Goal: Task Accomplishment & Management: Use online tool/utility

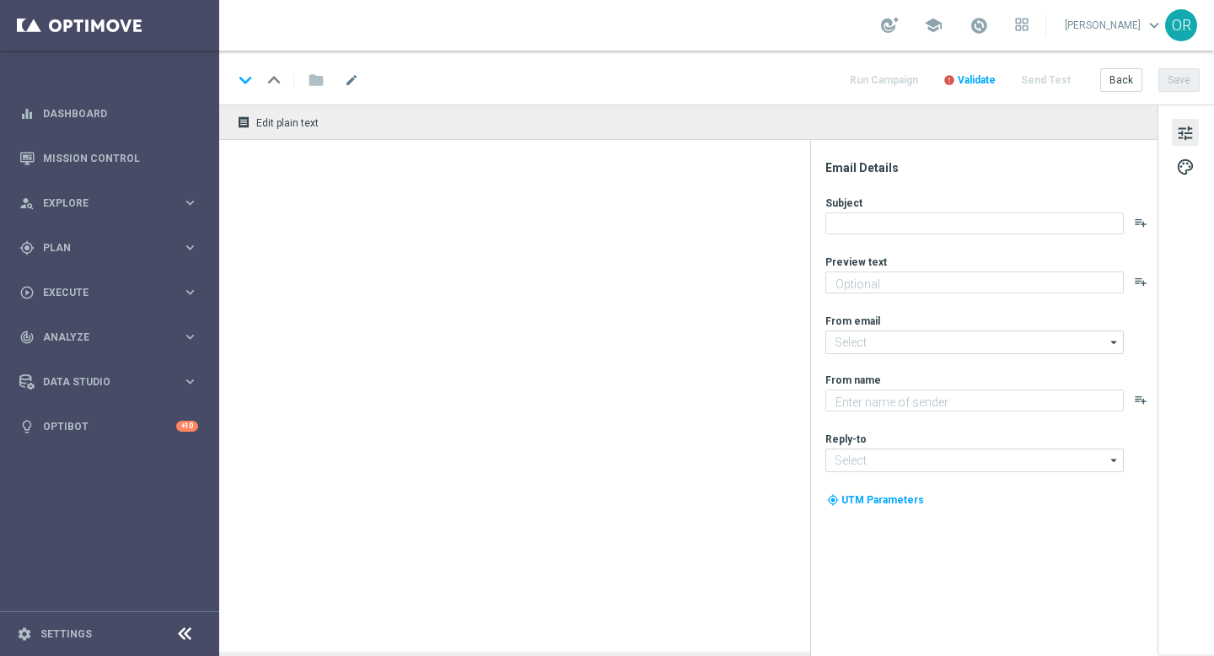
type textarea "Automatisch jeden Jackpot spielen mit unseren Abos."
type textarea "Lottoland"
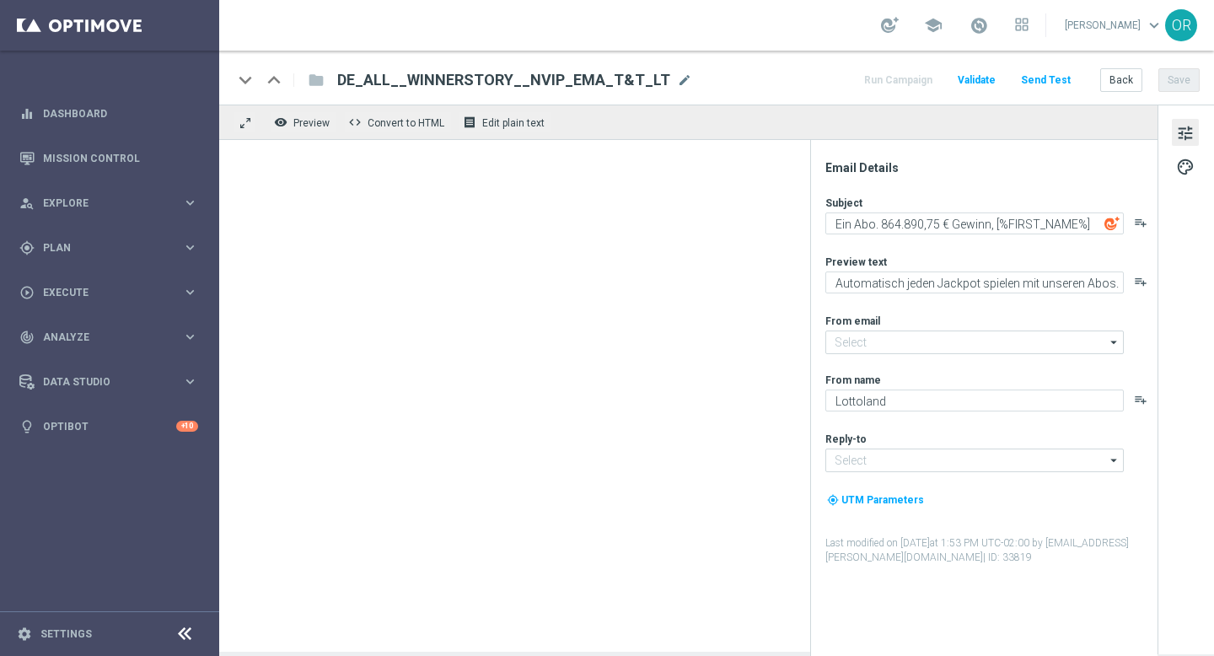
type input "[EMAIL_ADDRESS][DOMAIN_NAME]"
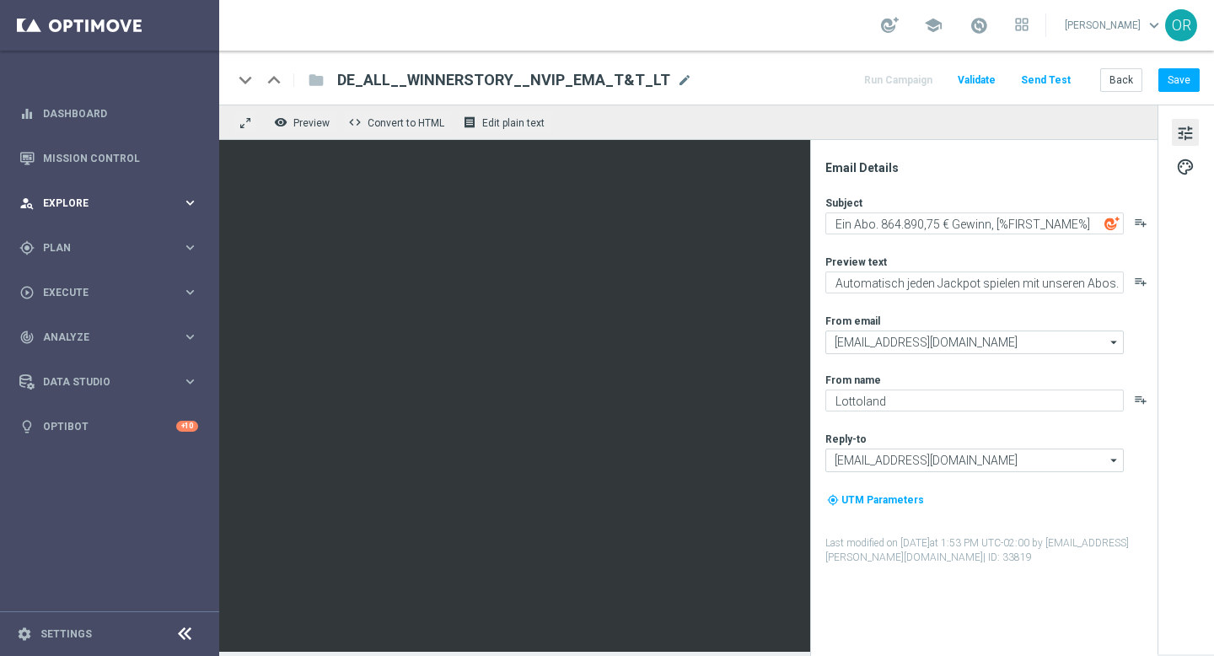
click at [76, 202] on span "Explore" at bounding box center [112, 203] width 139 height 10
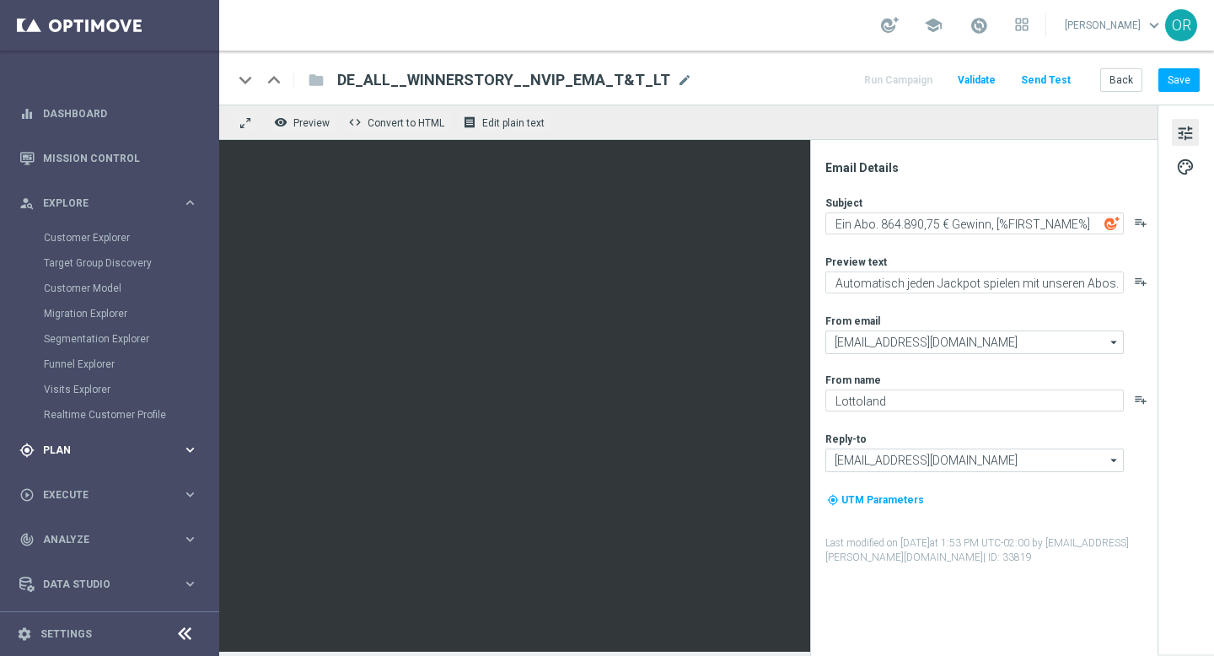
click at [86, 452] on span "Plan" at bounding box center [112, 450] width 139 height 10
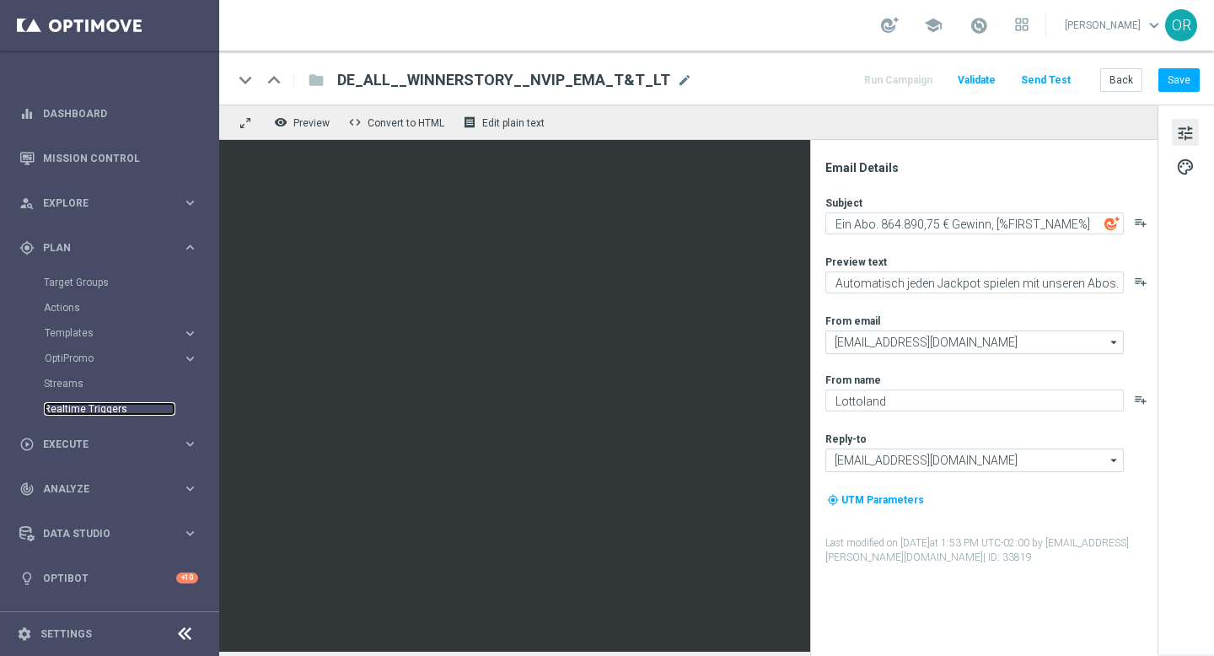
click at [100, 410] on link "Realtime Triggers" at bounding box center [110, 408] width 132 height 13
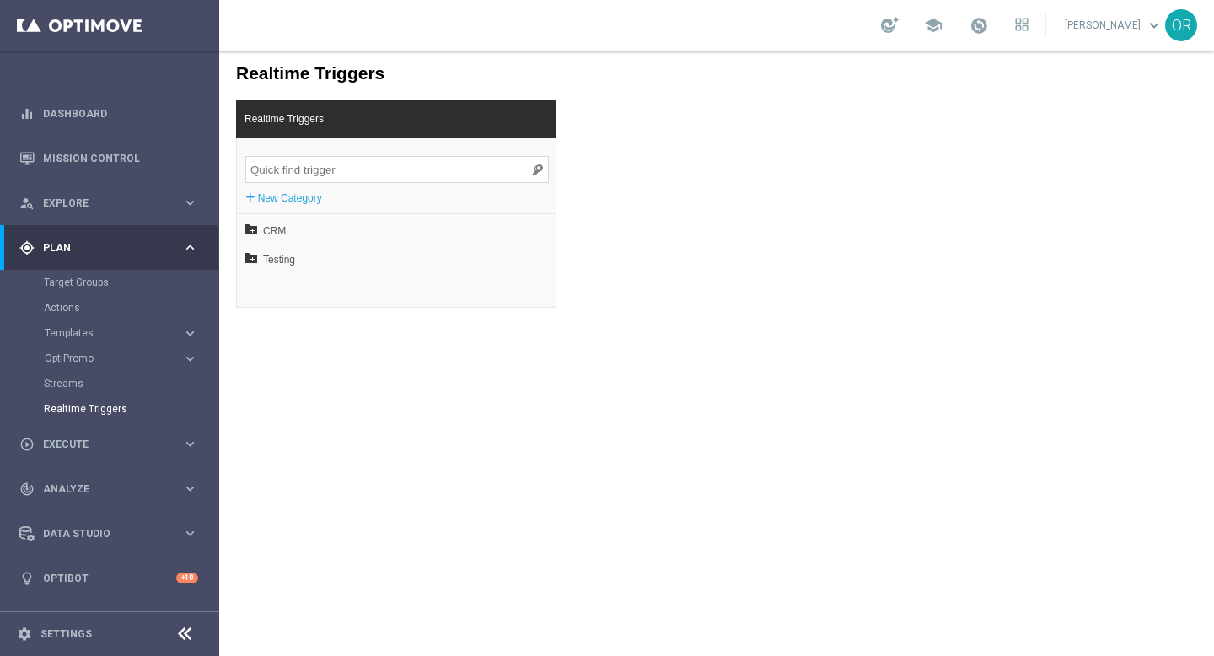
click at [373, 173] on input "search" at bounding box center [396, 169] width 303 height 27
type input "de_nrt_cancelled_subscription"
click at [307, 257] on span "DACH" at bounding box center [361, 259] width 181 height 29
click at [325, 288] on span "de_nrt_cancelled_subscription" at bounding box center [366, 288] width 176 height 29
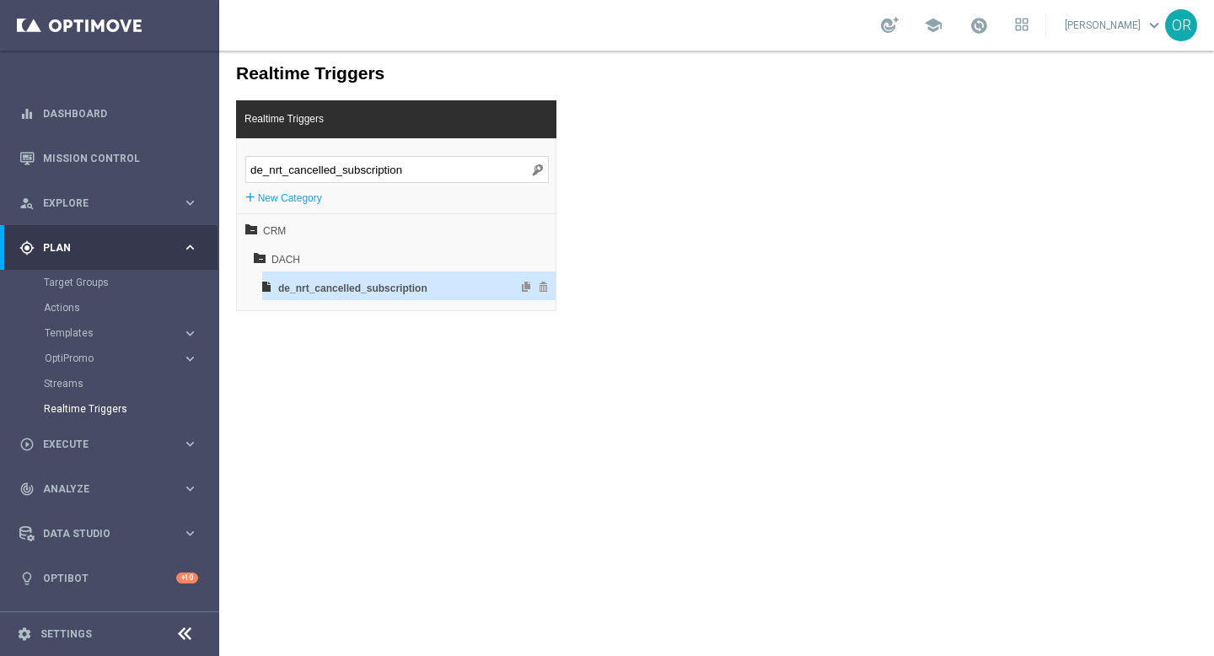
click at [433, 286] on span "de_nrt_cancelled_subscription" at bounding box center [366, 288] width 176 height 29
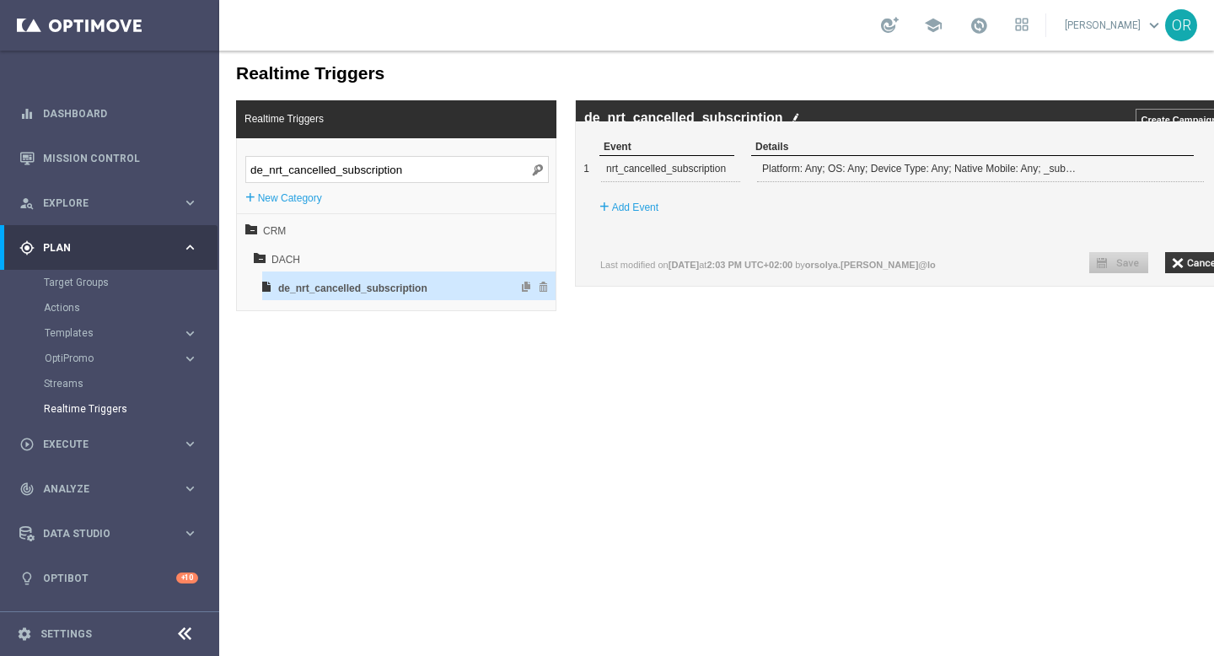
click at [433, 286] on span "de_nrt_cancelled_subscription" at bounding box center [366, 288] width 176 height 29
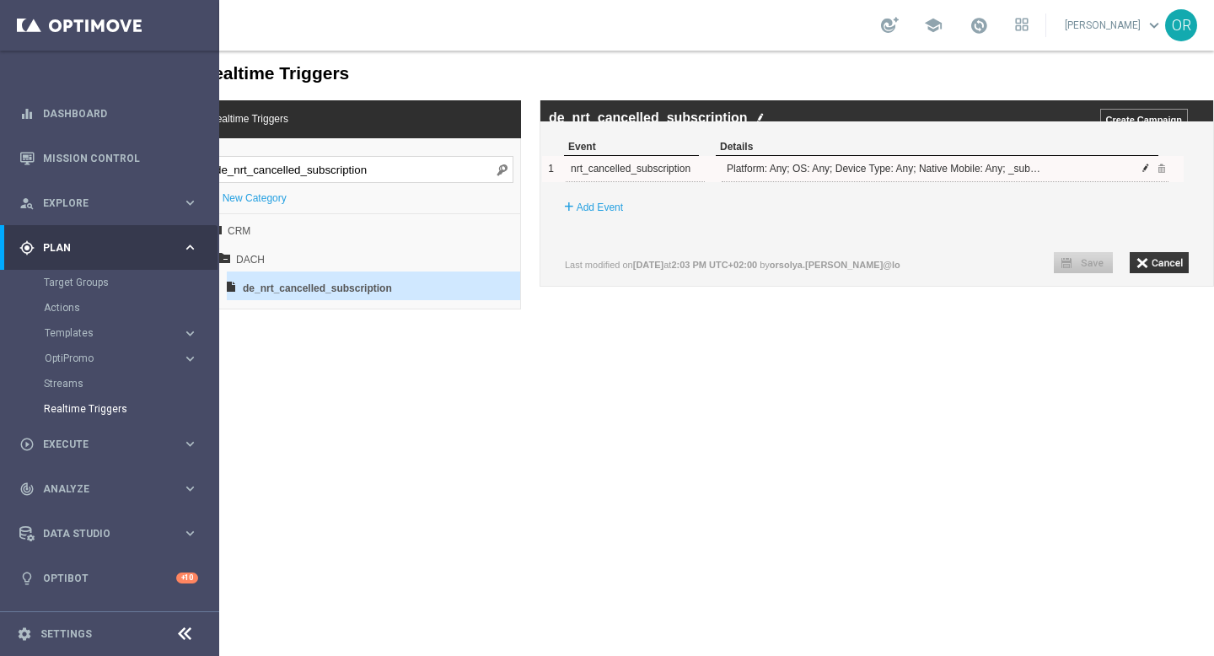
click at [1141, 173] on span at bounding box center [1146, 168] width 10 height 10
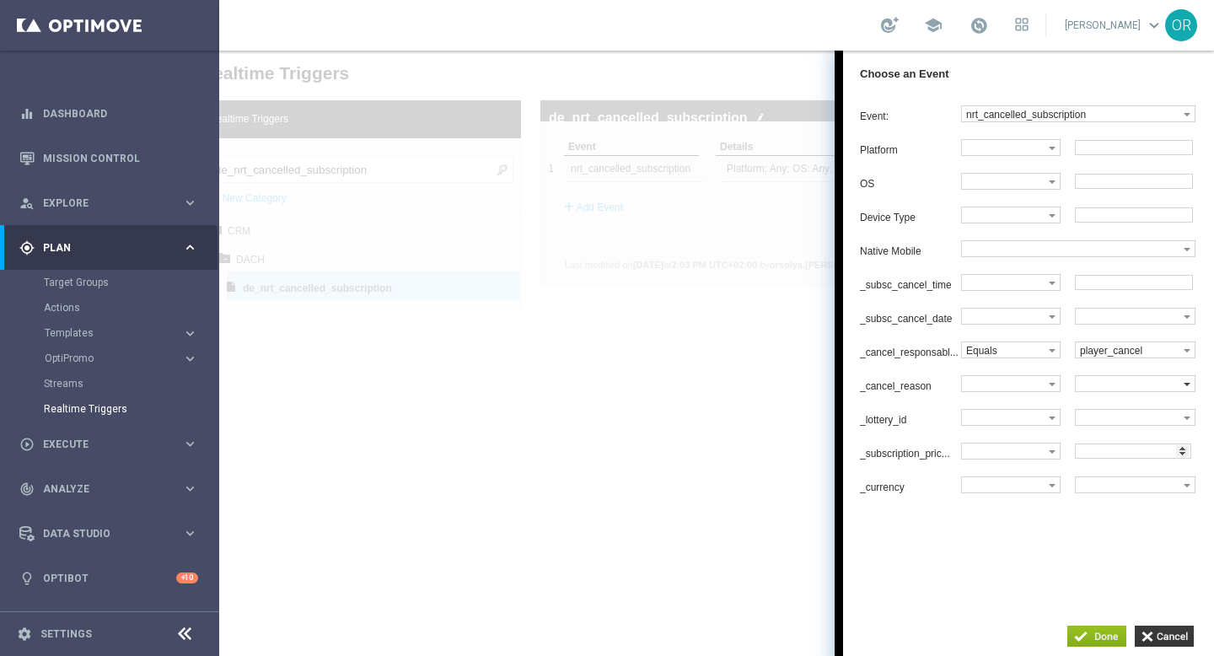
click at [1188, 386] on span at bounding box center [1187, 384] width 7 height 3
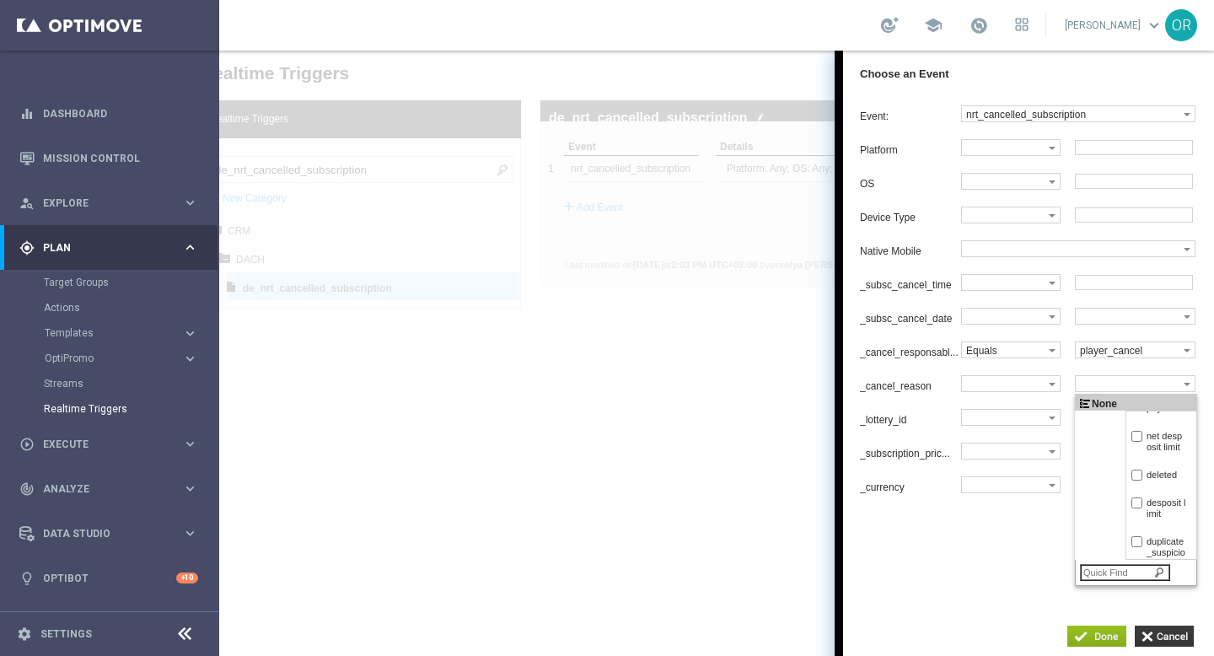
scroll to position [3, 0]
click at [1160, 357] on label "player_cancel" at bounding box center [1130, 349] width 108 height 15
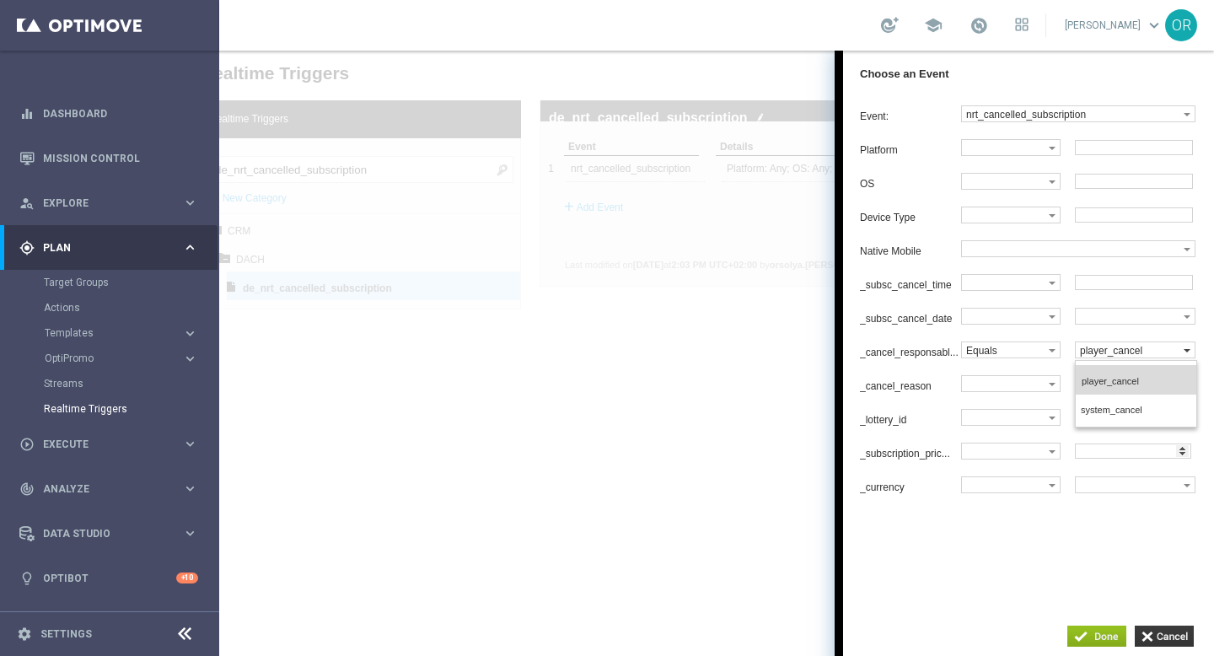
scroll to position [0, 0]
click at [1135, 387] on span "player_cancel" at bounding box center [1132, 381] width 100 height 11
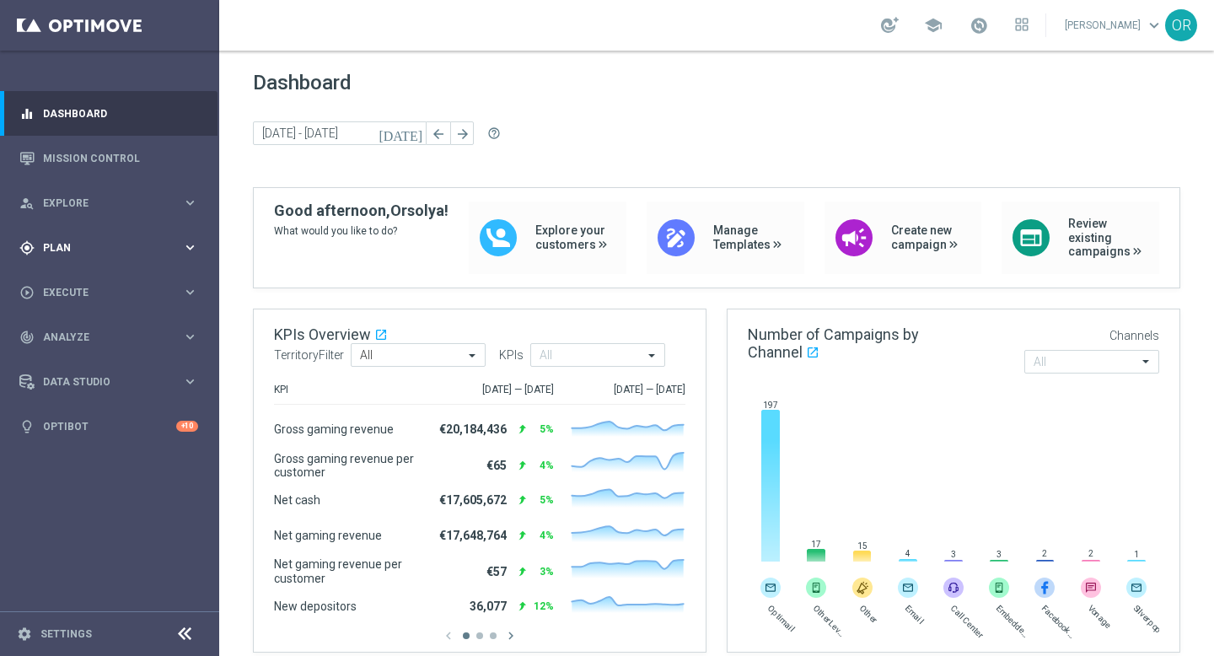
click at [72, 245] on span "Plan" at bounding box center [112, 248] width 139 height 10
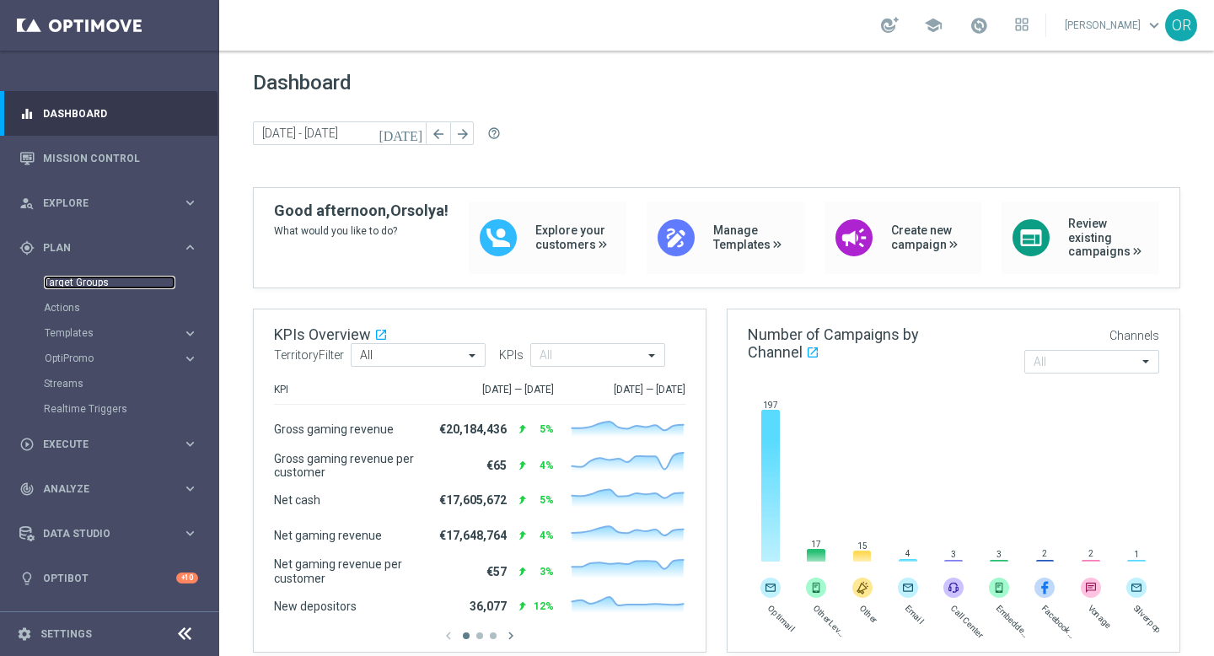
click at [93, 281] on link "Target Groups" at bounding box center [110, 282] width 132 height 13
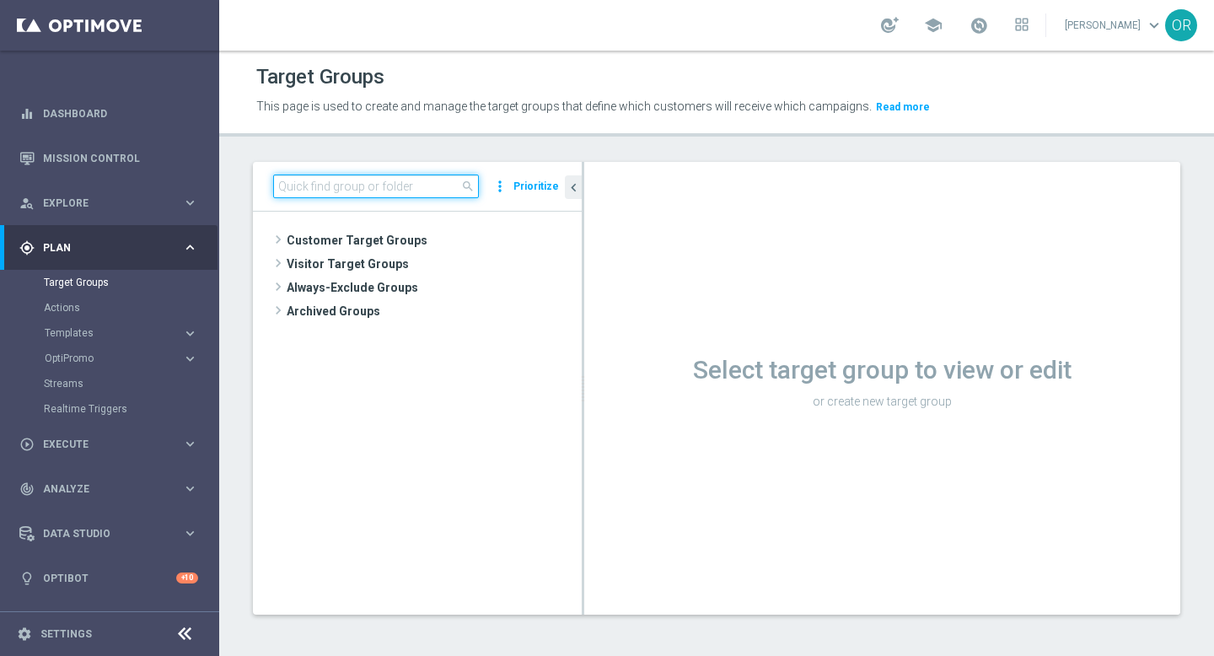
click at [374, 186] on input at bounding box center [376, 186] width 206 height 24
paste input "DE_ALL__WINNER_STORY__NVIP_EMA_T&T_LT"
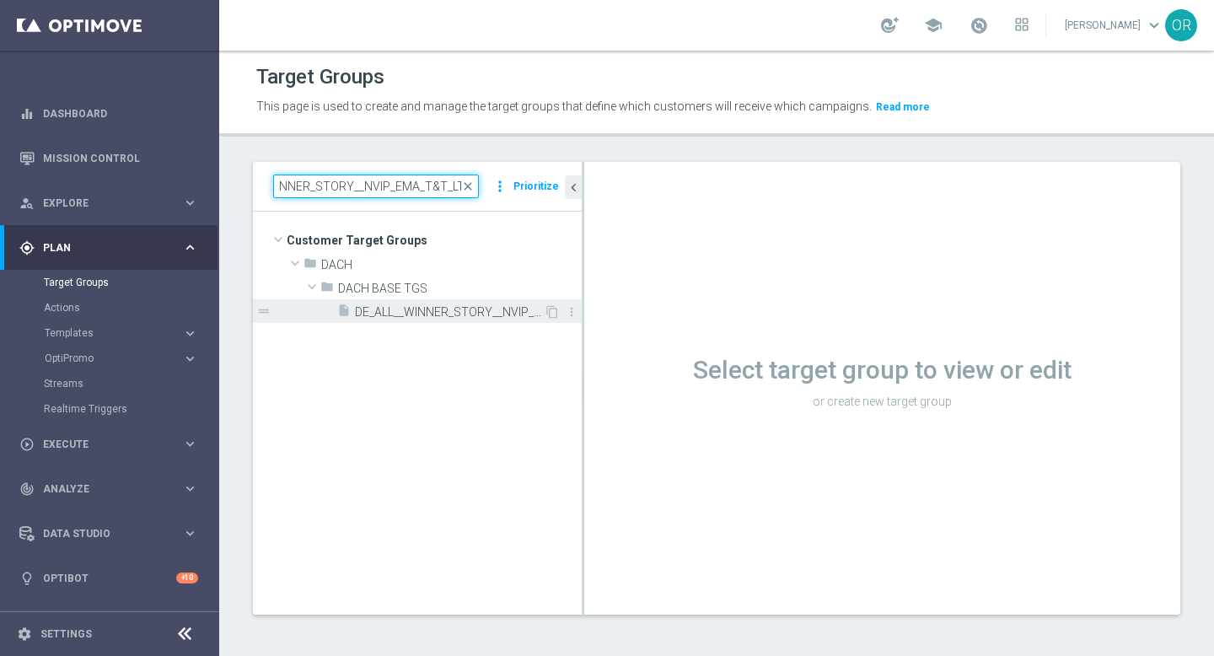
type input "DE_ALL__WINNER_STORY__NVIP_EMA_T&T_LT"
click at [381, 316] on span "DE_ALL__WINNER_STORY__NVIP_EMA_T&T_LT" at bounding box center [449, 312] width 189 height 14
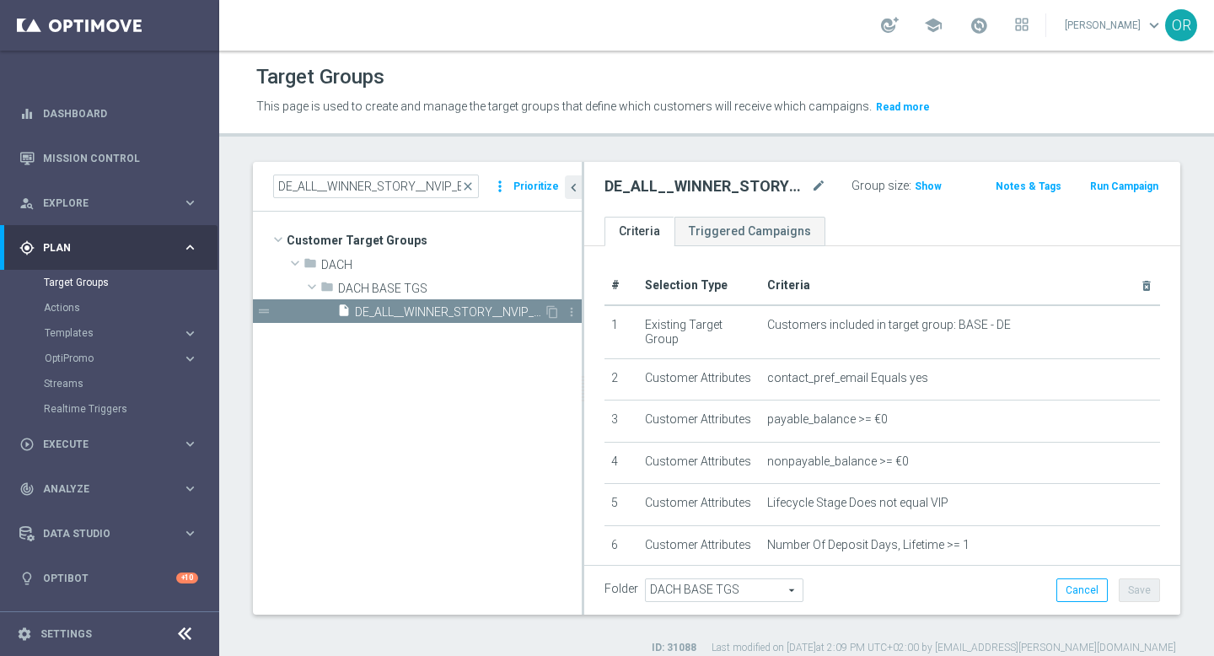
click at [381, 316] on span "DE_ALL__WINNER_STORY__NVIP_EMA_T&T_LT" at bounding box center [449, 312] width 189 height 14
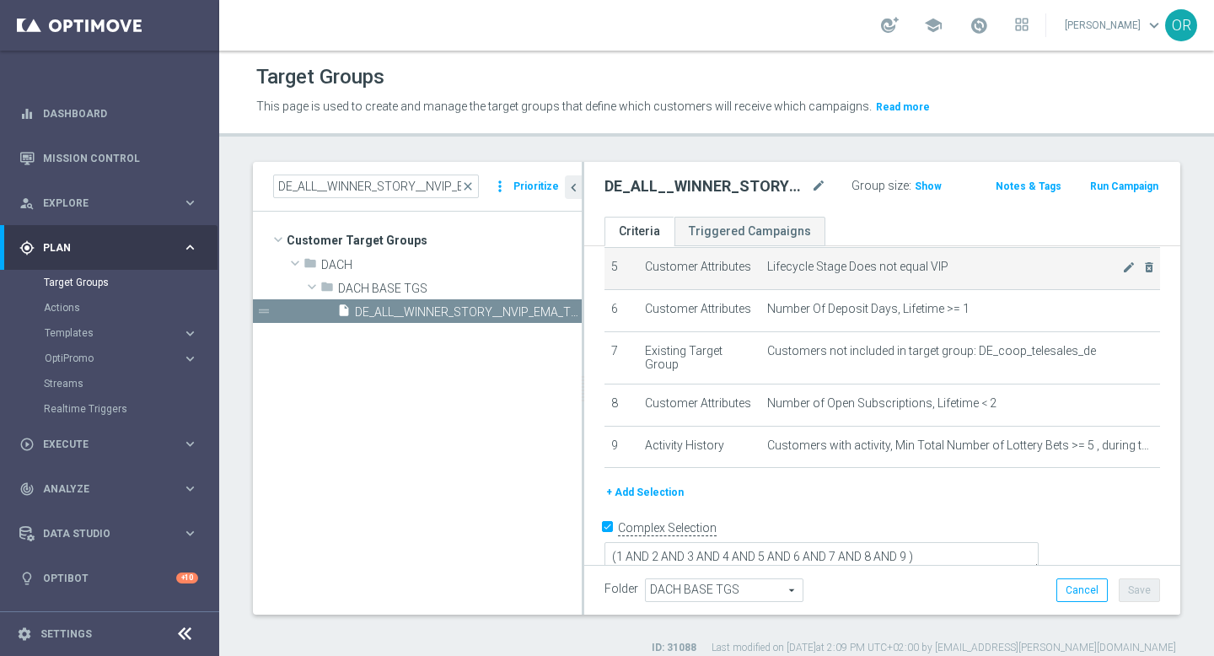
scroll to position [15, 0]
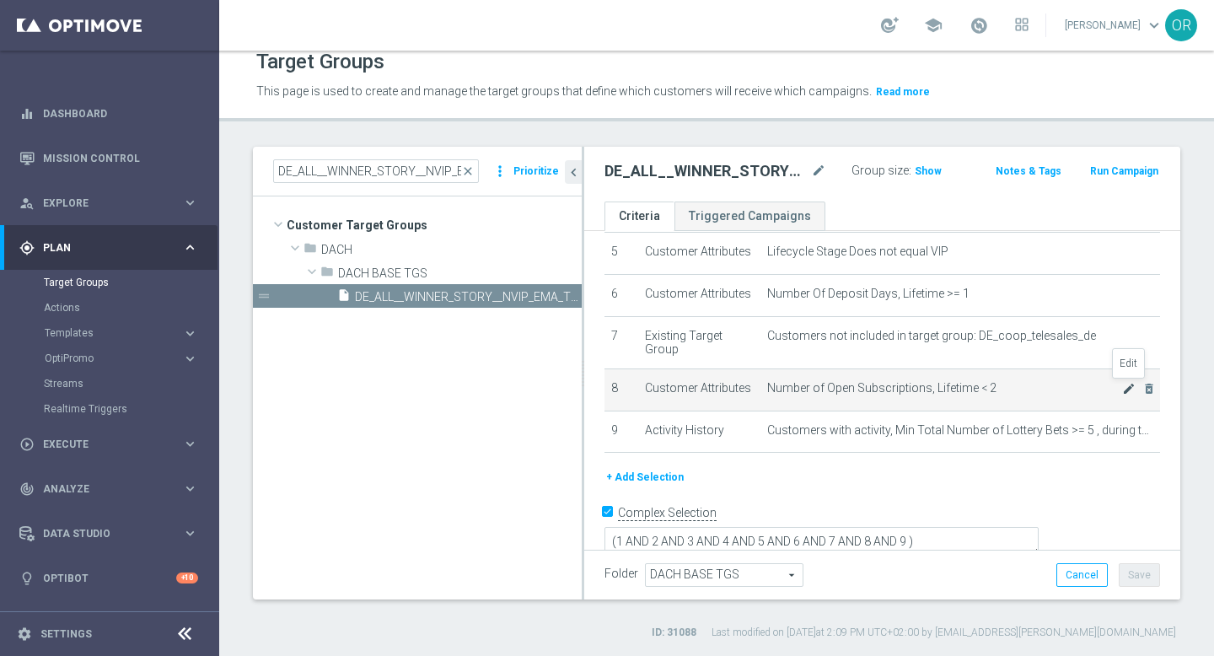
click at [1125, 388] on icon "mode_edit" at bounding box center [1128, 388] width 13 height 13
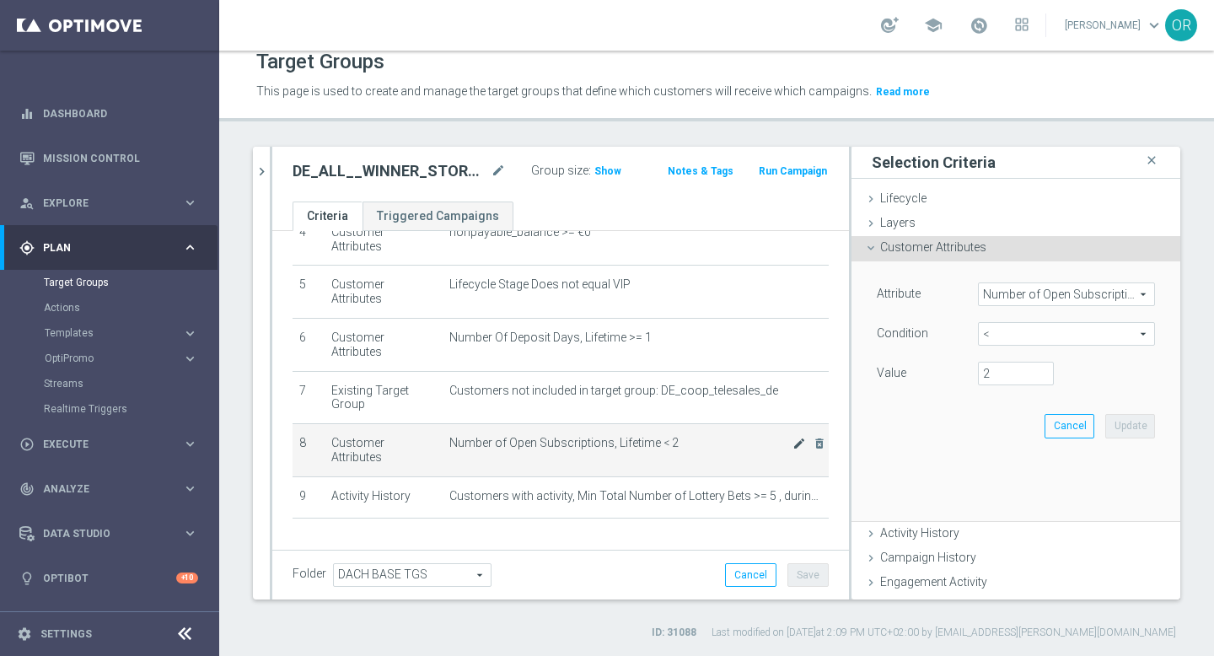
scroll to position [218, 0]
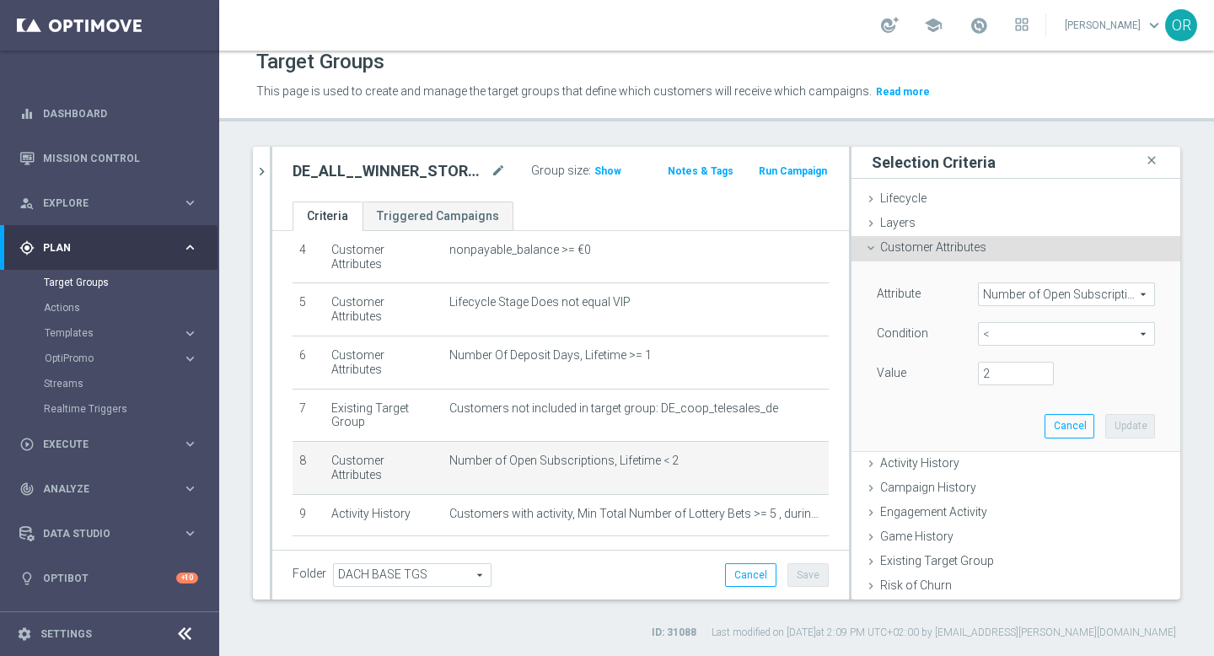
click at [1023, 334] on span "<" at bounding box center [1066, 334] width 175 height 22
click at [1009, 429] on span "=" at bounding box center [1066, 424] width 160 height 13
type input "="
click at [1012, 367] on input "number" at bounding box center [1016, 374] width 76 height 24
type input "1"
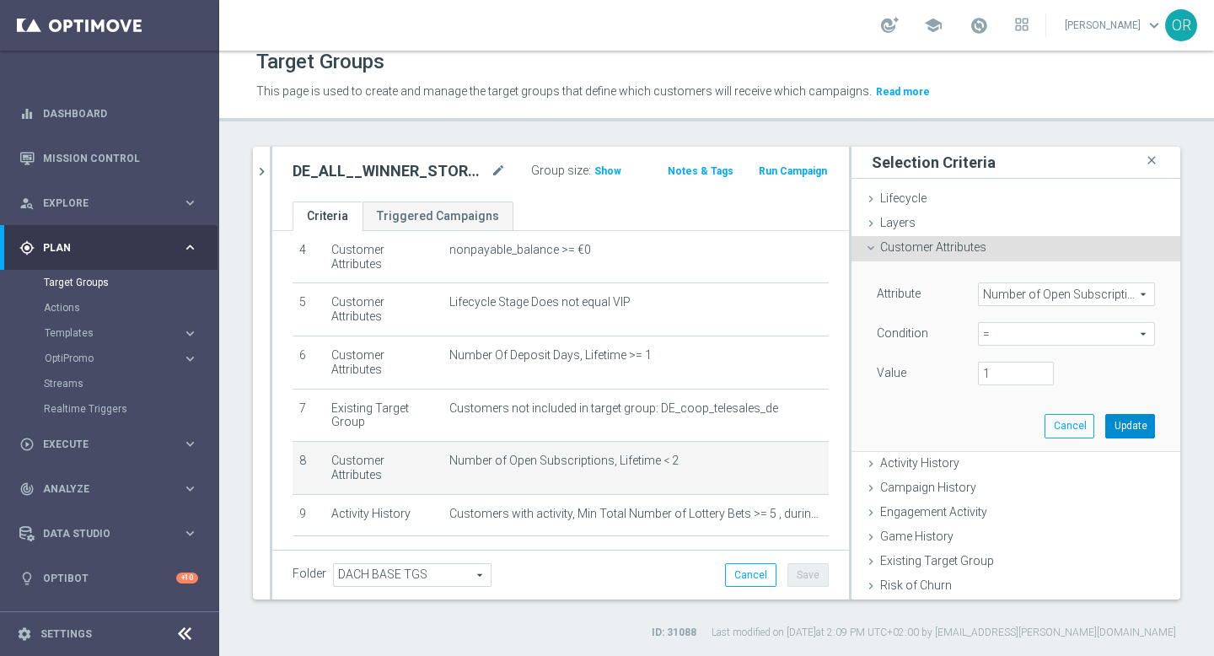
click at [1130, 426] on button "Update" at bounding box center [1130, 426] width 50 height 24
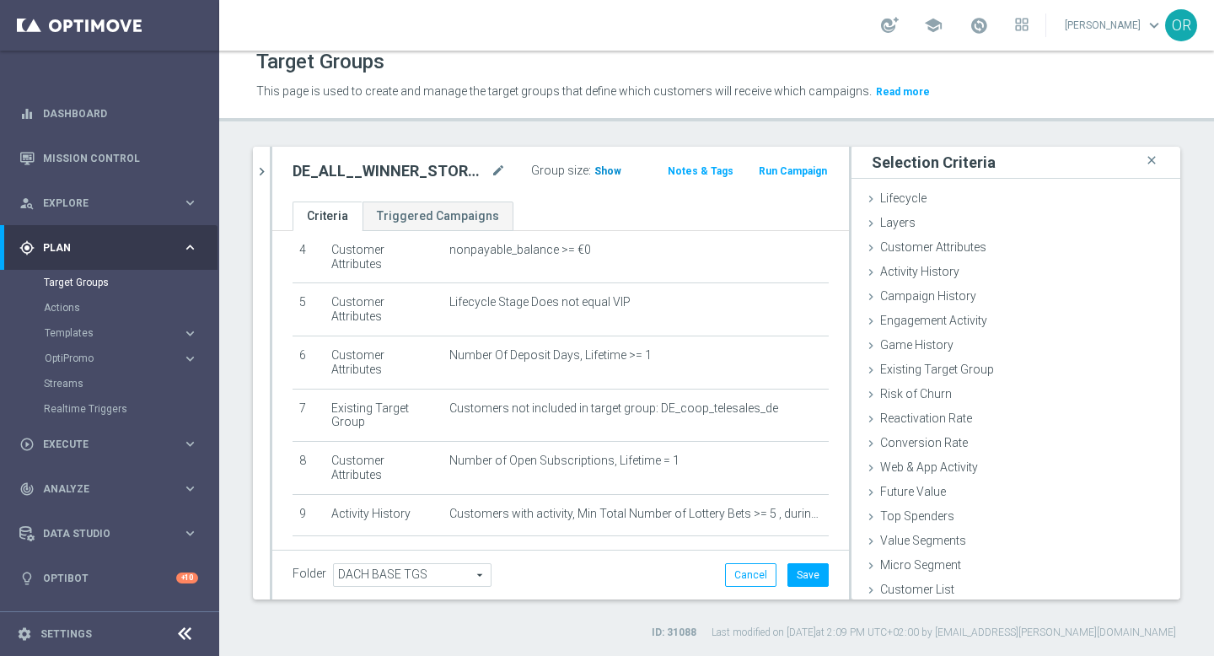
click at [606, 170] on span "Show" at bounding box center [607, 171] width 27 height 12
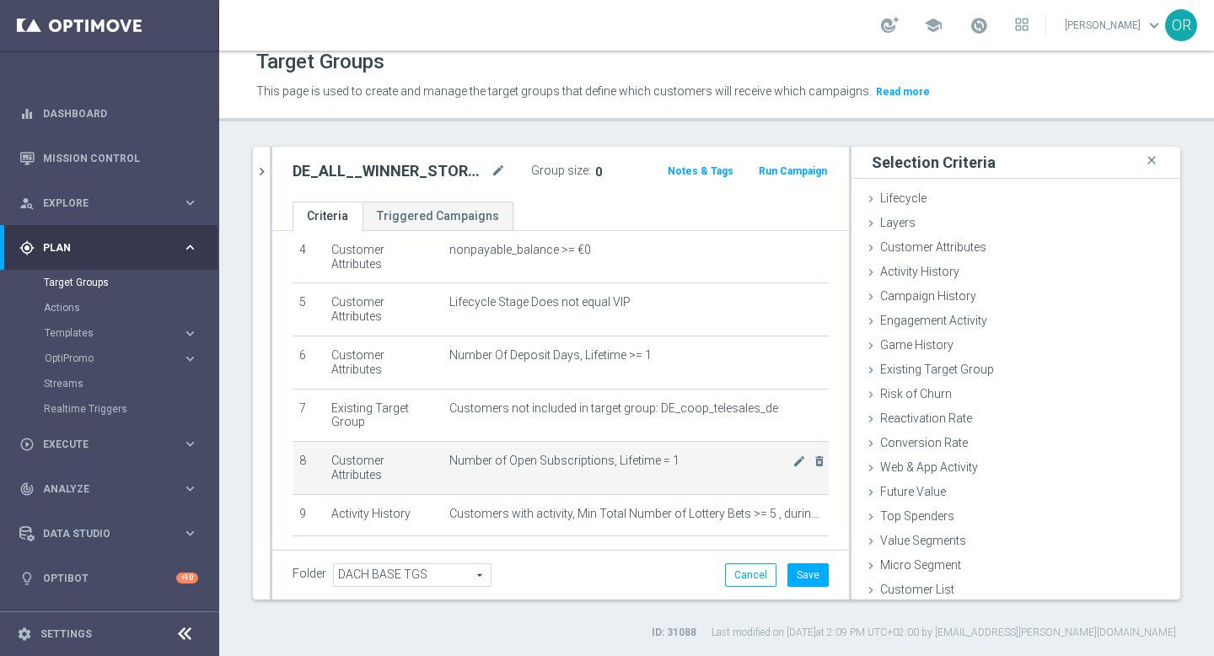
click at [697, 442] on td "Number of Open Subscriptions, Lifetime = 1 mode_edit delete_forever" at bounding box center [636, 468] width 386 height 53
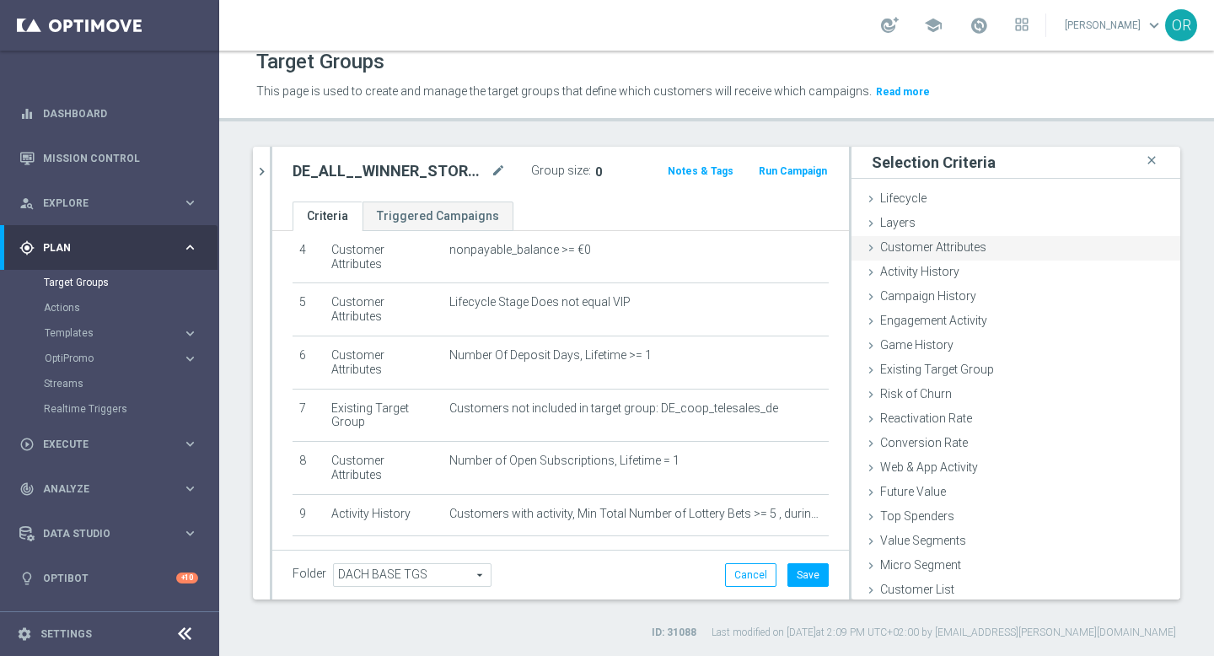
click at [932, 251] on span "Customer Attributes" at bounding box center [933, 246] width 106 height 13
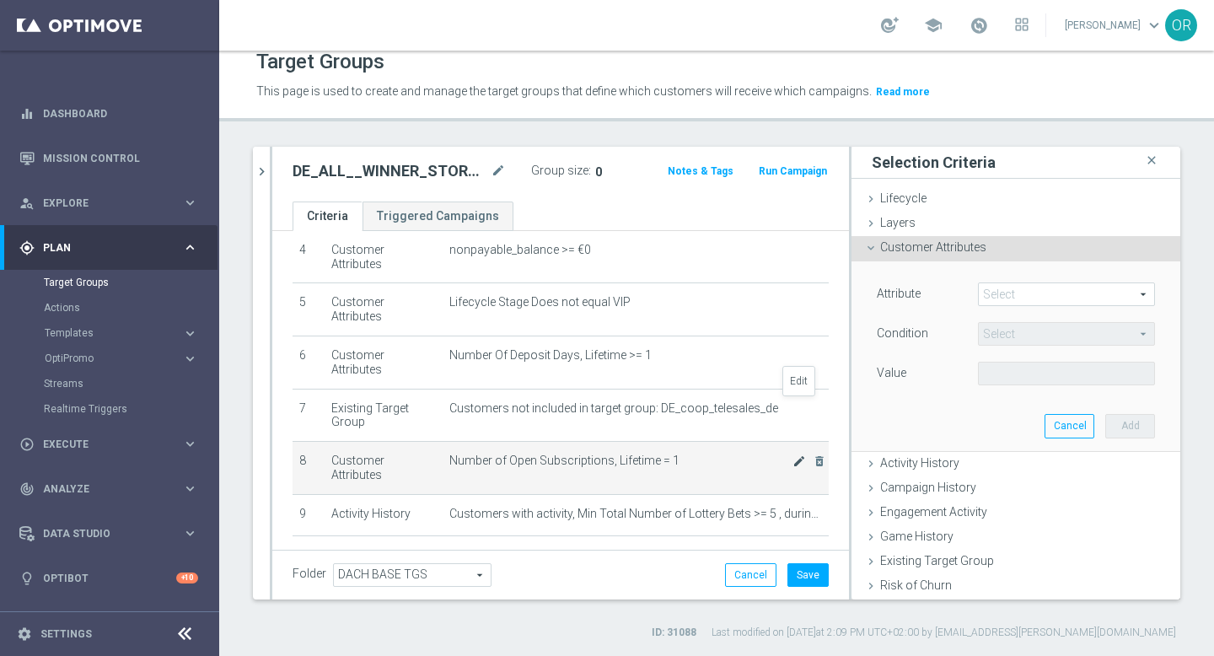
click at [803, 454] on icon "mode_edit" at bounding box center [798, 460] width 13 height 13
click at [1035, 341] on span "=" at bounding box center [1066, 334] width 175 height 22
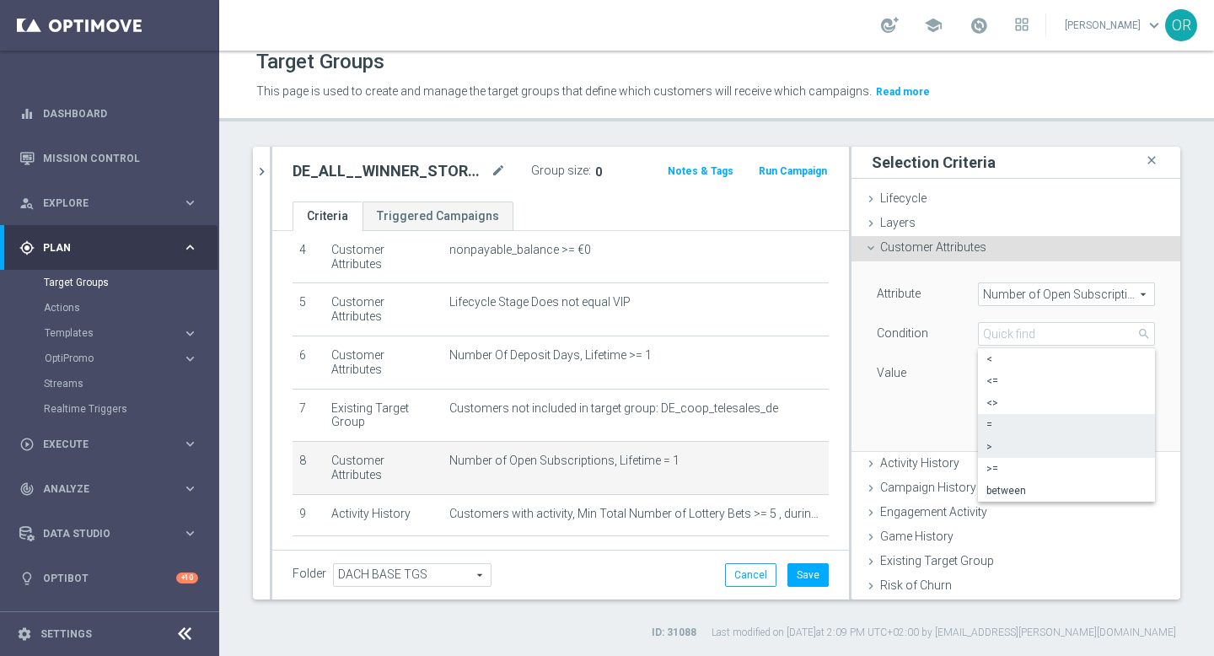
click at [1007, 448] on span ">" at bounding box center [1066, 446] width 160 height 13
type input ">"
click at [1010, 377] on input "number" at bounding box center [1016, 374] width 76 height 24
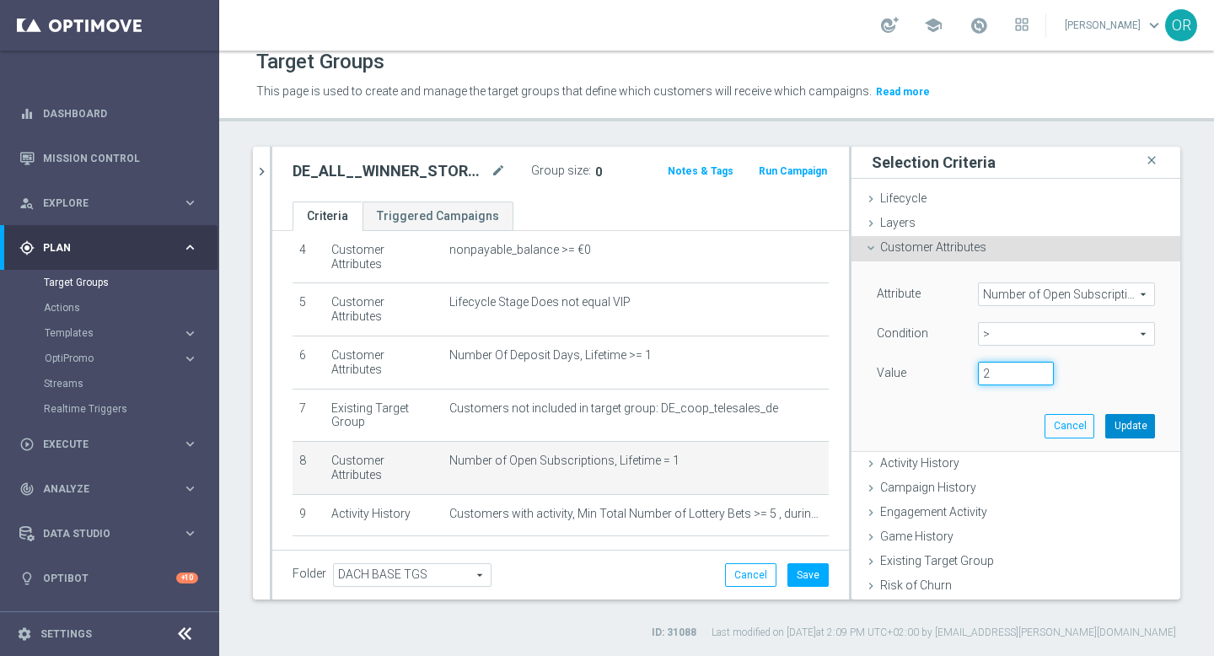
type input "2"
click at [1124, 423] on button "Update" at bounding box center [1130, 426] width 50 height 24
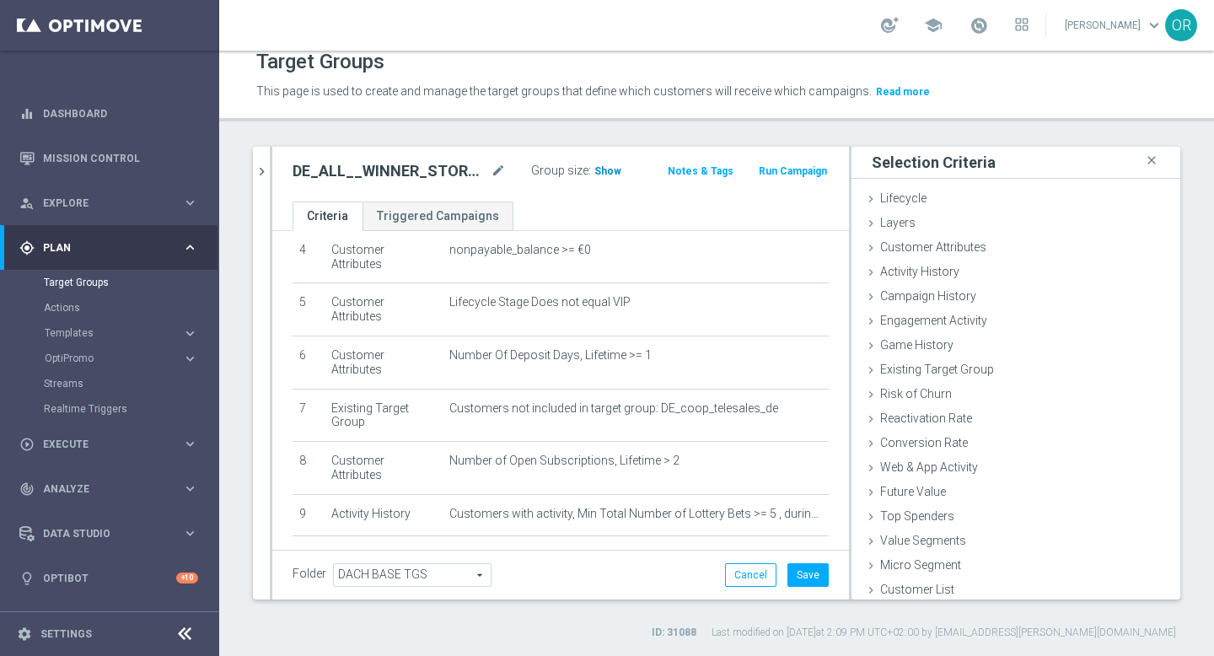
click at [610, 175] on span "Show" at bounding box center [607, 171] width 27 height 12
click at [944, 245] on span "Customer Attributes" at bounding box center [933, 246] width 106 height 13
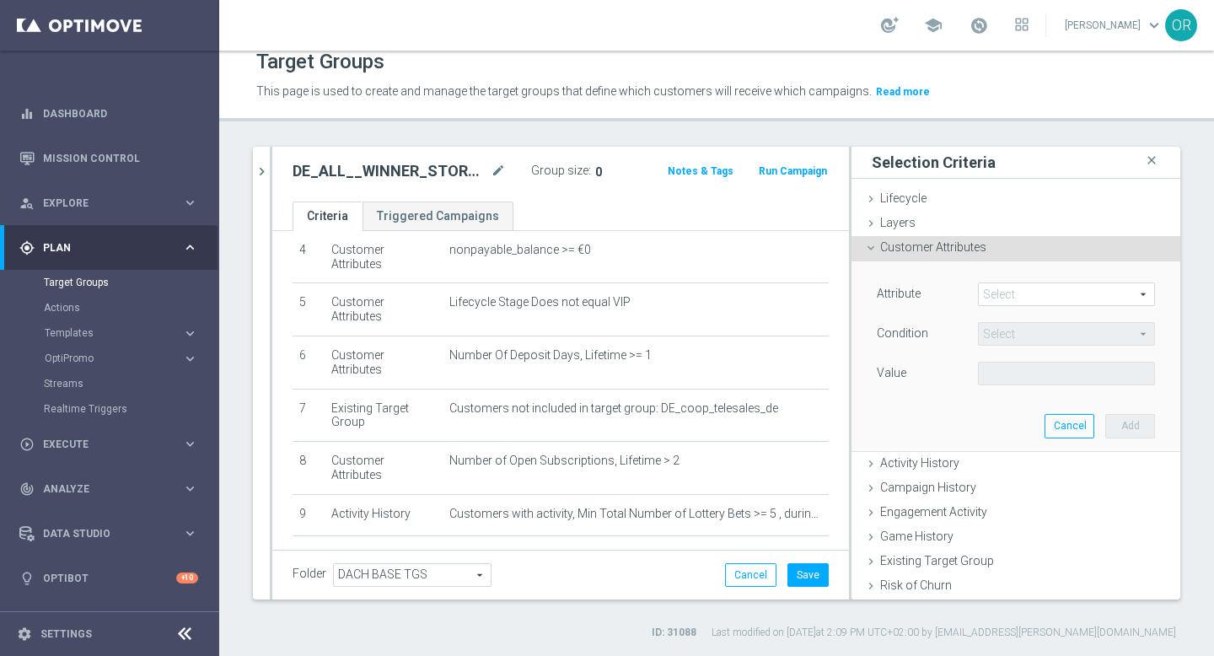
click at [1031, 288] on span at bounding box center [1066, 294] width 175 height 22
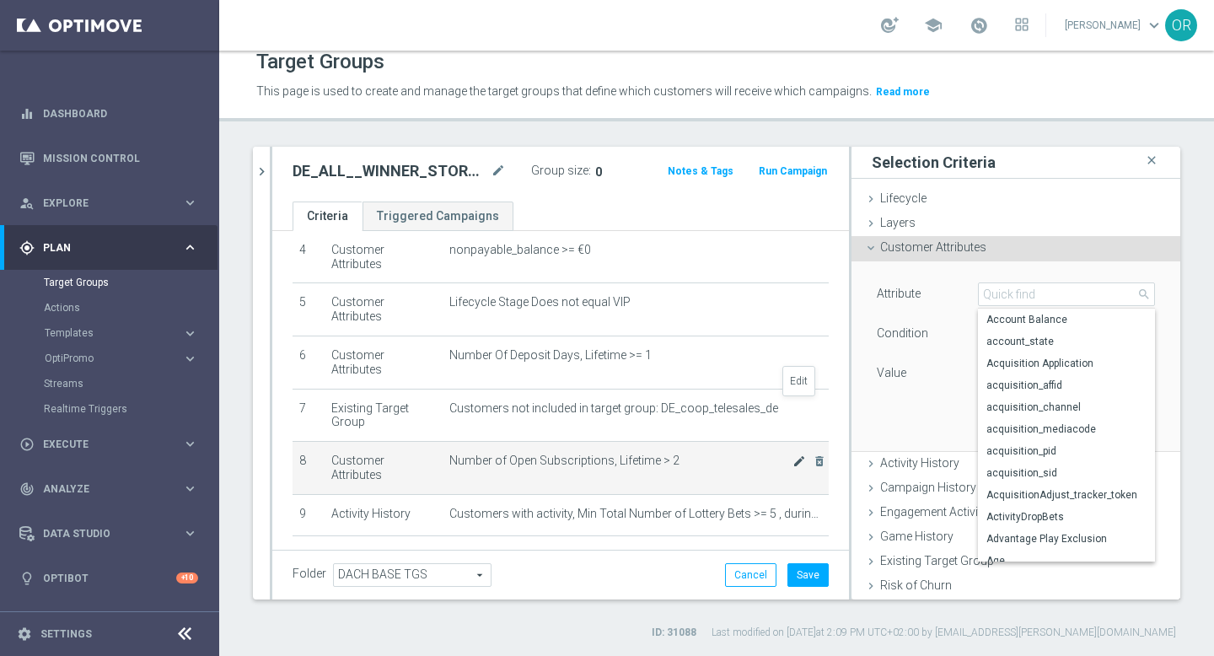
click at [801, 454] on icon "mode_edit" at bounding box center [798, 460] width 13 height 13
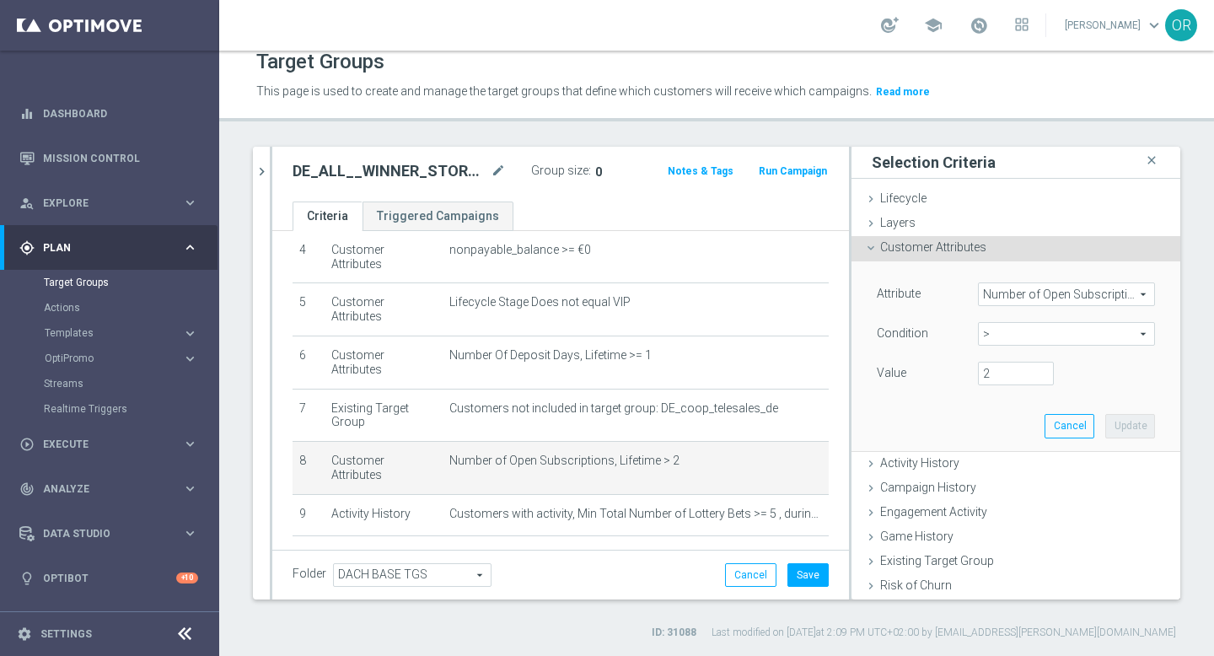
click at [1023, 337] on span ">" at bounding box center [1066, 334] width 175 height 22
click at [1007, 365] on span "<" at bounding box center [1066, 358] width 160 height 13
type input "<"
click at [1005, 379] on input "number" at bounding box center [1016, 374] width 76 height 24
type input "2"
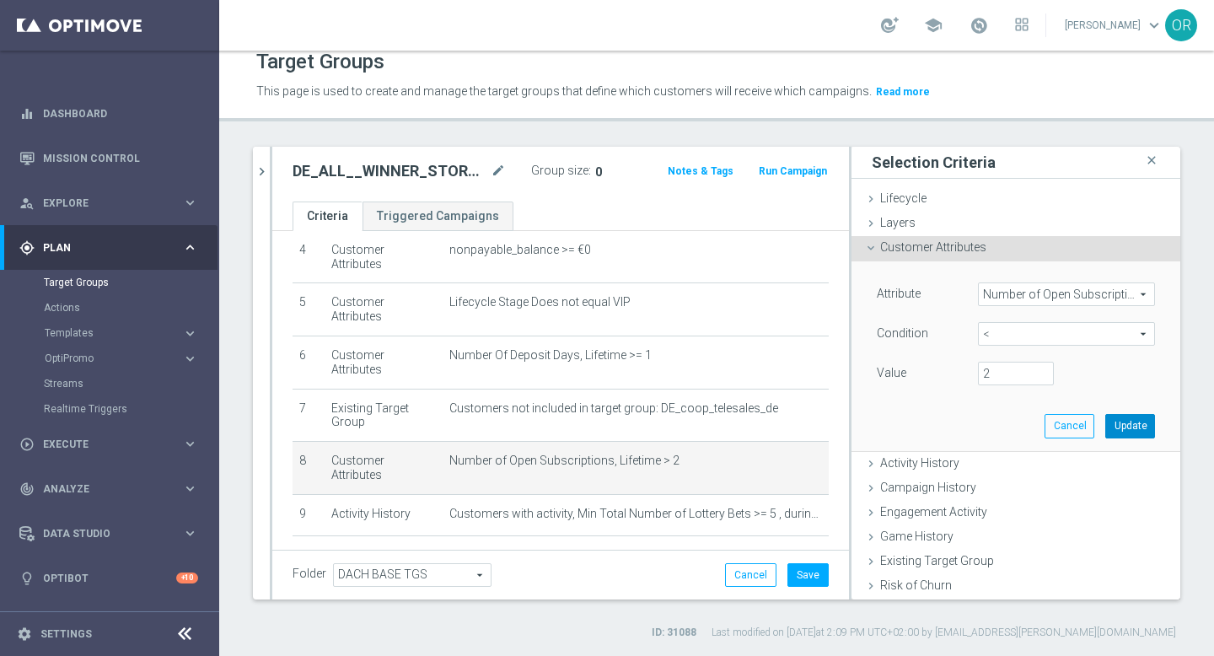
click at [1130, 425] on button "Update" at bounding box center [1130, 426] width 50 height 24
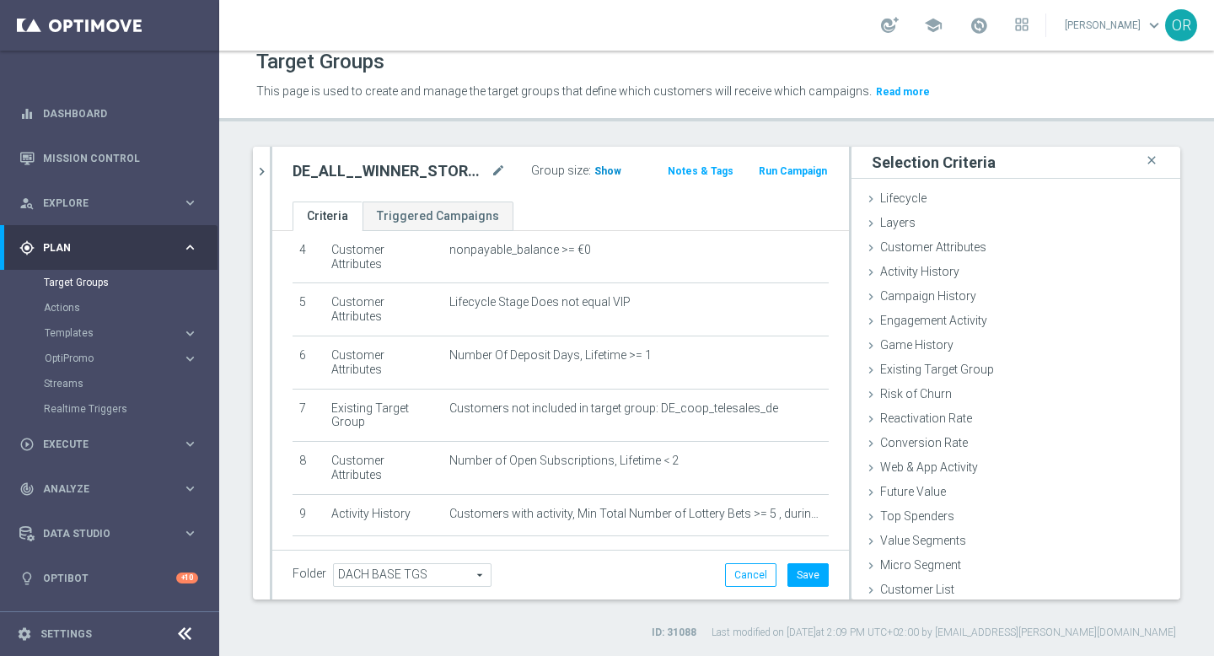
click at [601, 174] on span "Show" at bounding box center [607, 171] width 27 height 12
click at [1152, 160] on icon "close" at bounding box center [1151, 160] width 17 height 23
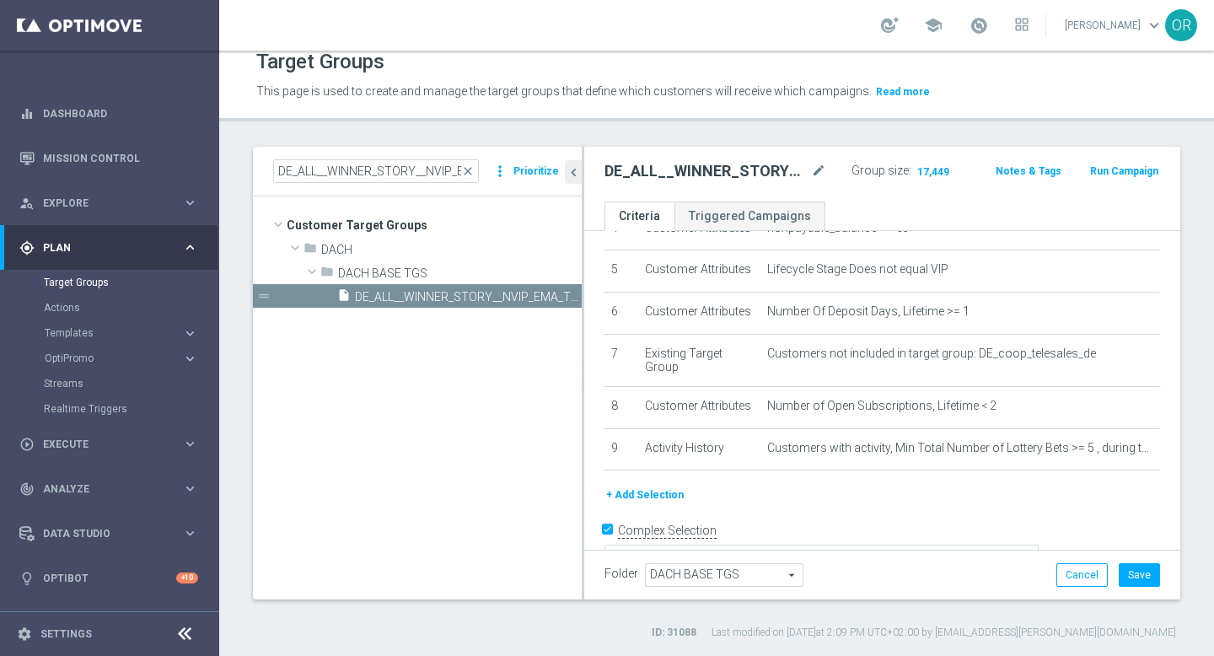
scroll to position [236, 0]
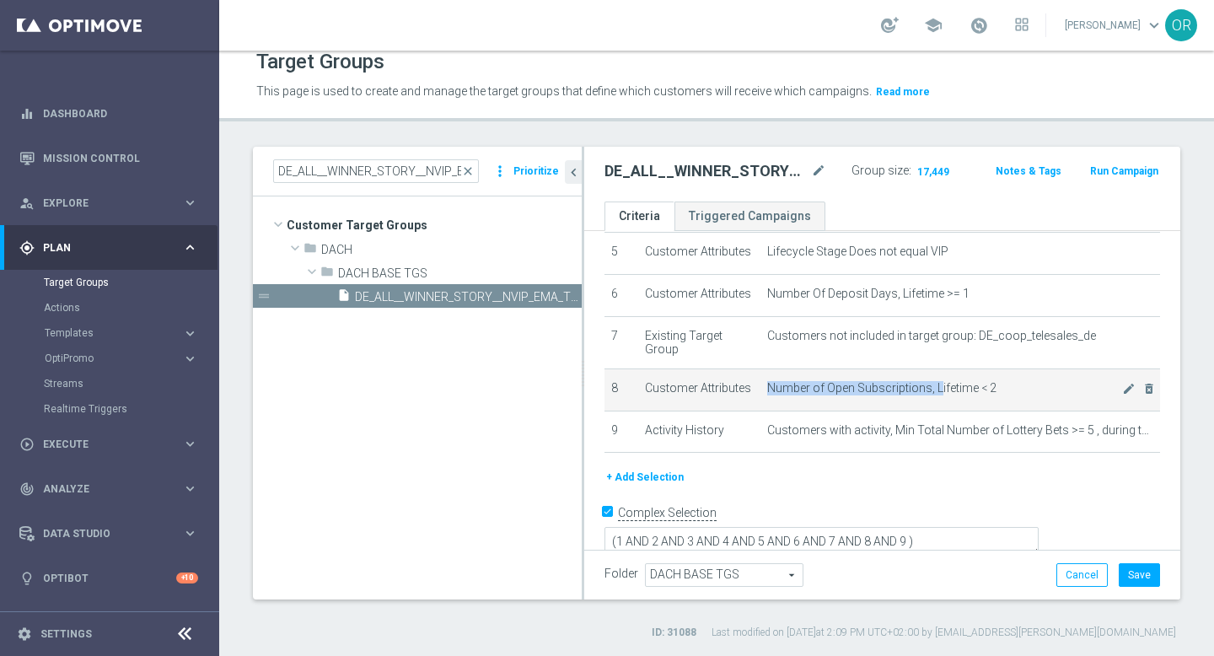
drag, startPoint x: 768, startPoint y: 389, endPoint x: 934, endPoint y: 393, distance: 166.1
click at [934, 393] on span "Number of Open Subscriptions, Lifetime < 2" at bounding box center [945, 388] width 356 height 14
click at [98, 410] on link "Realtime Triggers" at bounding box center [110, 408] width 132 height 13
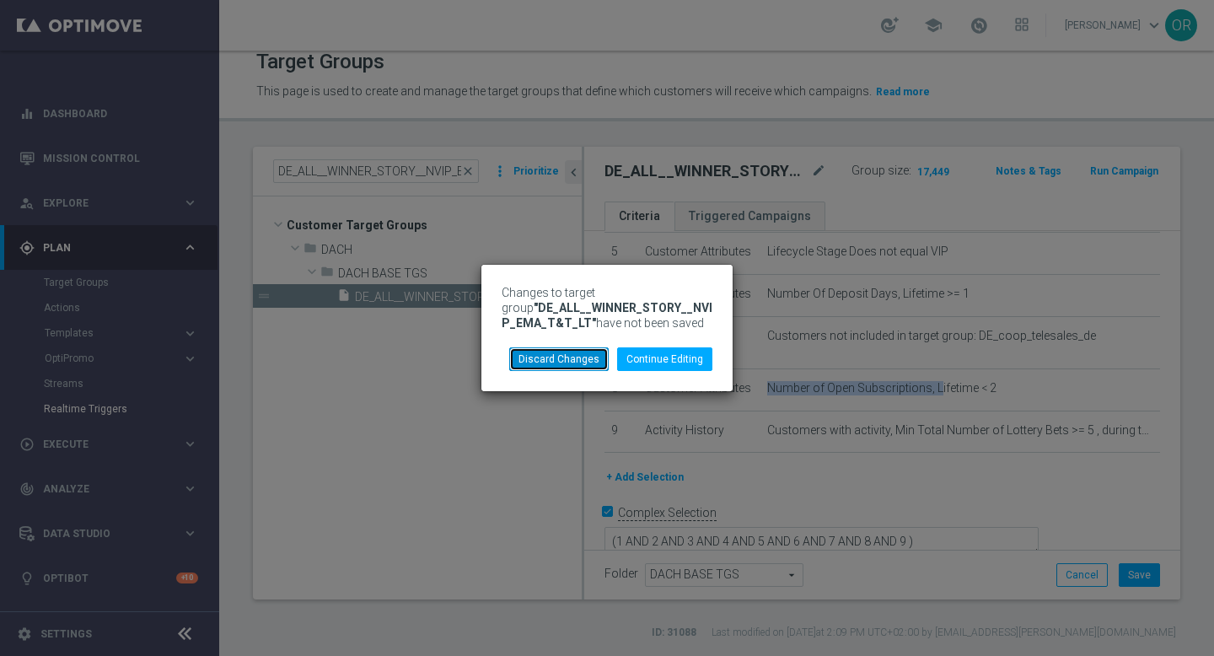
click at [581, 365] on button "Discard Changes" at bounding box center [558, 359] width 99 height 24
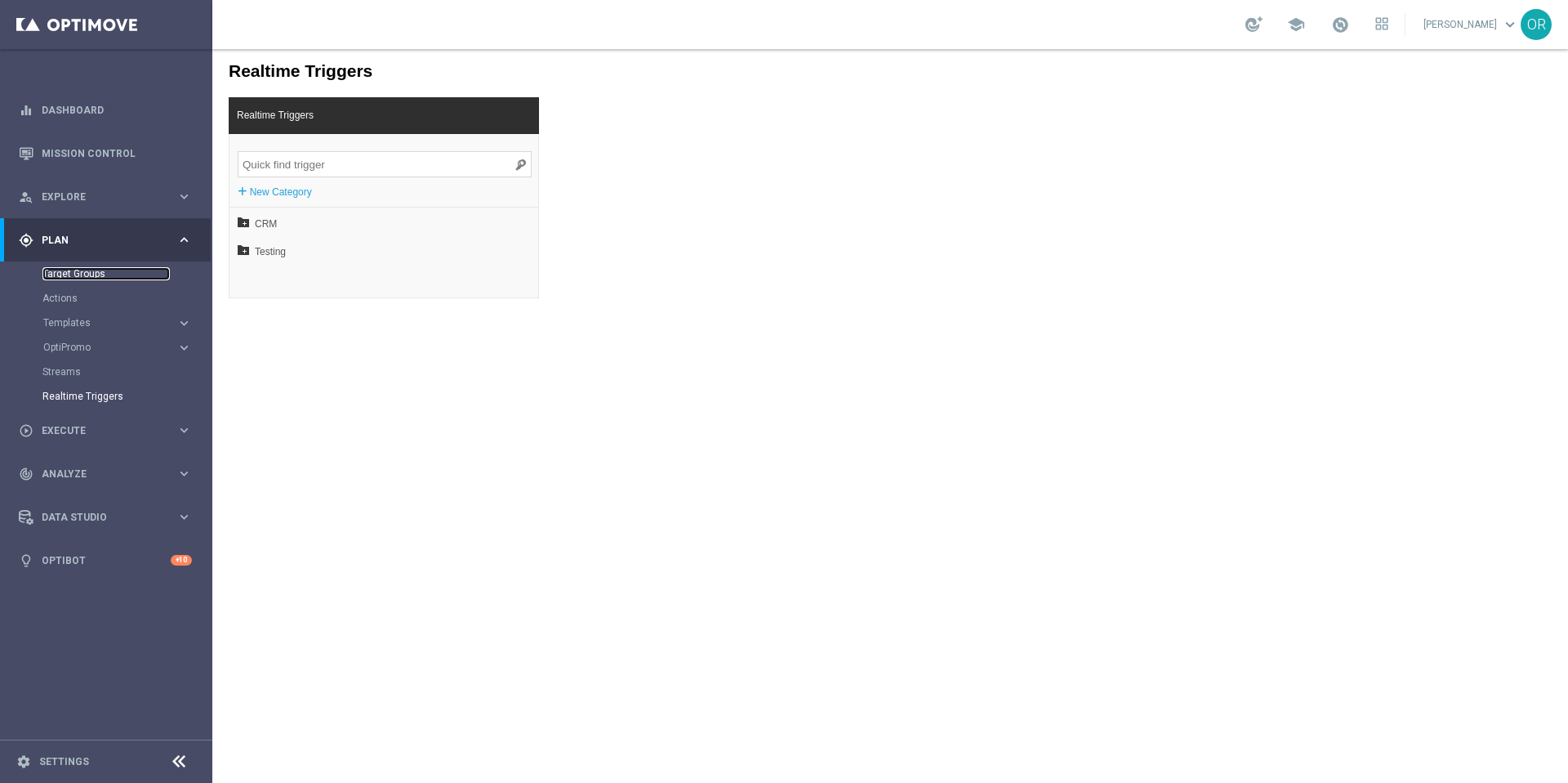
click at [82, 273] on link "Target Groups" at bounding box center [107, 273] width 128 height 13
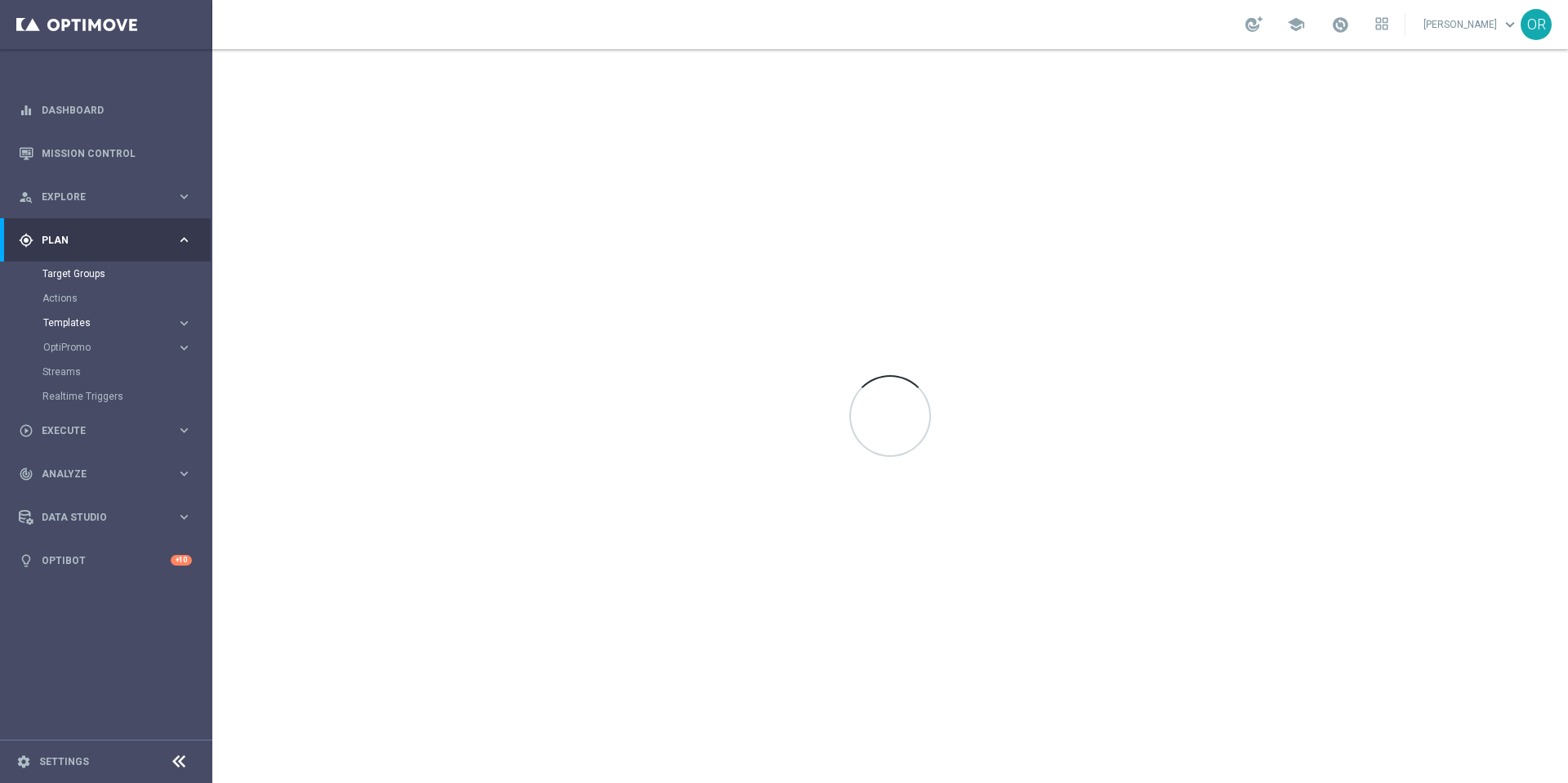
click at [72, 319] on span "Templates" at bounding box center [102, 323] width 117 height 10
click at [86, 346] on link "Optimail" at bounding box center [109, 347] width 119 height 13
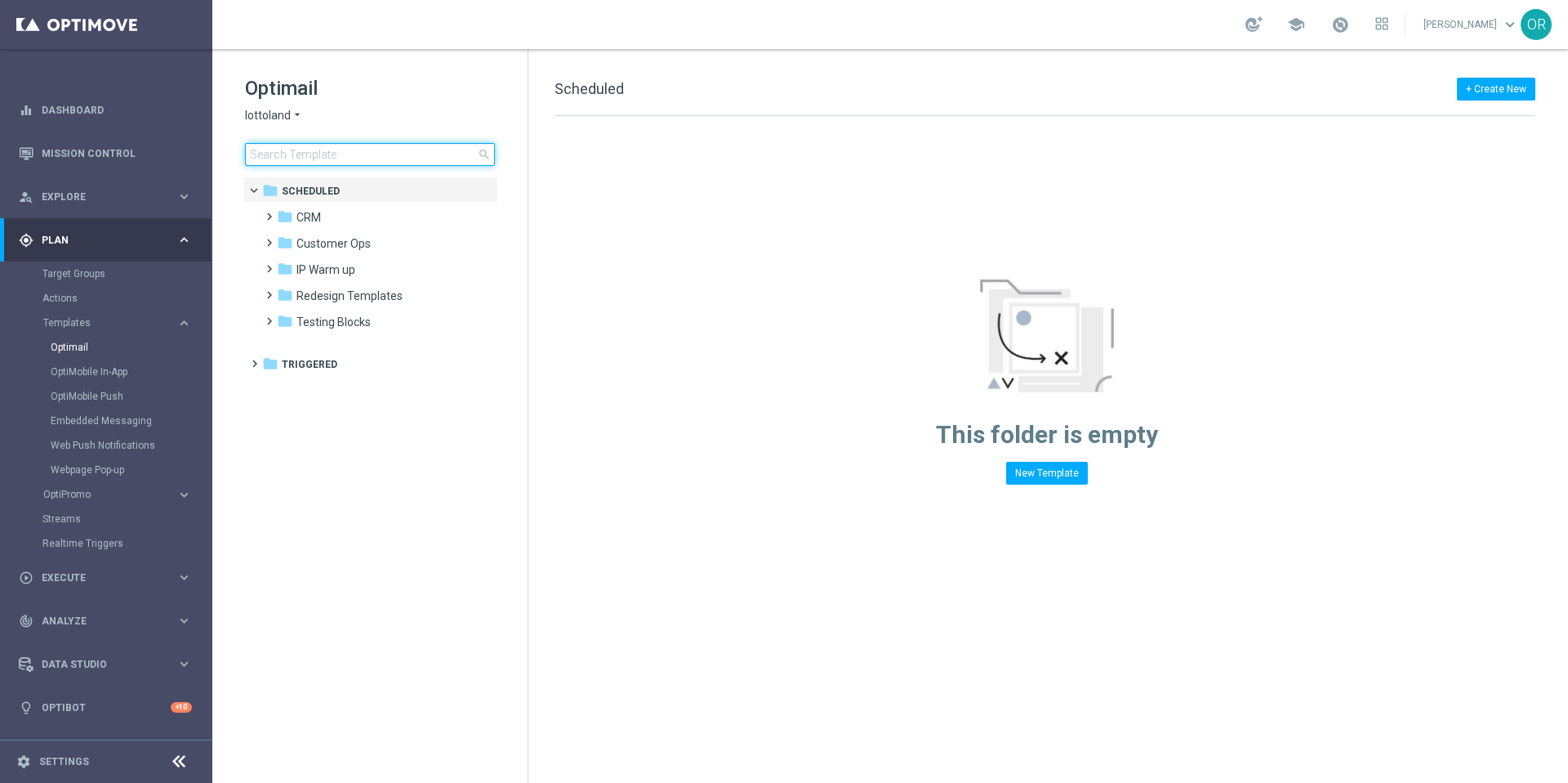
click at [348, 155] on input at bounding box center [370, 155] width 250 height 23
click at [84, 152] on link "Mission Control" at bounding box center [116, 153] width 150 height 44
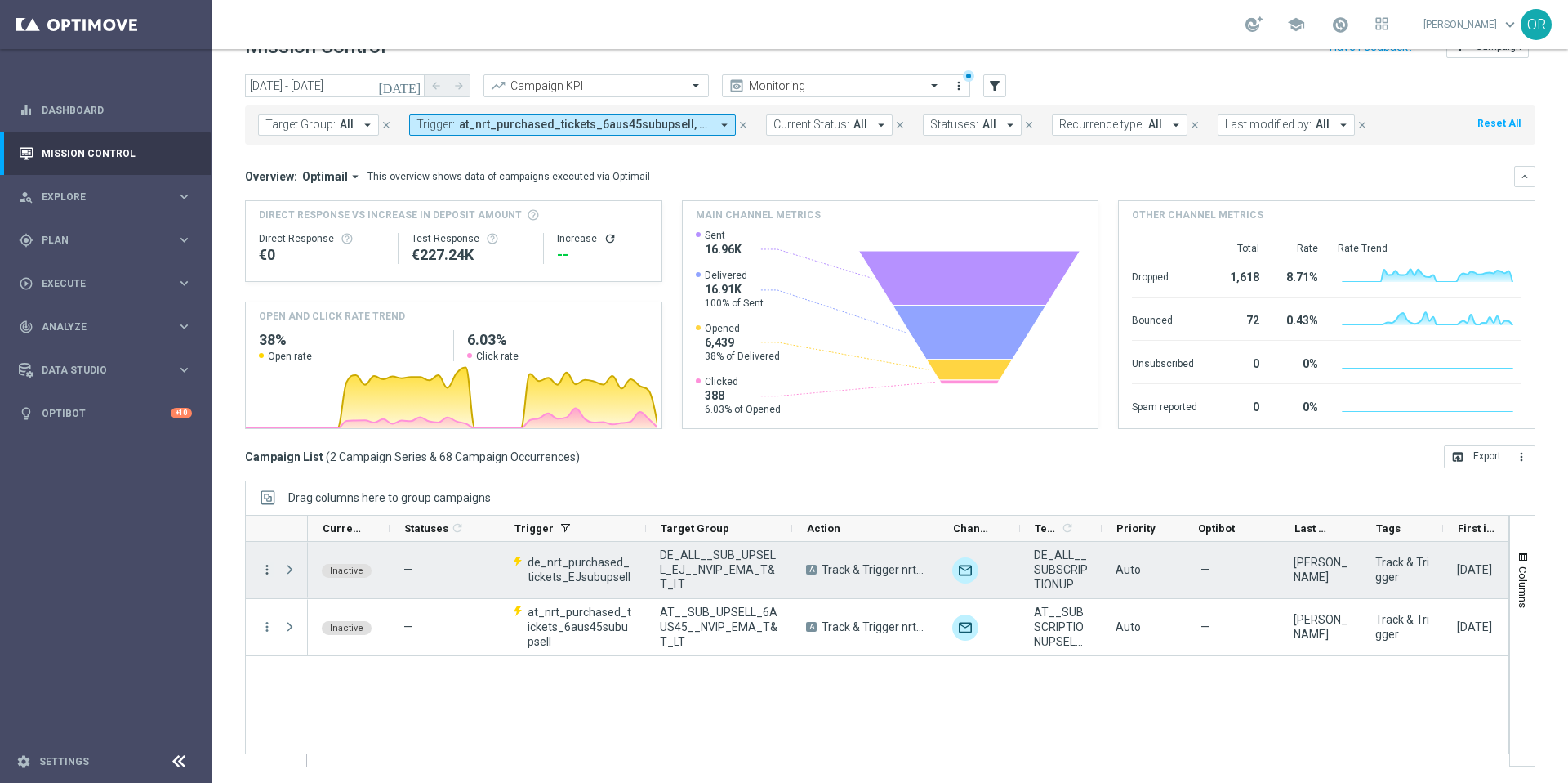
click at [266, 575] on icon "more_vert" at bounding box center [266, 569] width 15 height 15
click at [342, 607] on span "Campaign Metrics" at bounding box center [342, 603] width 85 height 12
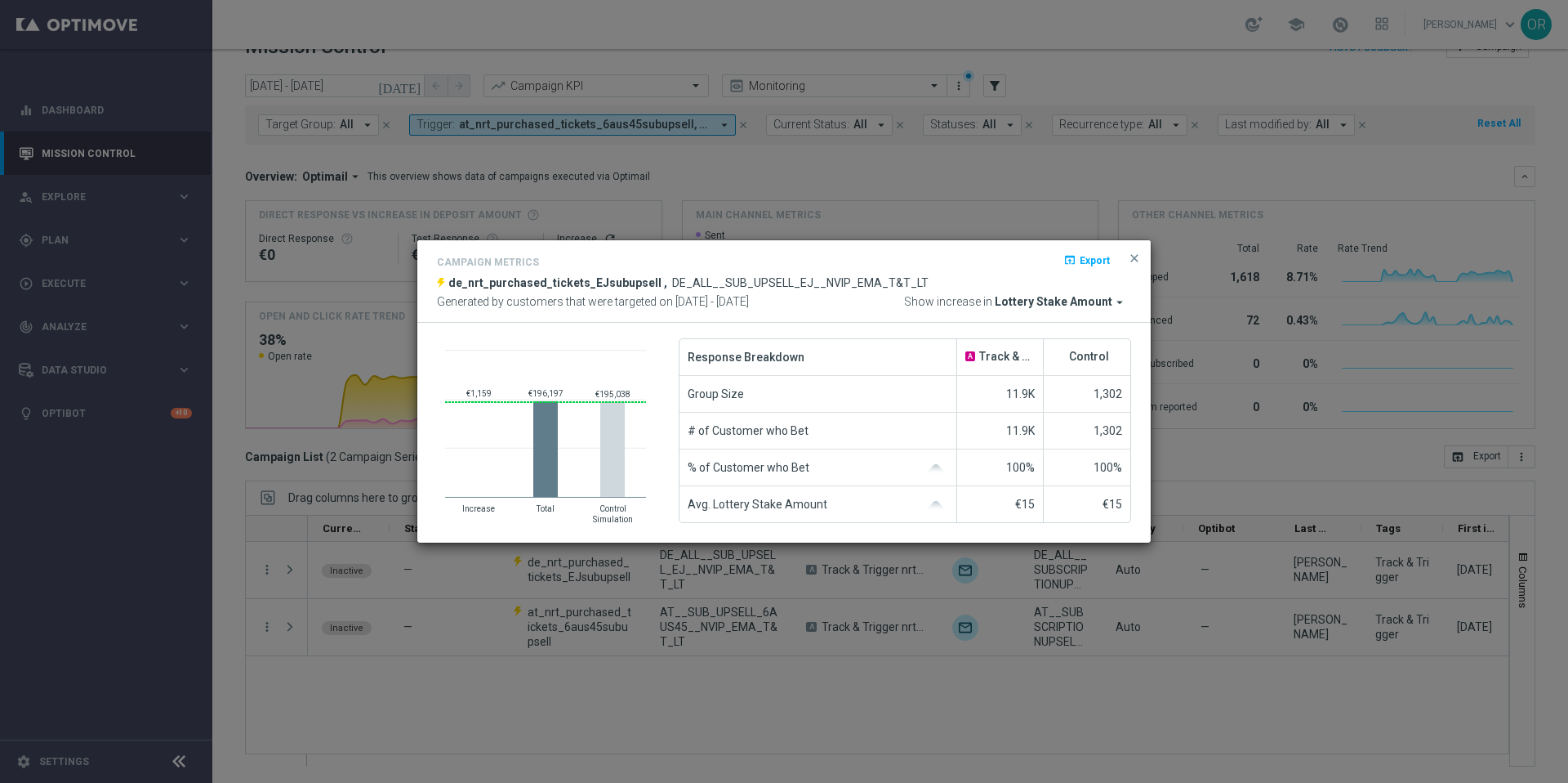
drag, startPoint x: 469, startPoint y: 394, endPoint x: 496, endPoint y: 394, distance: 27.0
click at [496, 394] on icon "Created with Highcharts 9.3.3 €1,159 ​ €1,159 €196,197 ​ €196,197 €195,038 ​ €1…" at bounding box center [545, 430] width 217 height 185
drag, startPoint x: 491, startPoint y: 393, endPoint x: 440, endPoint y: 392, distance: 51.0
click at [440, 392] on icon "Created with Highcharts 9.3.3 €1,159 ​ €1,159 €196,197 ​ €196,197 €195,038 ​ €1…" at bounding box center [545, 430] width 217 height 185
click at [480, 392] on text "€1,159 ​ €1,159" at bounding box center [478, 392] width 25 height 9
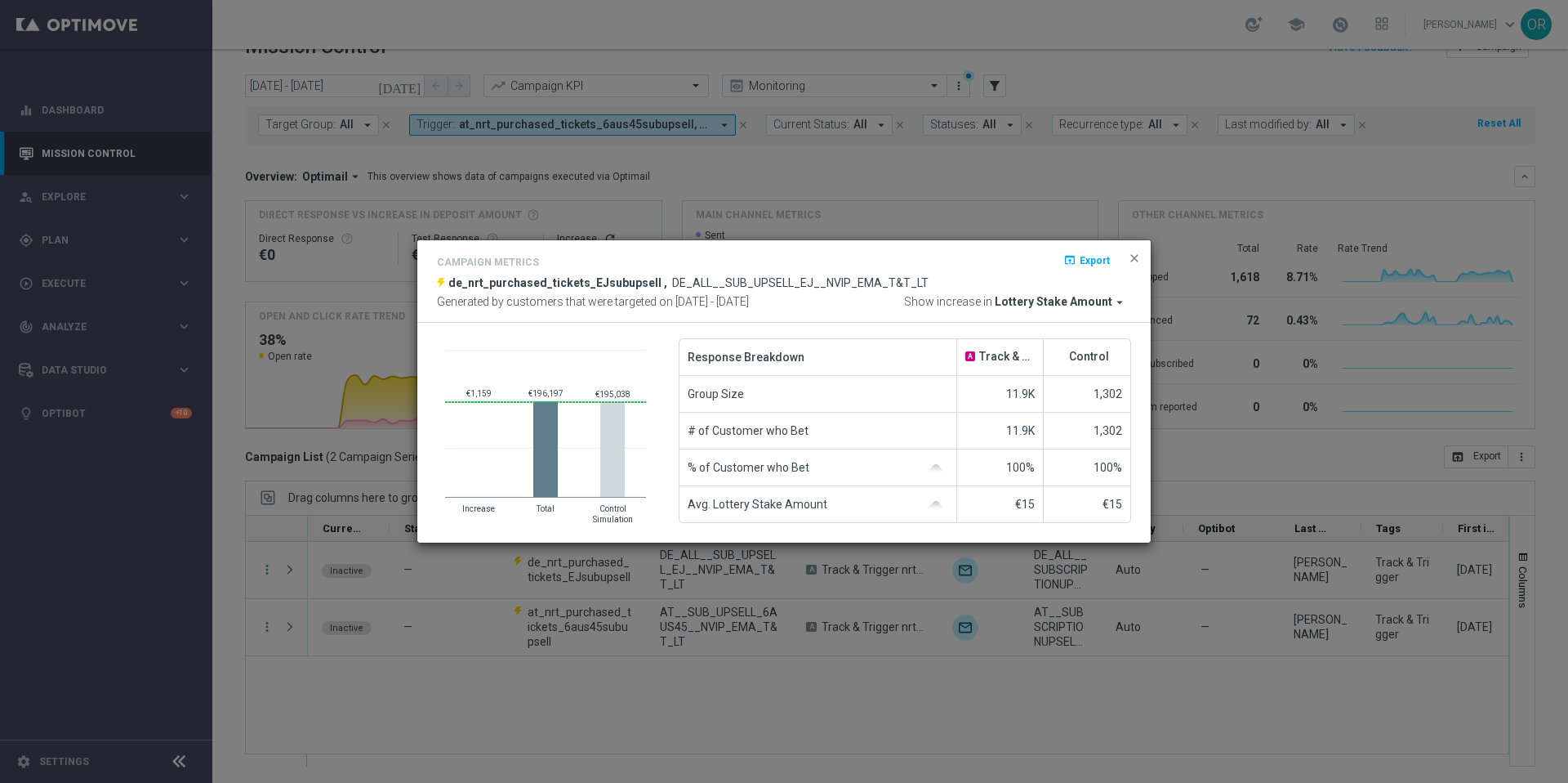
click at [480, 392] on text "€1,159 ​ €1,159" at bounding box center [478, 392] width 25 height 9
click at [1056, 305] on span "Lottery Stake Amount" at bounding box center [1053, 301] width 117 height 15
click at [1056, 302] on span "Lottery Stake Amount" at bounding box center [1053, 301] width 117 height 15
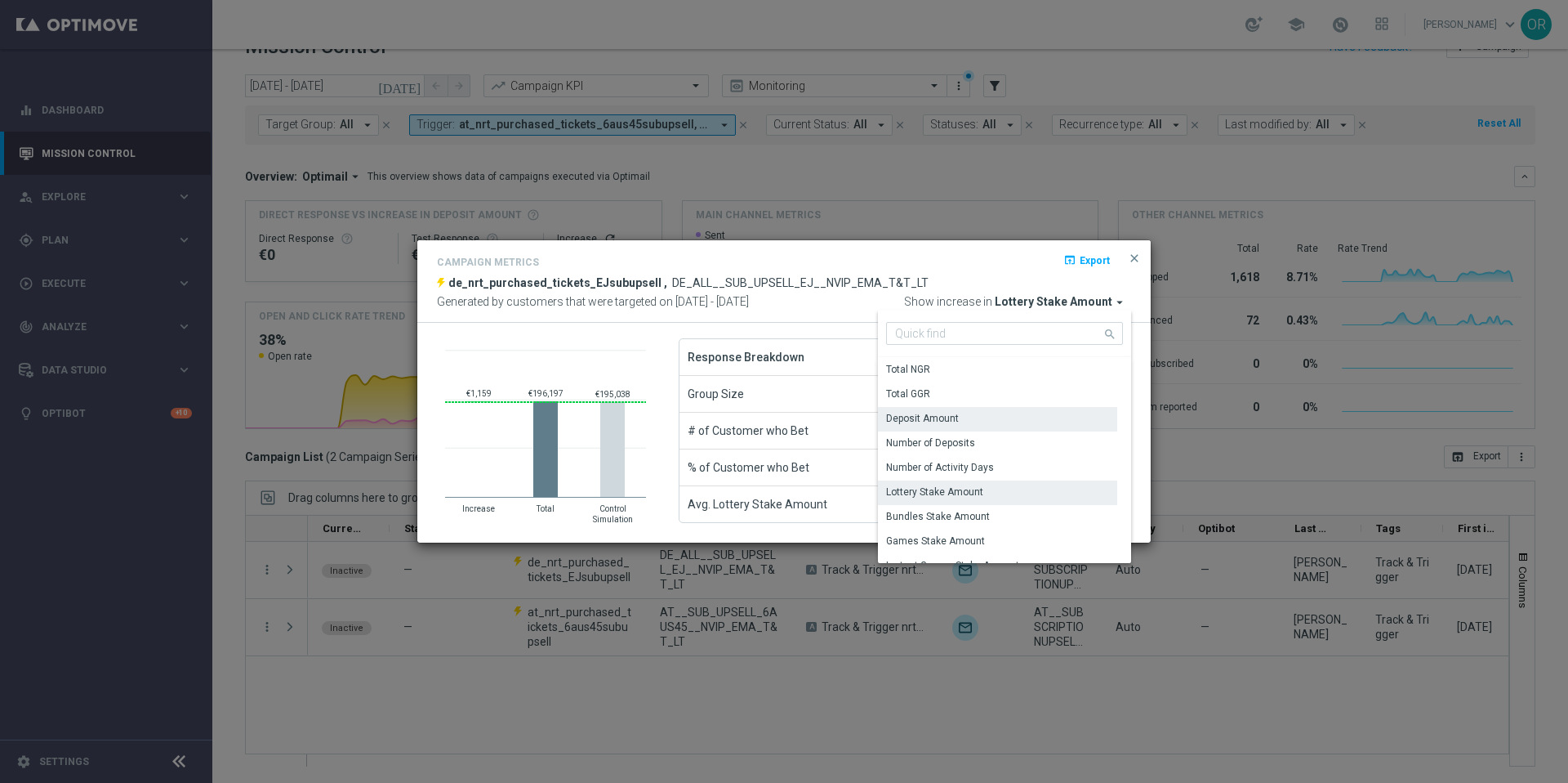
click at [968, 416] on div "Deposit Amount" at bounding box center [997, 419] width 239 height 23
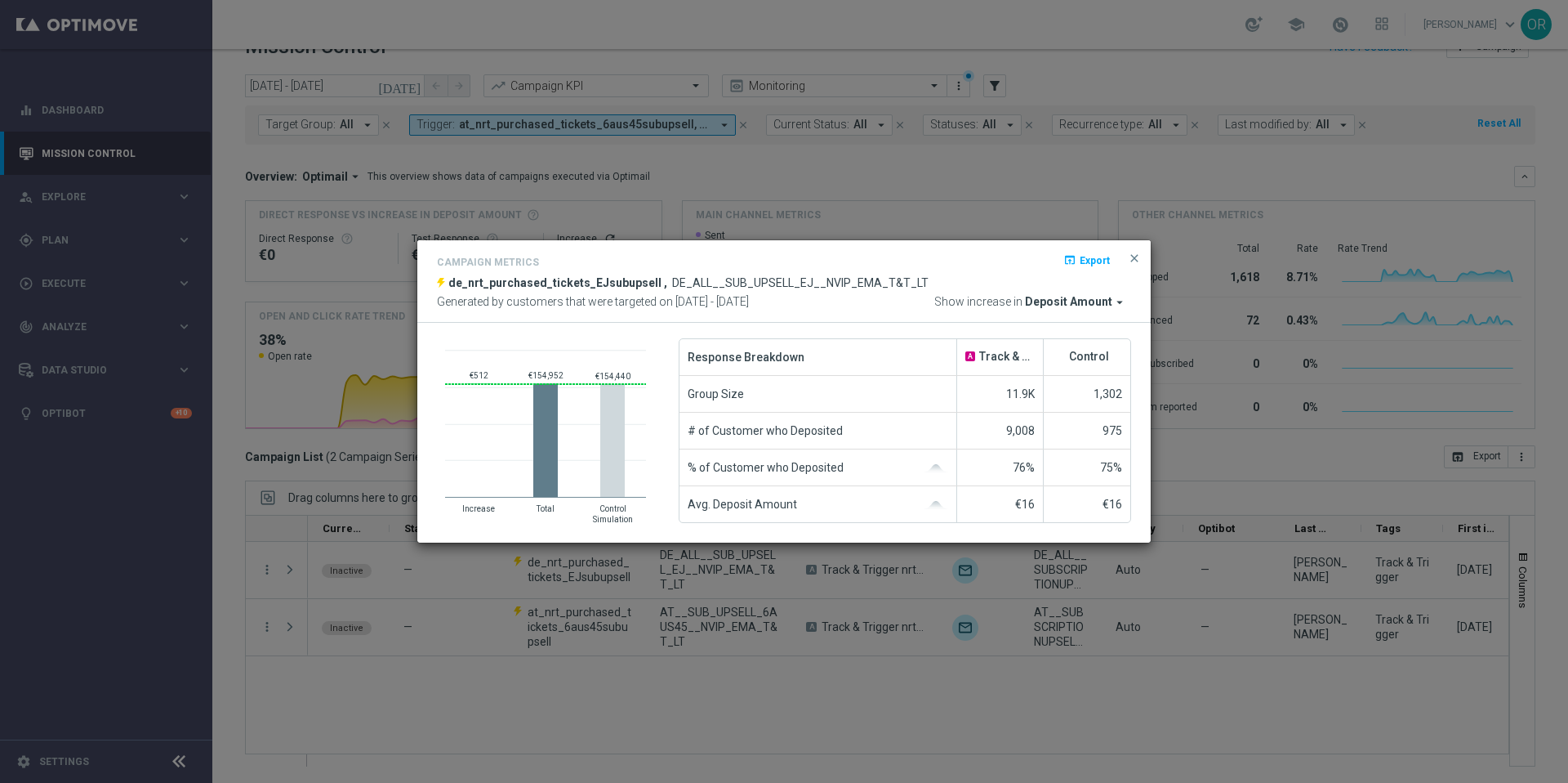
click at [1095, 301] on span "Deposit Amount" at bounding box center [1068, 301] width 87 height 15
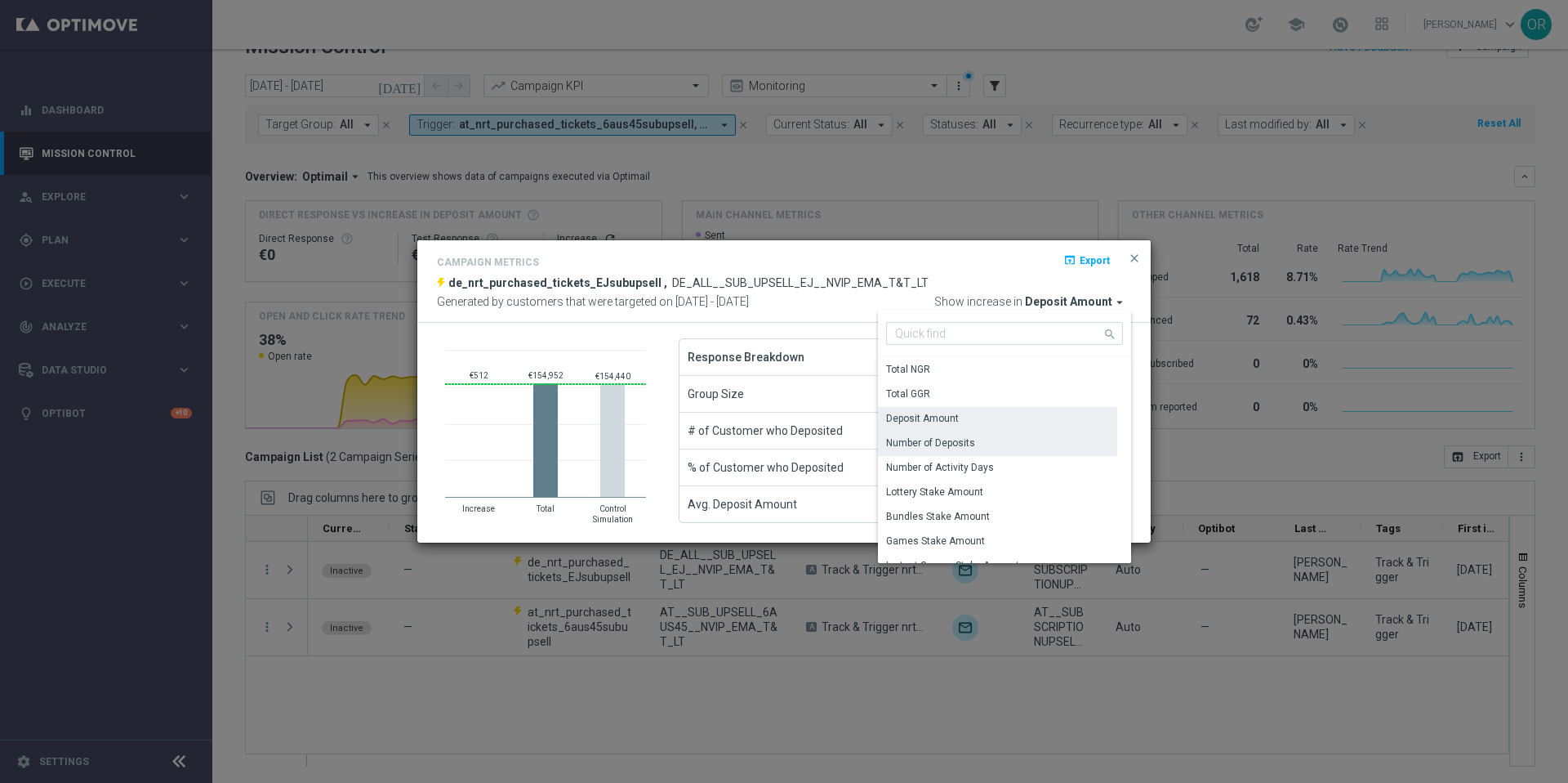
click at [998, 436] on div "Number of Deposits" at bounding box center [997, 443] width 239 height 23
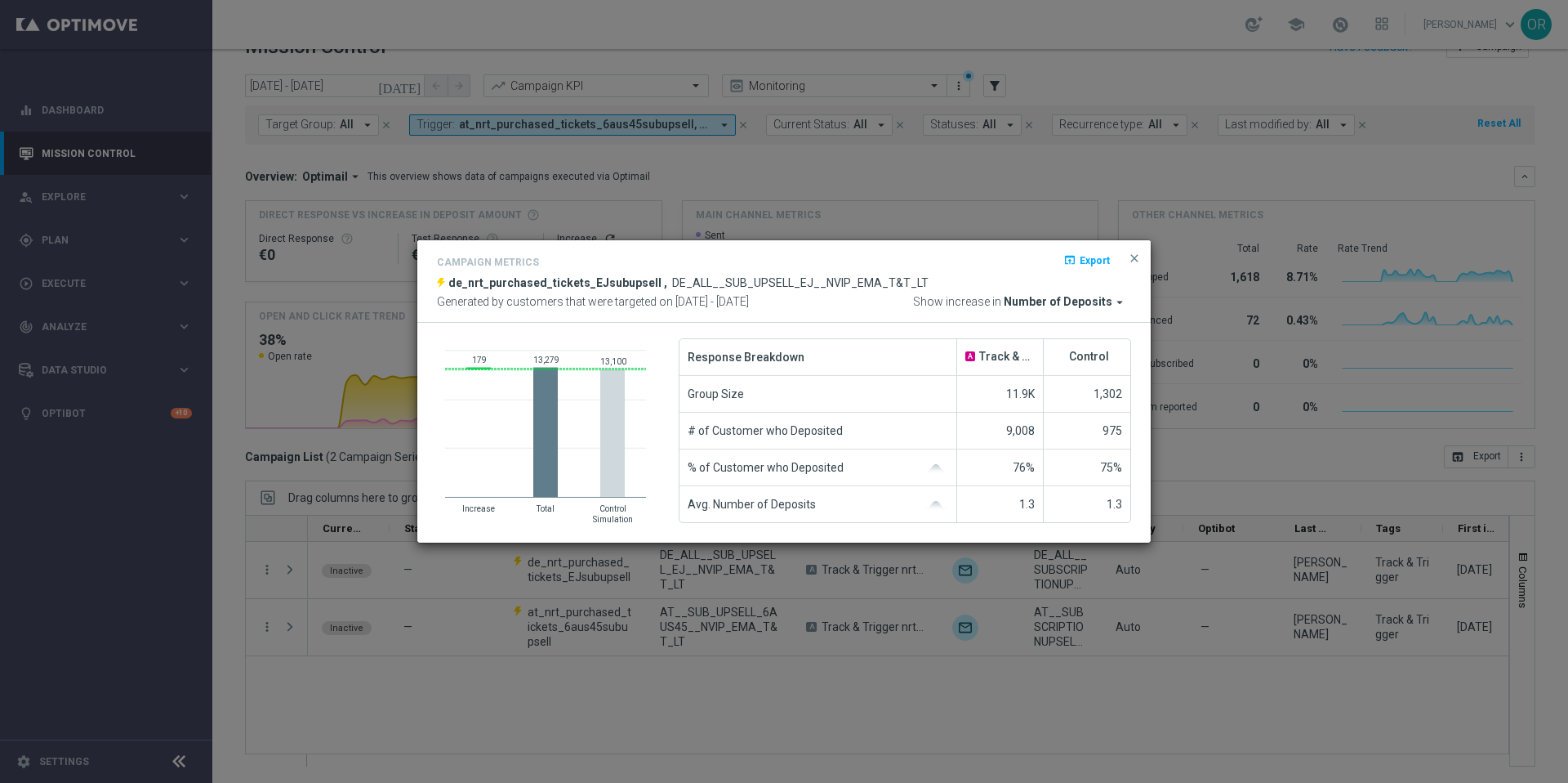
click at [1081, 307] on span "Number of Deposits" at bounding box center [1058, 301] width 108 height 15
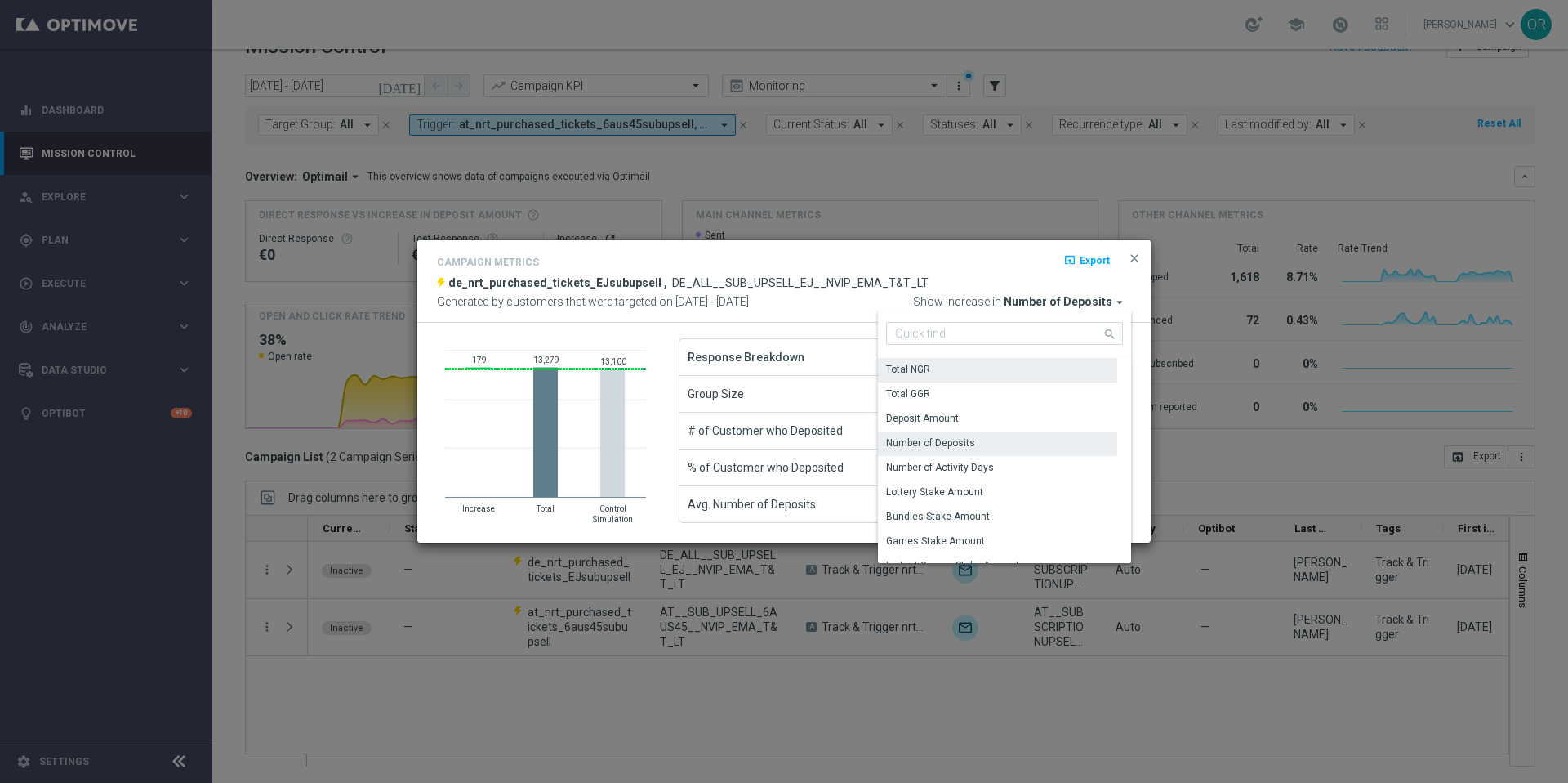
click at [958, 372] on div "Total NGR" at bounding box center [997, 369] width 239 height 23
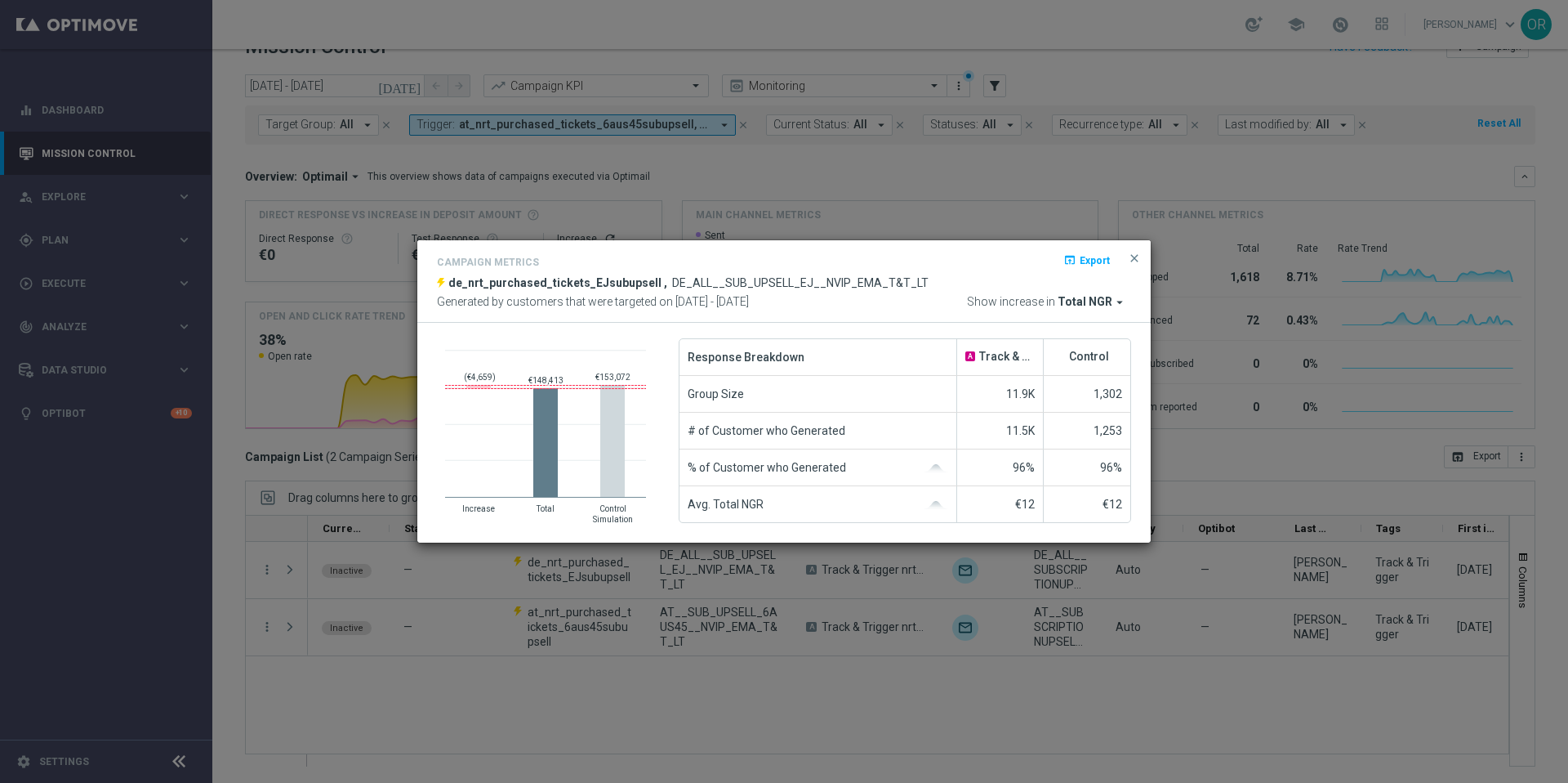
click at [1109, 301] on span "Total NGR" at bounding box center [1085, 301] width 54 height 15
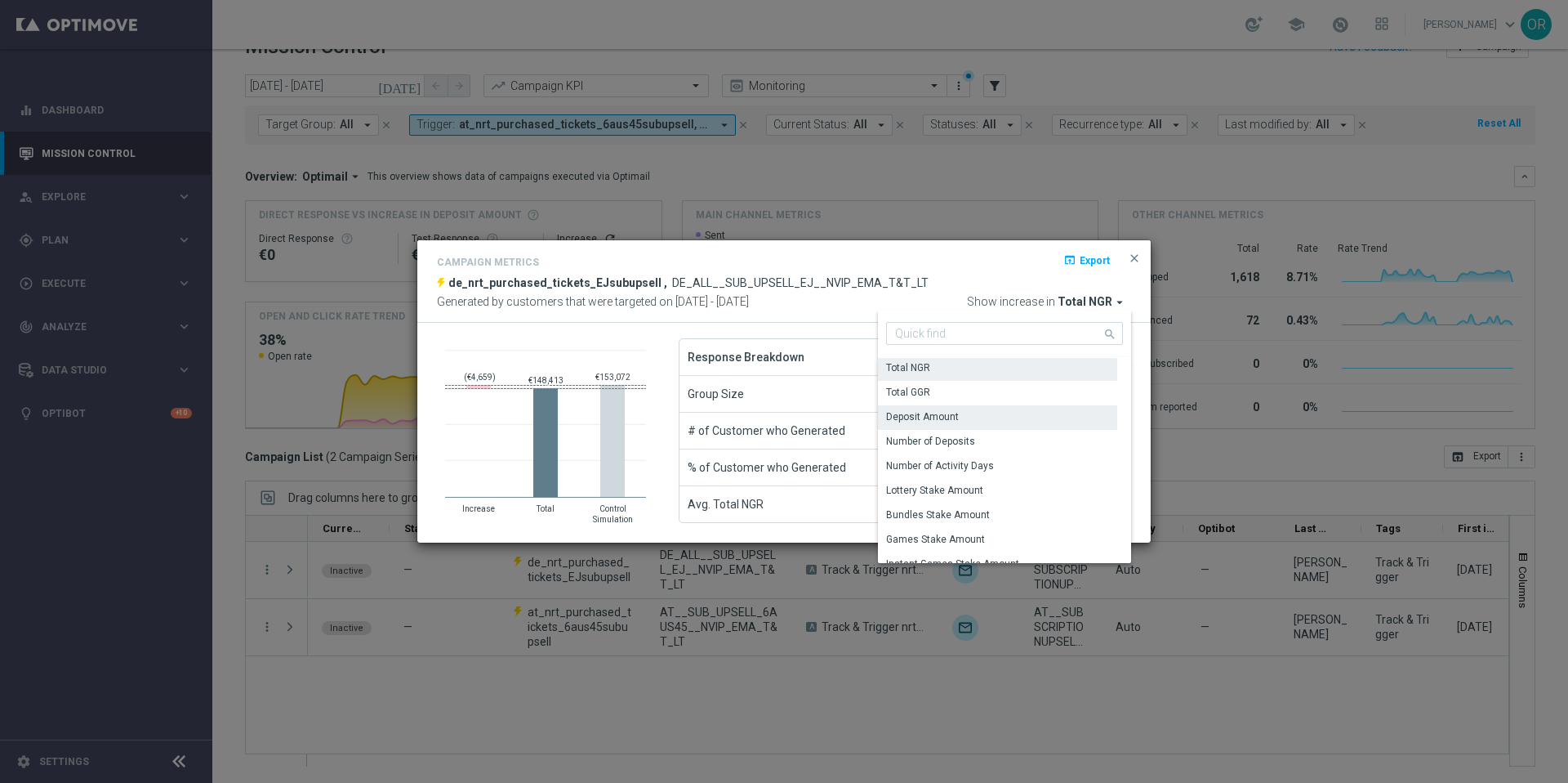
scroll to position [1, 0]
click at [985, 466] on div "Number of Activity Days" at bounding box center [939, 466] width 108 height 15
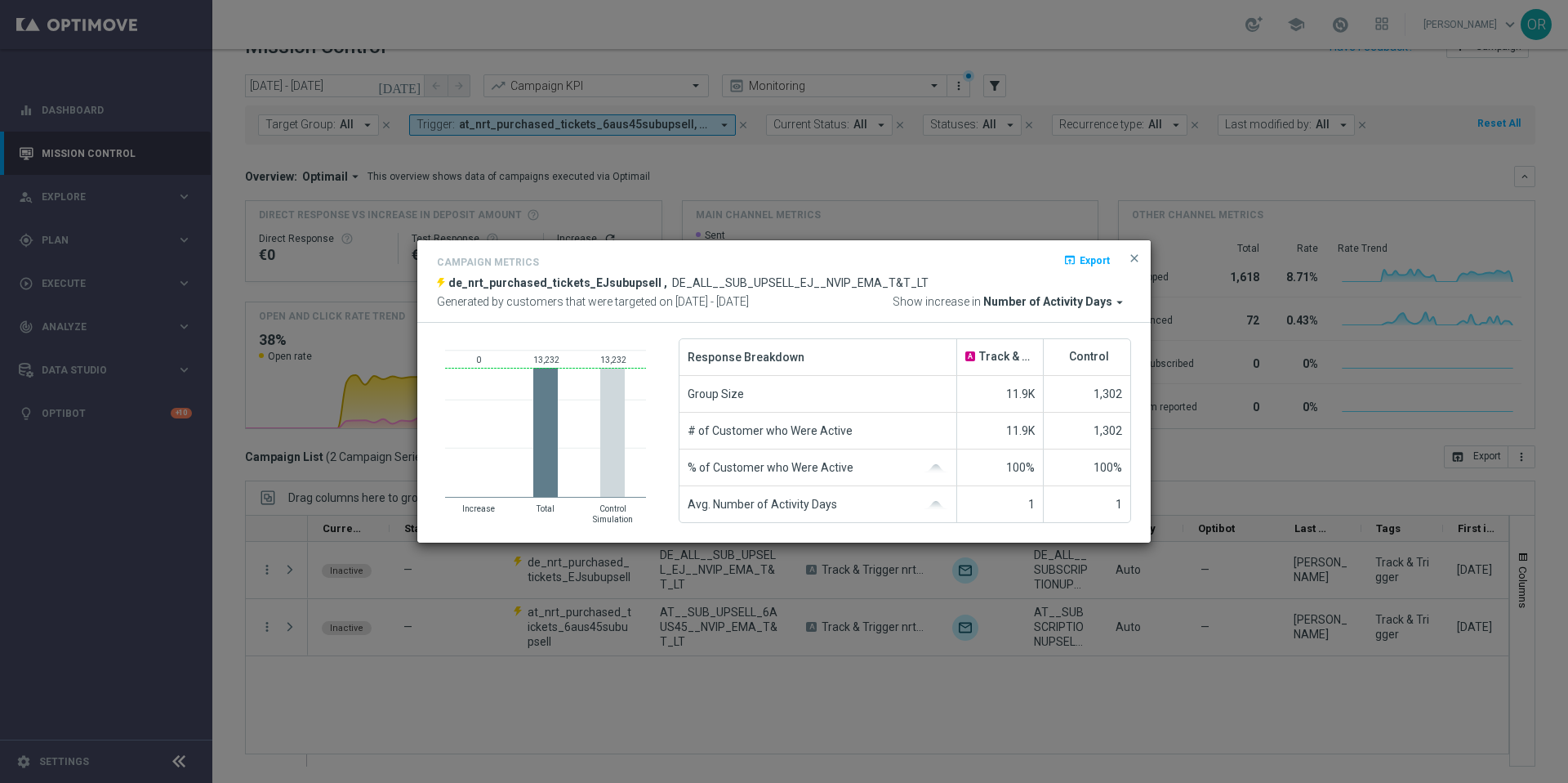
click at [1068, 300] on span "Number of Activity Days" at bounding box center [1047, 301] width 129 height 15
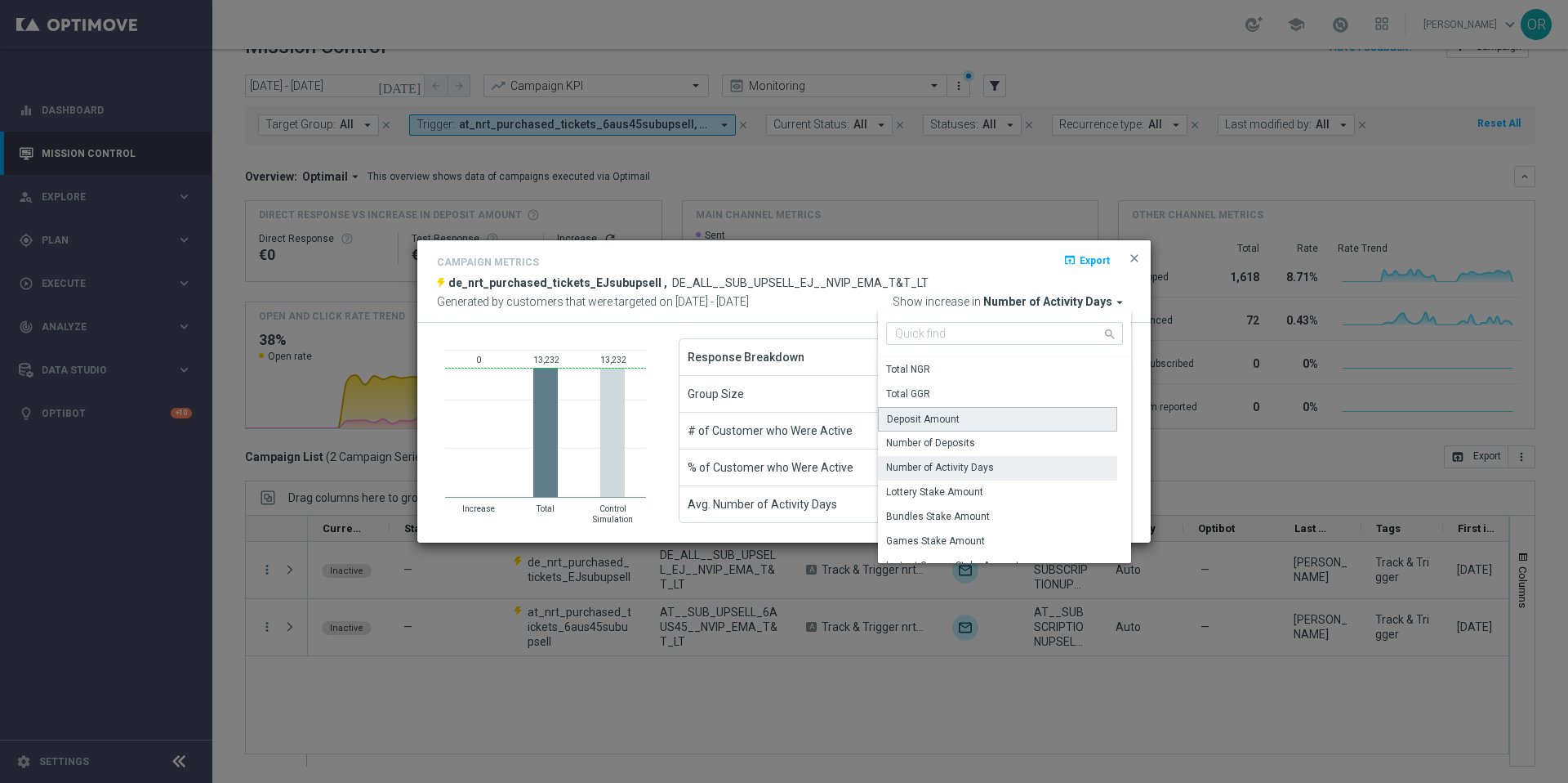
click at [954, 418] on div "Deposit Amount" at bounding box center [922, 419] width 73 height 15
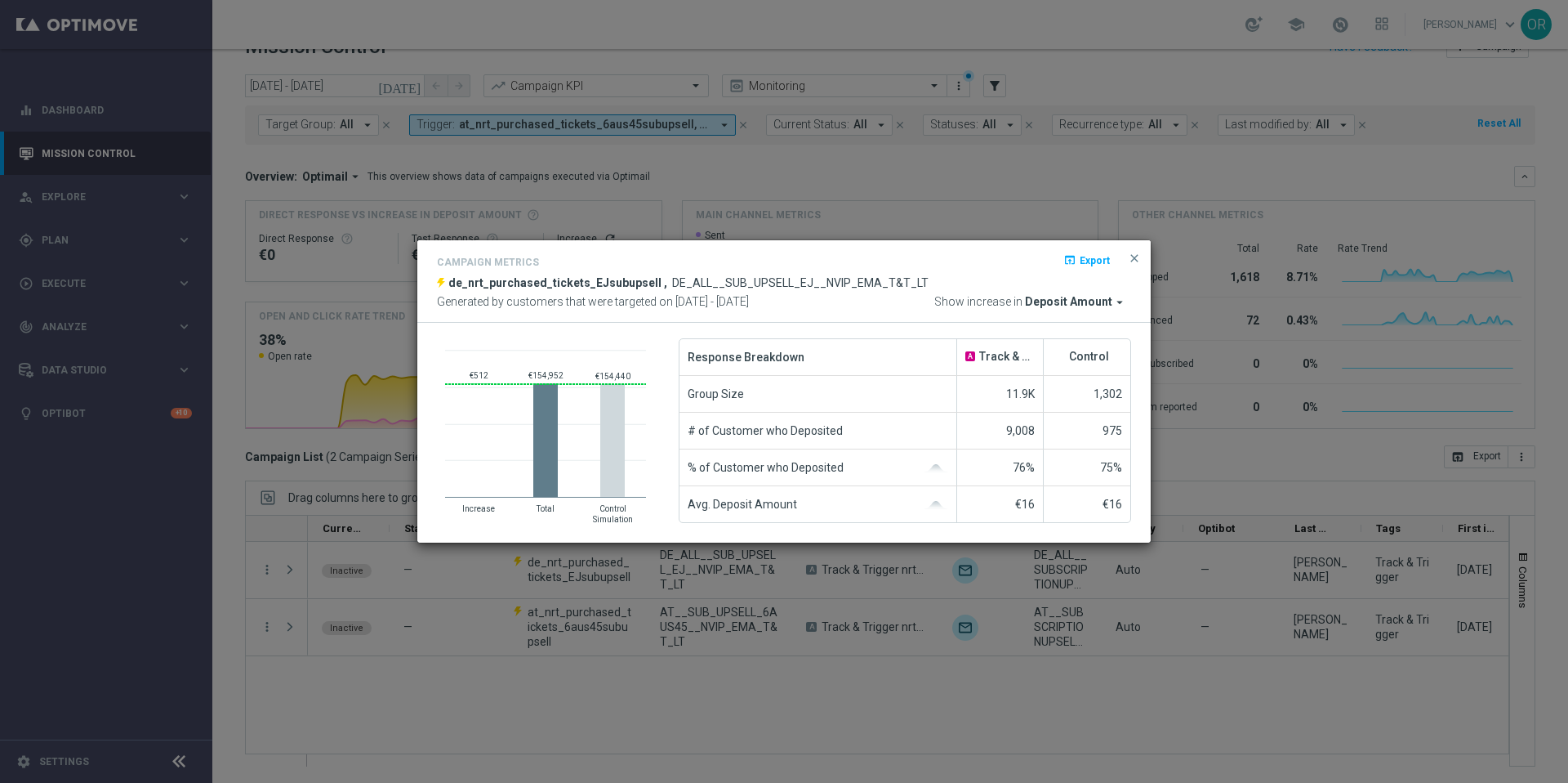
click at [1091, 301] on span "Deposit Amount" at bounding box center [1068, 301] width 87 height 15
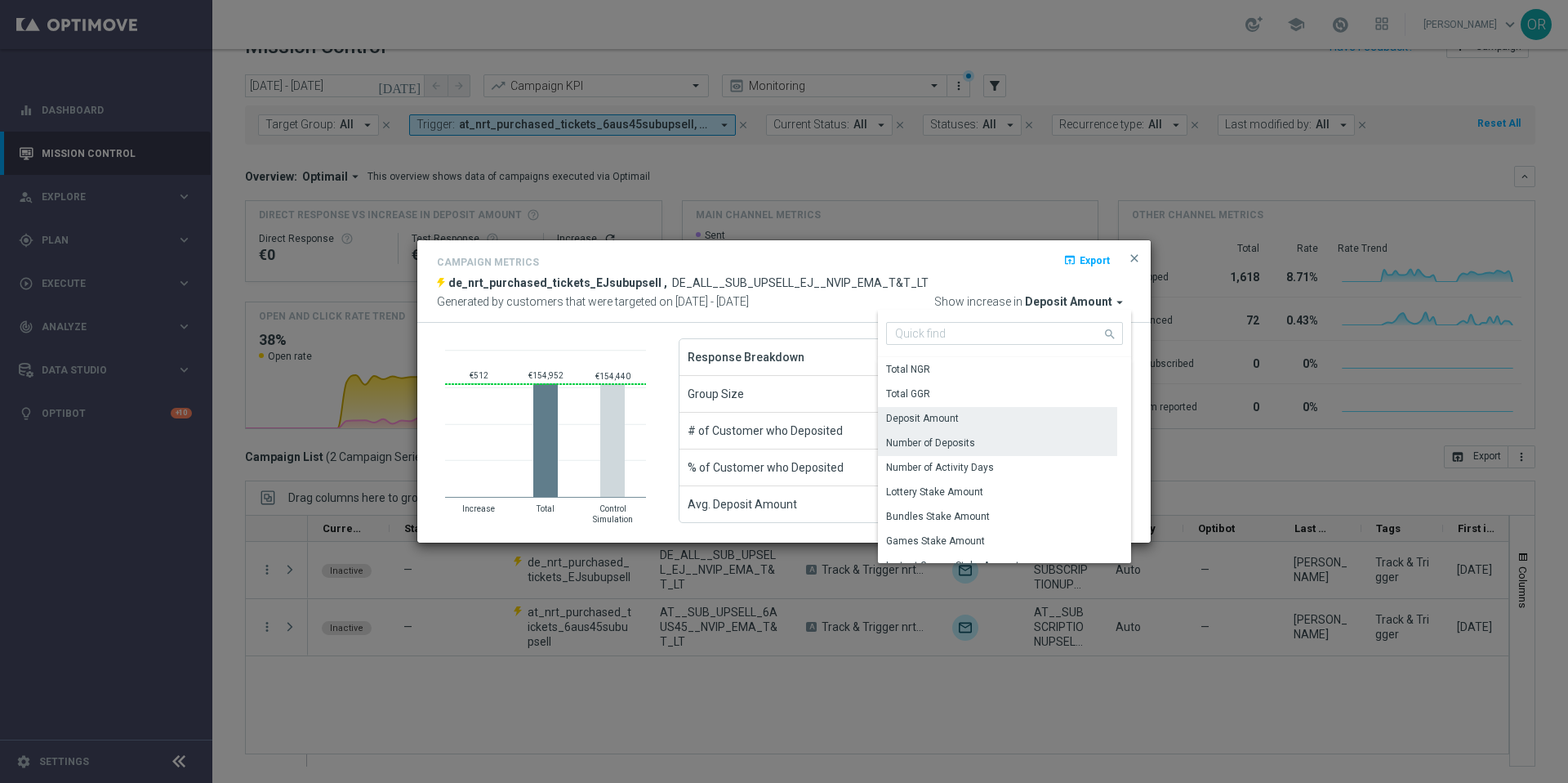
click at [969, 441] on div "Number of Deposits" at bounding box center [931, 442] width 89 height 15
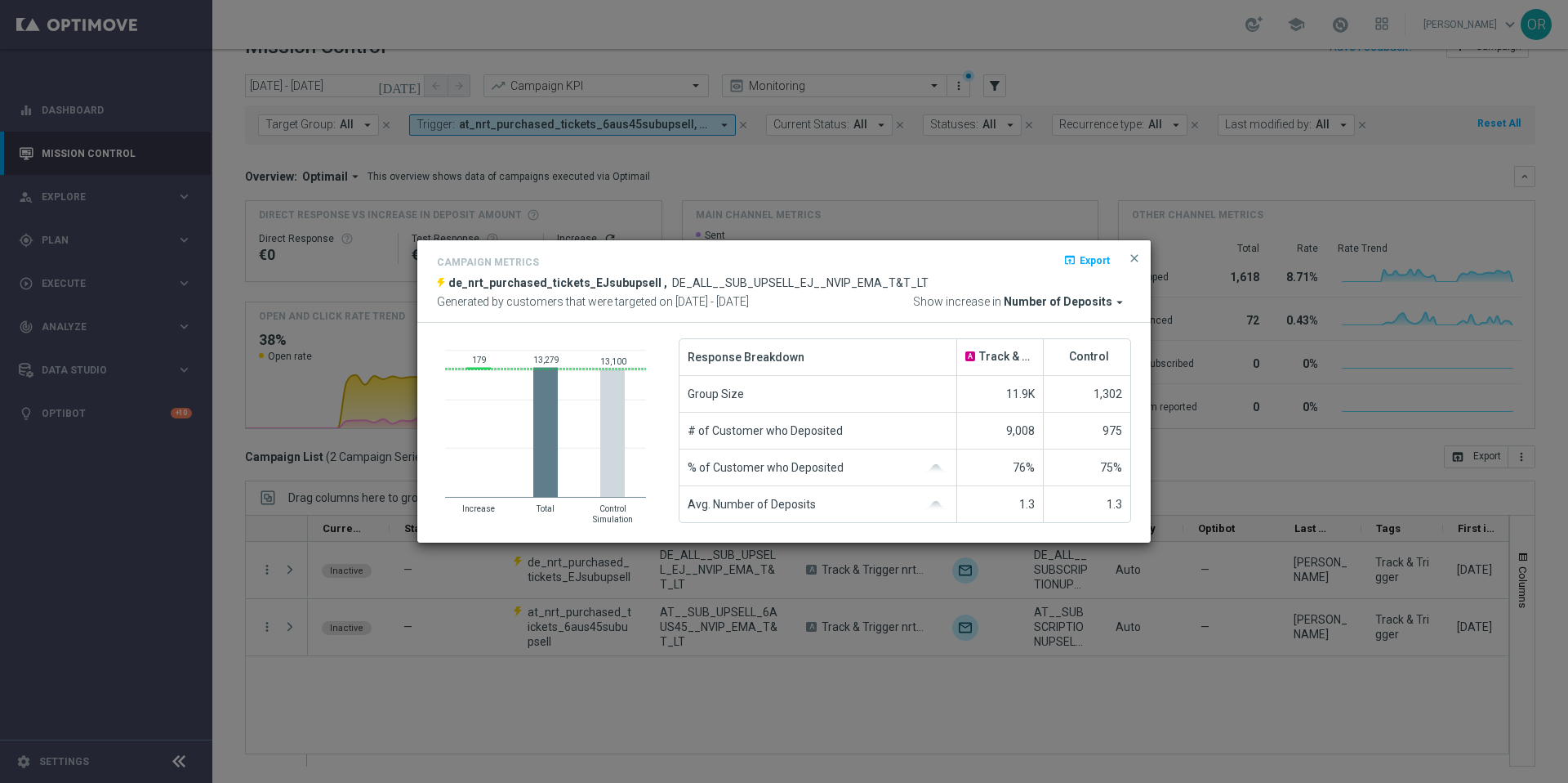
click at [1068, 301] on span "Number of Deposits" at bounding box center [1058, 301] width 108 height 15
click at [1064, 300] on span "Number of Deposits" at bounding box center [1058, 301] width 108 height 15
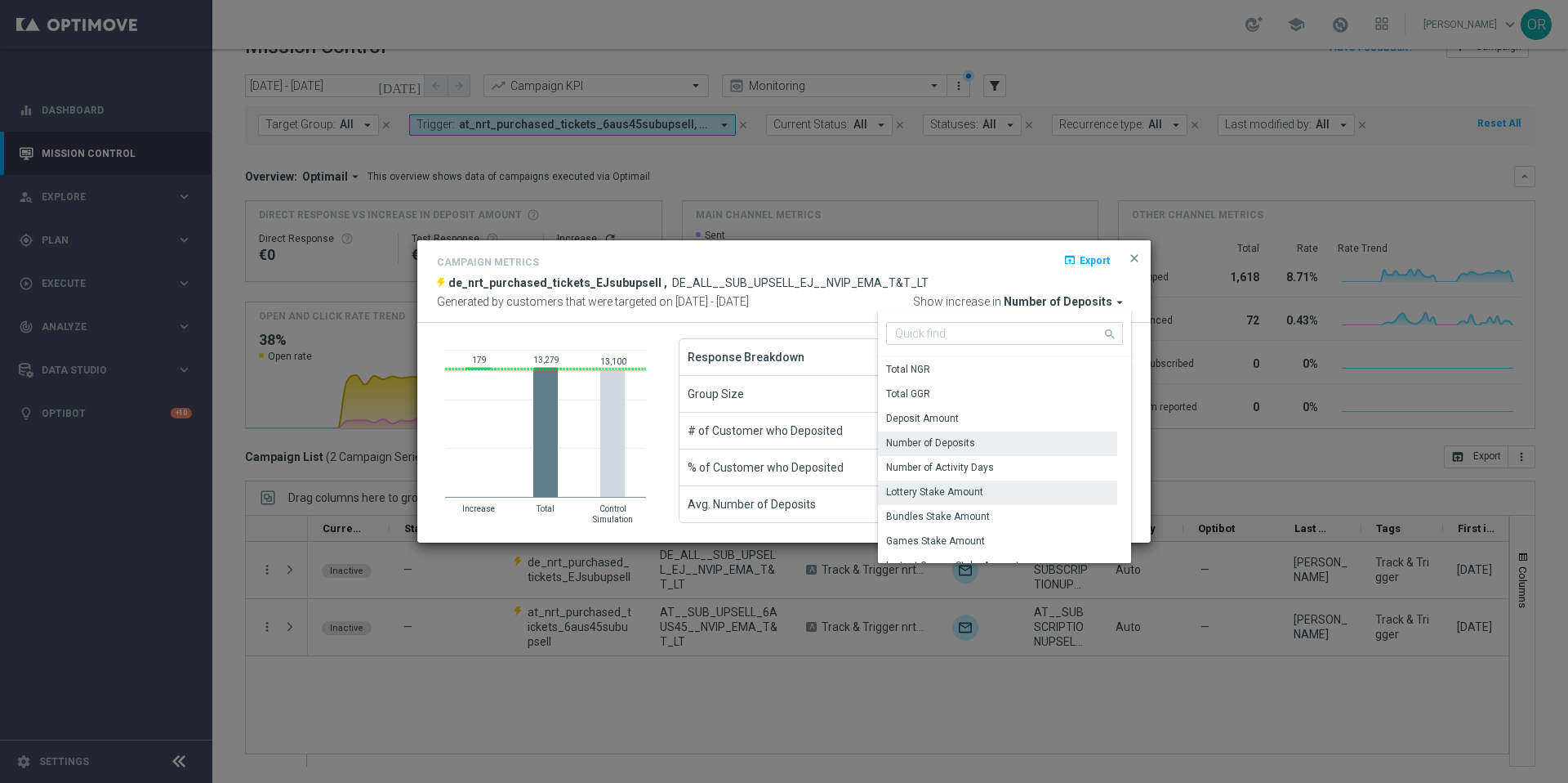
click at [980, 488] on div "Lottery Stake Amount" at bounding box center [935, 491] width 97 height 15
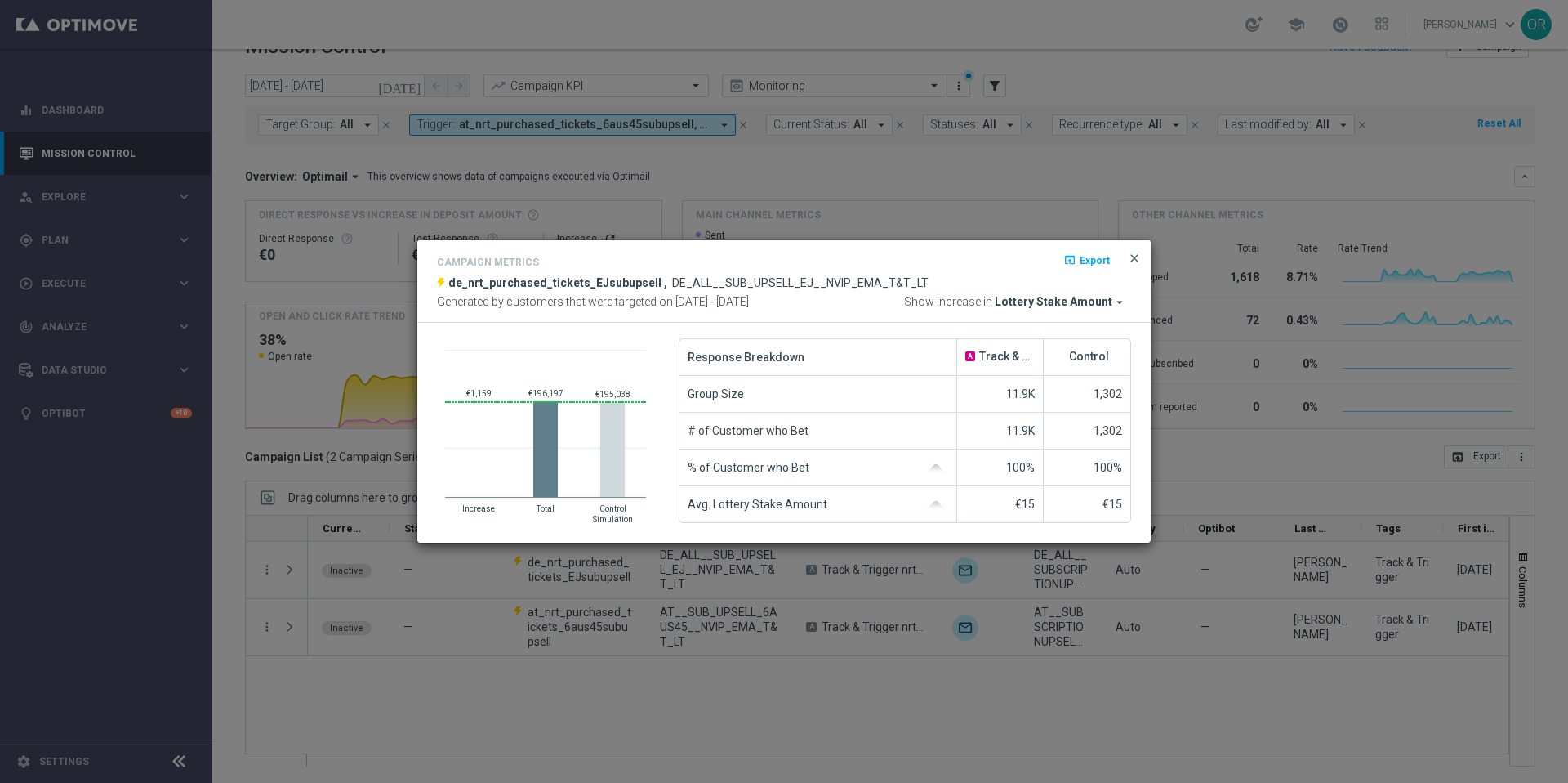
click at [1132, 258] on span "close" at bounding box center [1133, 258] width 13 height 13
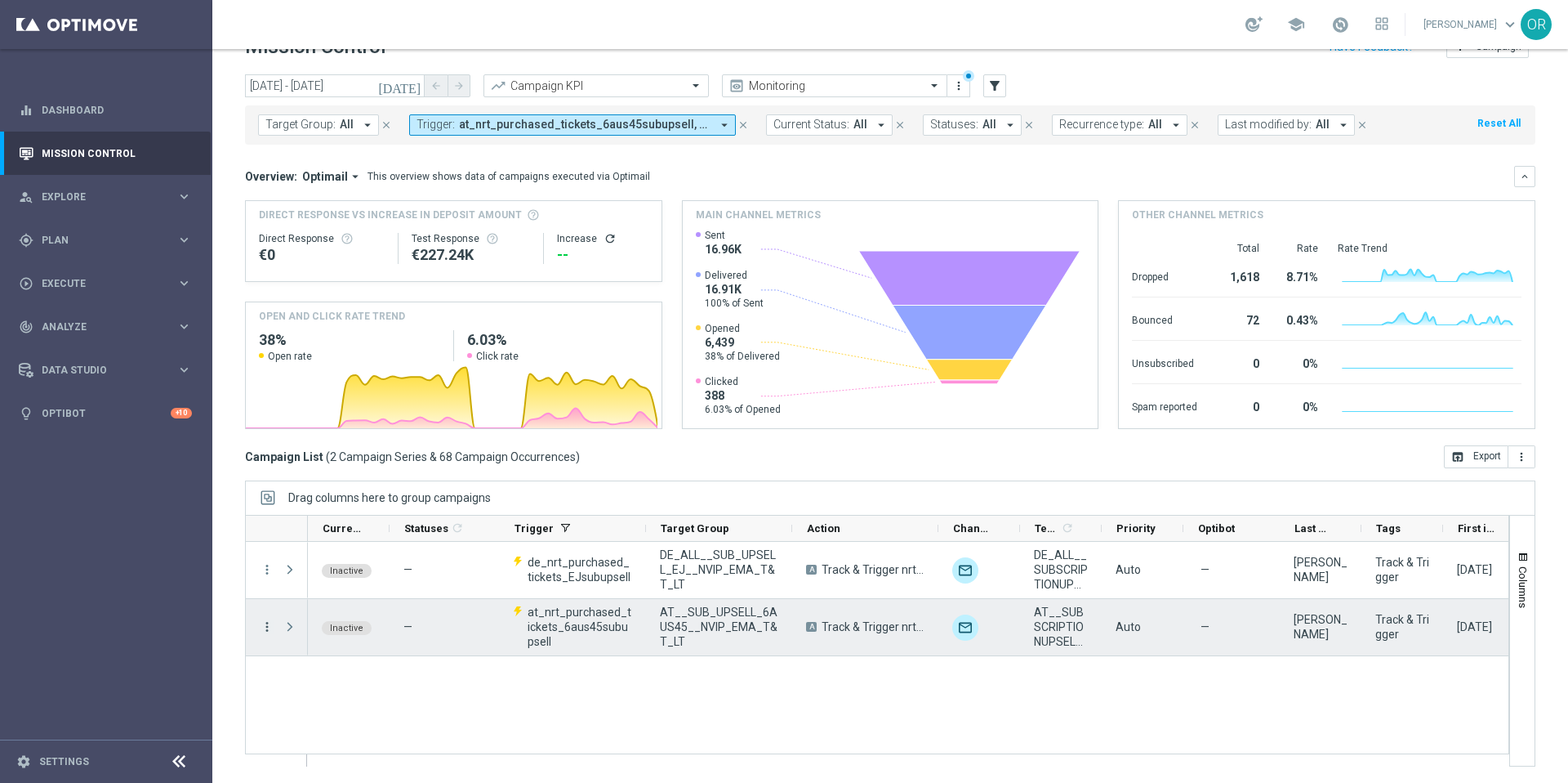
click at [265, 628] on icon "more_vert" at bounding box center [266, 626] width 15 height 15
click at [330, 635] on span "Campaign Metrics" at bounding box center [342, 660] width 85 height 12
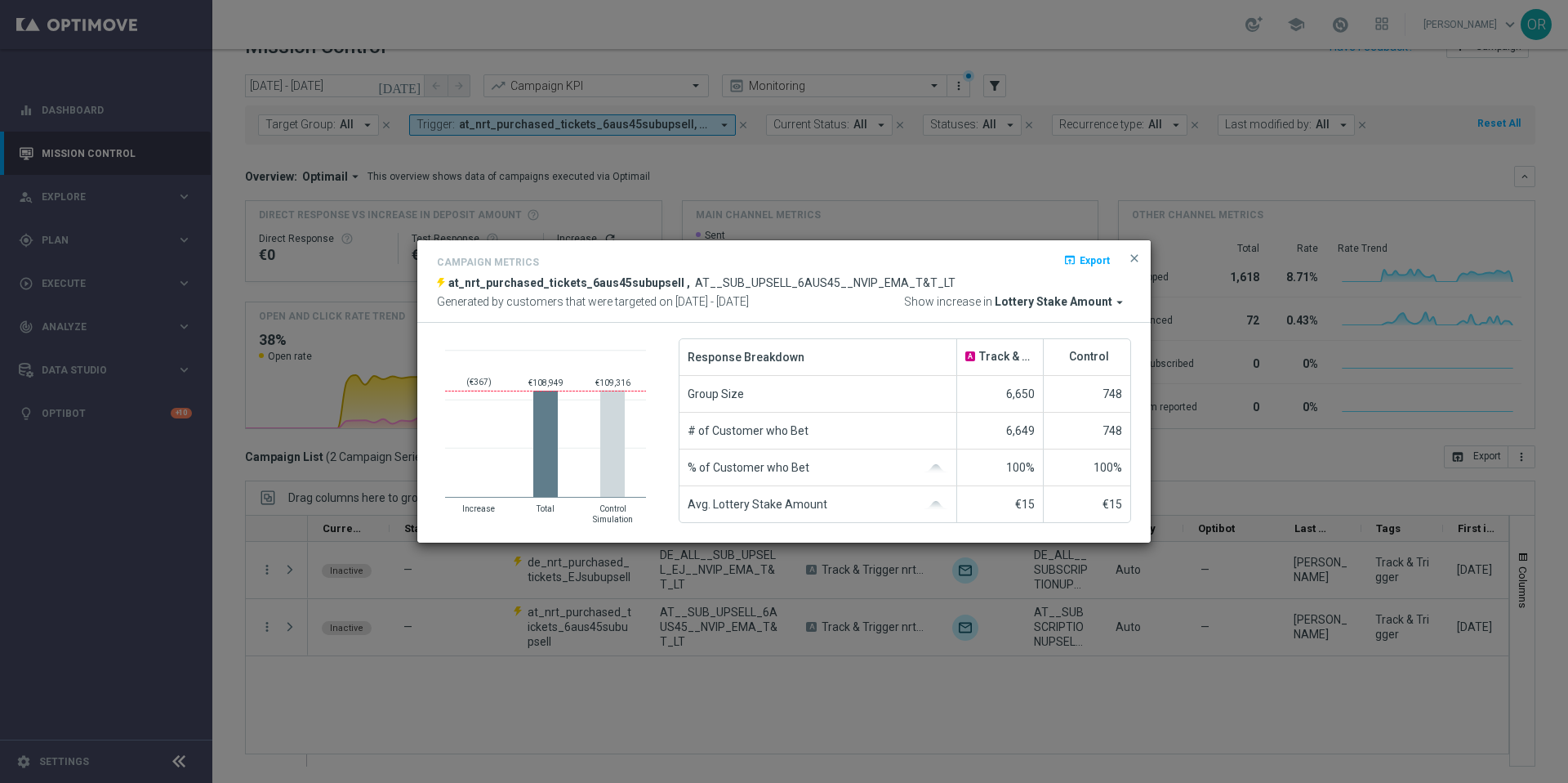
click at [1103, 305] on span "Lottery Stake Amount" at bounding box center [1053, 301] width 117 height 15
click at [1080, 300] on span "Lottery Stake Amount" at bounding box center [1053, 301] width 117 height 15
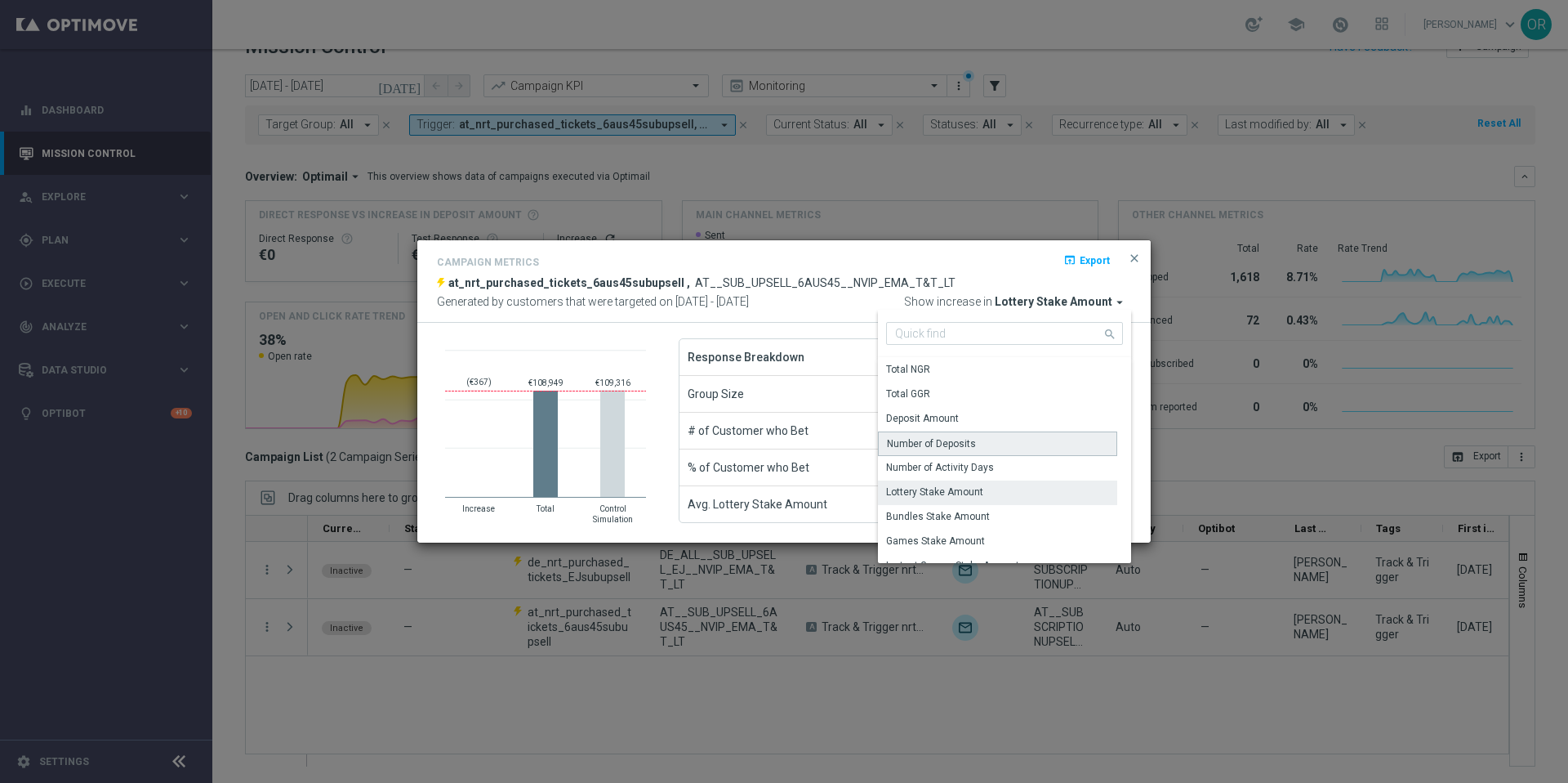
click at [938, 441] on div "Number of Deposits" at bounding box center [931, 443] width 89 height 15
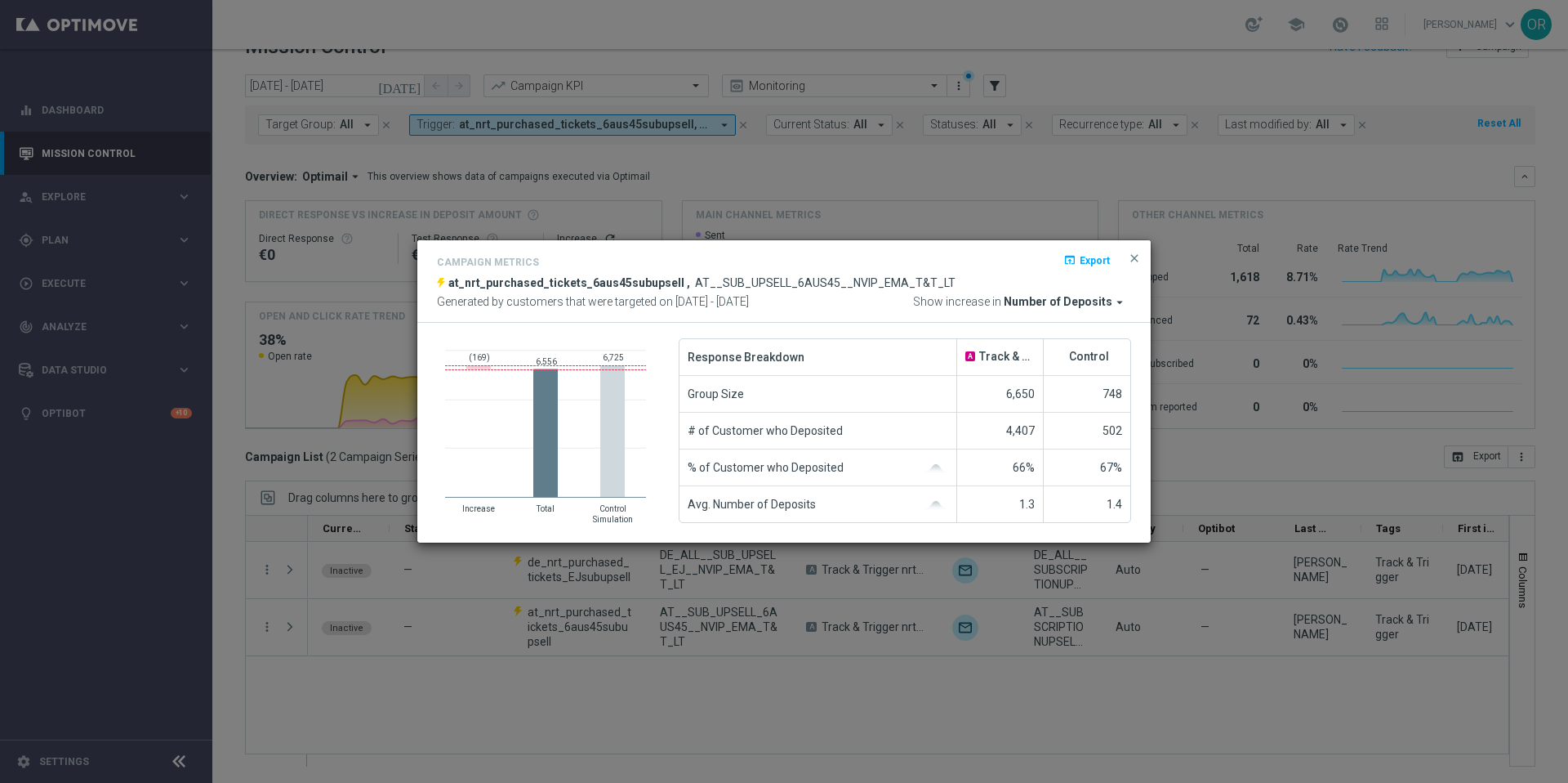
click at [1100, 299] on span "Number of Deposits" at bounding box center [1058, 301] width 108 height 15
click at [1100, 298] on span "Number of Deposits" at bounding box center [1058, 301] width 108 height 15
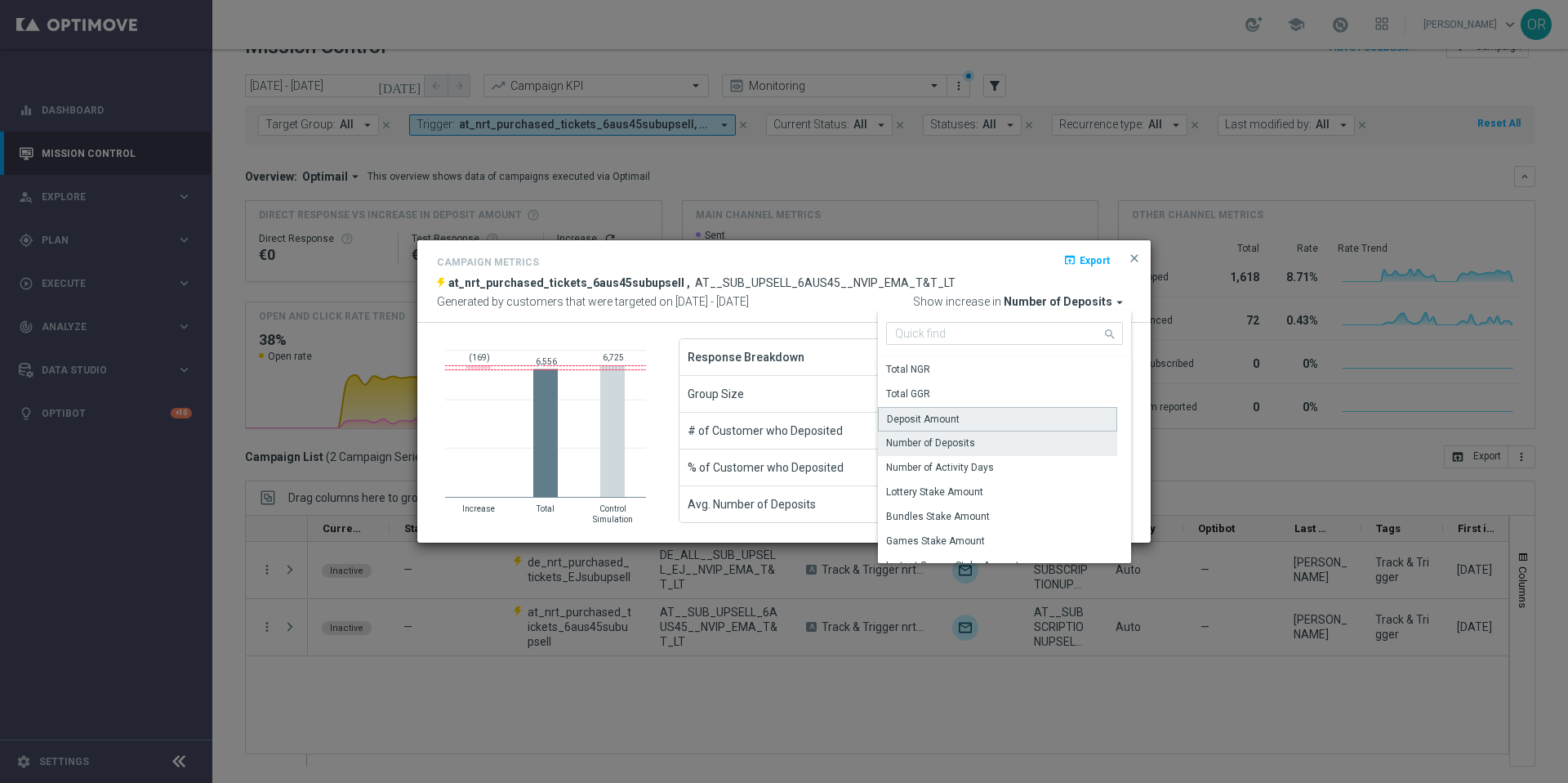
click at [953, 414] on div "Deposit Amount" at bounding box center [922, 419] width 73 height 15
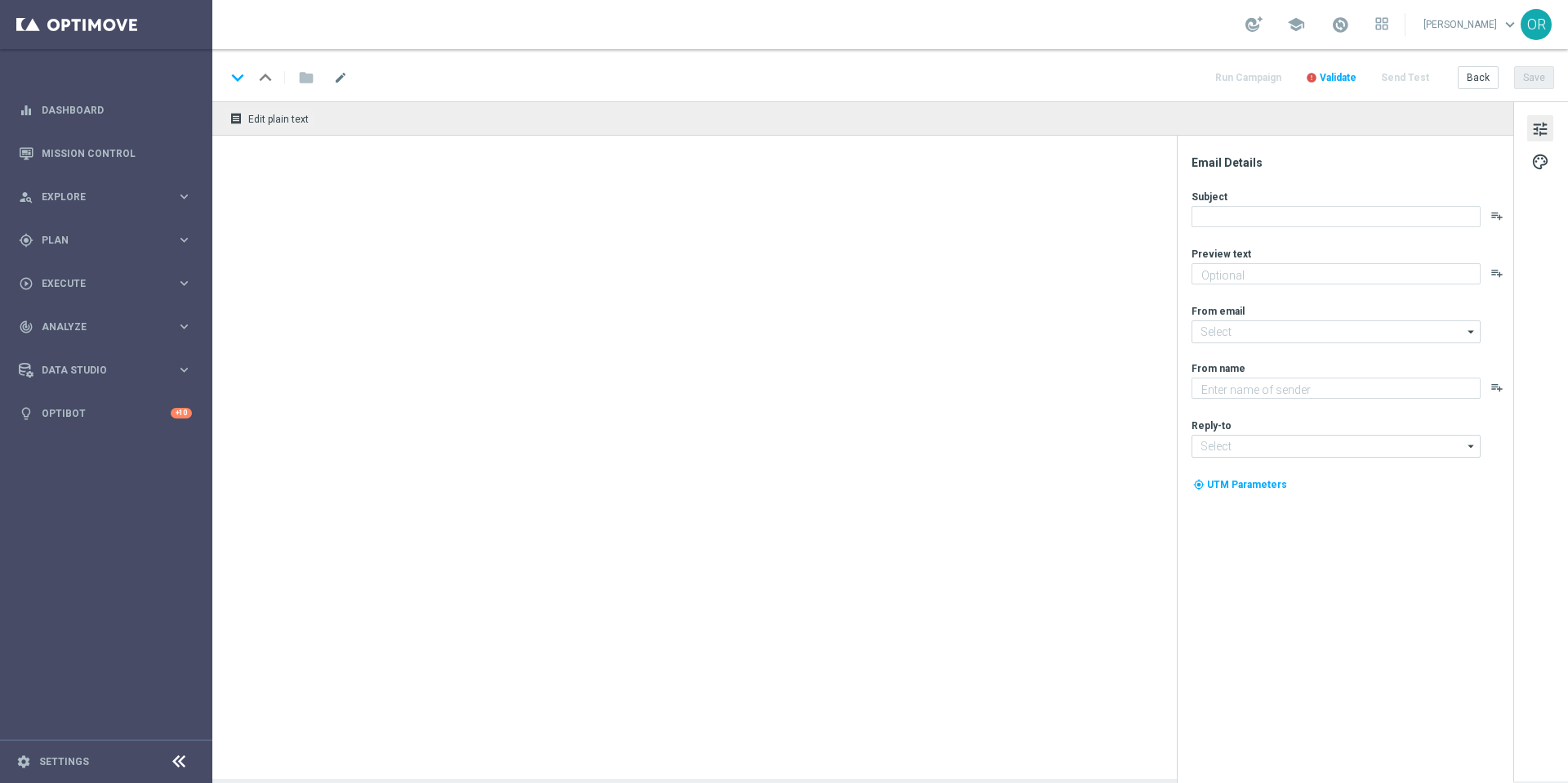
type textarea "Automatisch jeden Jackpot spielen mit unseren Abos."
type input "mail@crm.lottoland.com"
type textarea "Lottoland"
type input "service@lottoland.com"
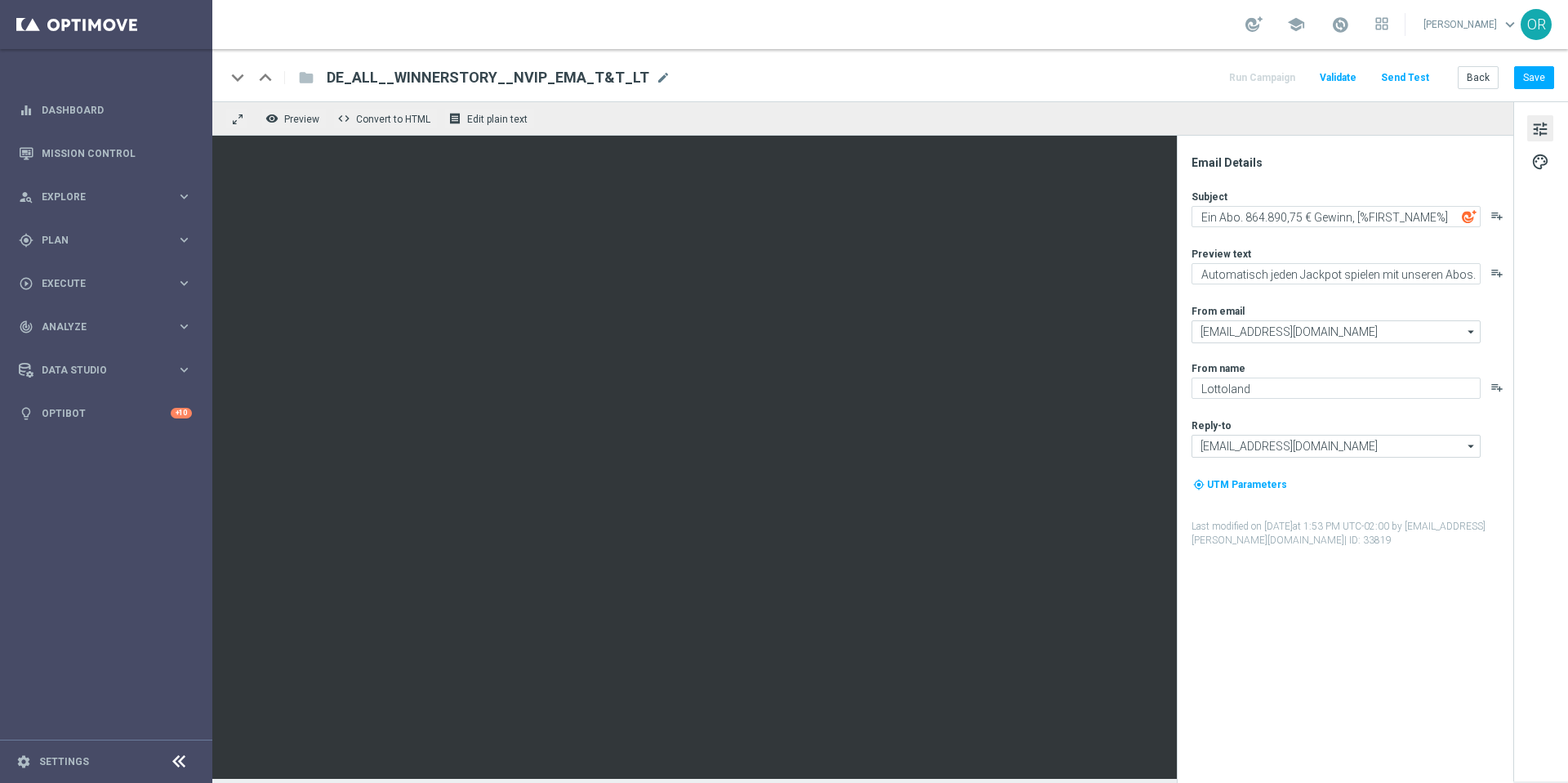
click at [1417, 70] on button "Send Test" at bounding box center [1404, 78] width 53 height 22
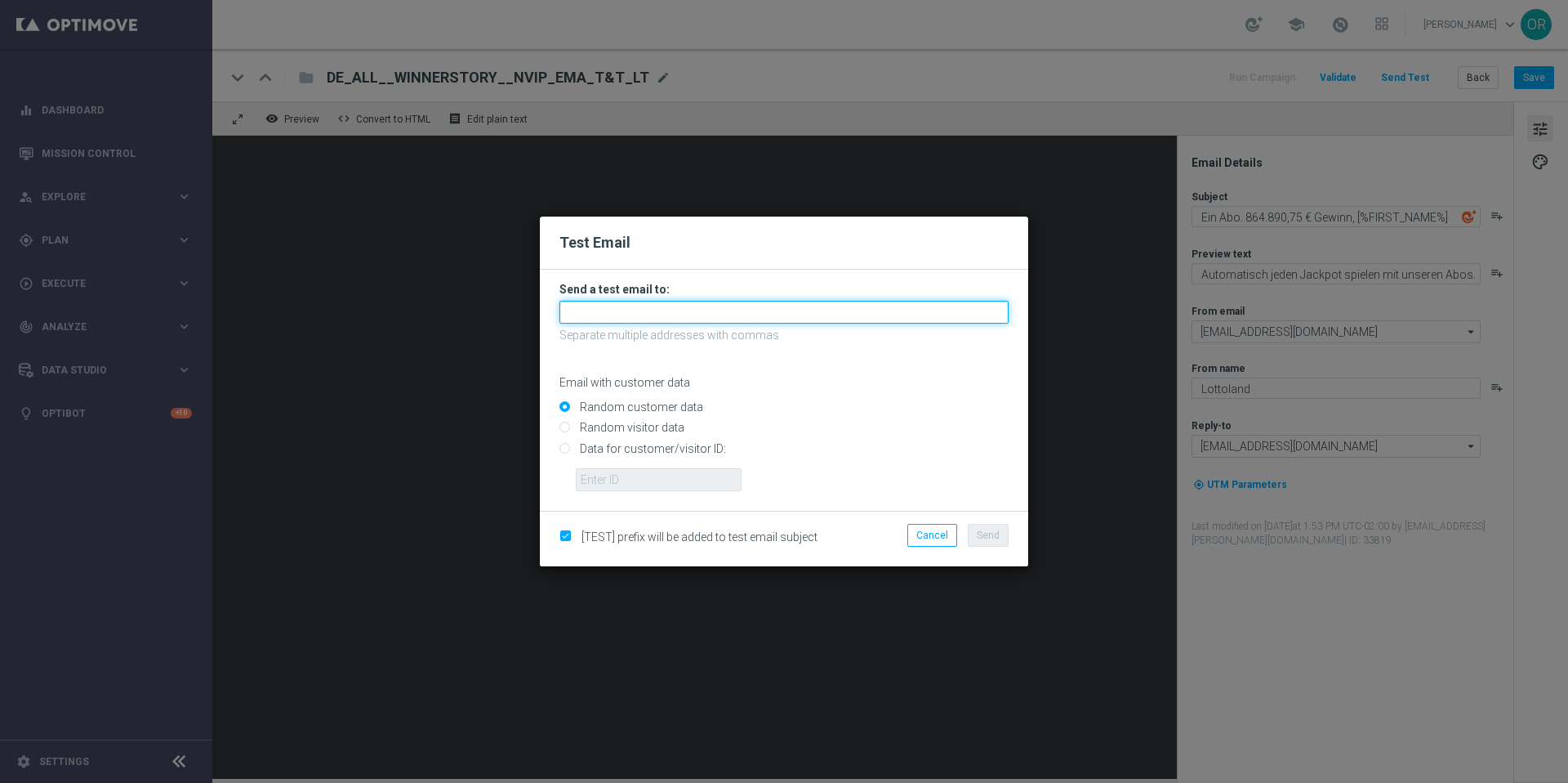
click at [699, 316] on input "text" at bounding box center [784, 312] width 449 height 23
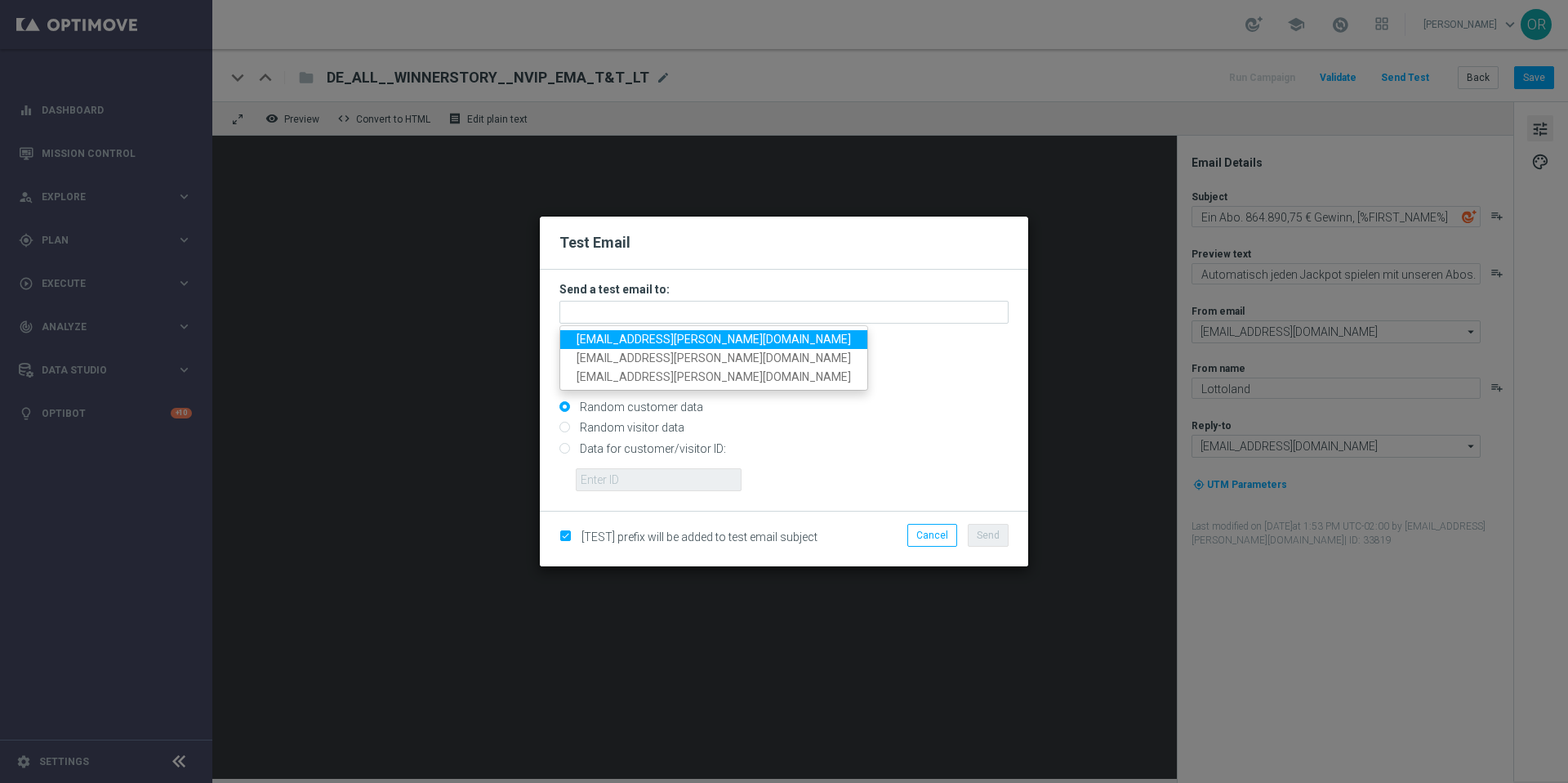
click at [689, 342] on span "orsolya.reichardt+de@lottoland.com" at bounding box center [713, 338] width 274 height 13
type input "orsolya.reichardt+de@lottoland.com"
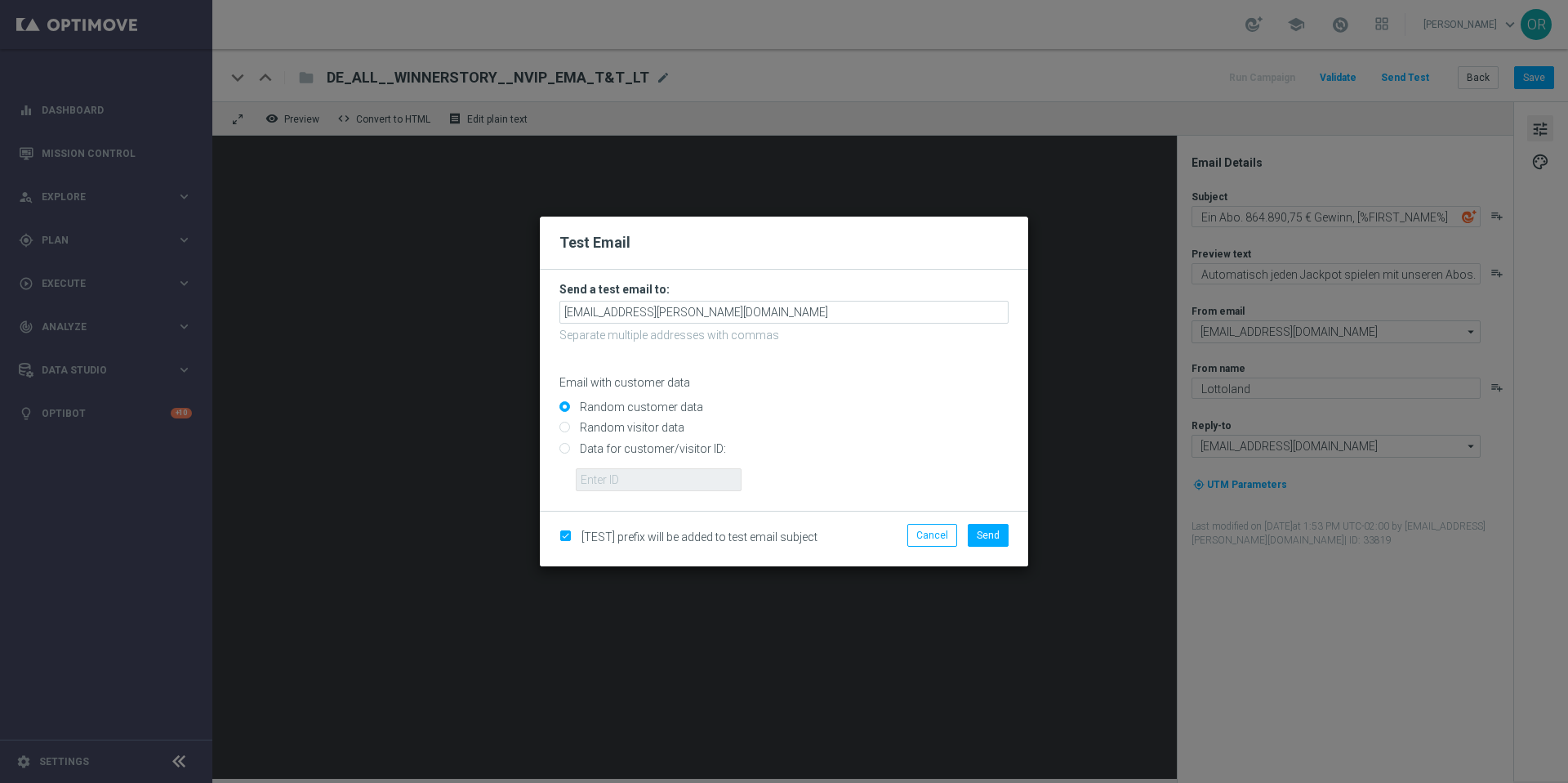
click at [567, 450] on input "Data for customer/visitor ID:" at bounding box center [784, 455] width 449 height 23
radio input "true"
click at [620, 477] on input "text" at bounding box center [658, 480] width 166 height 23
paste input "224919302"
type input "224919302"
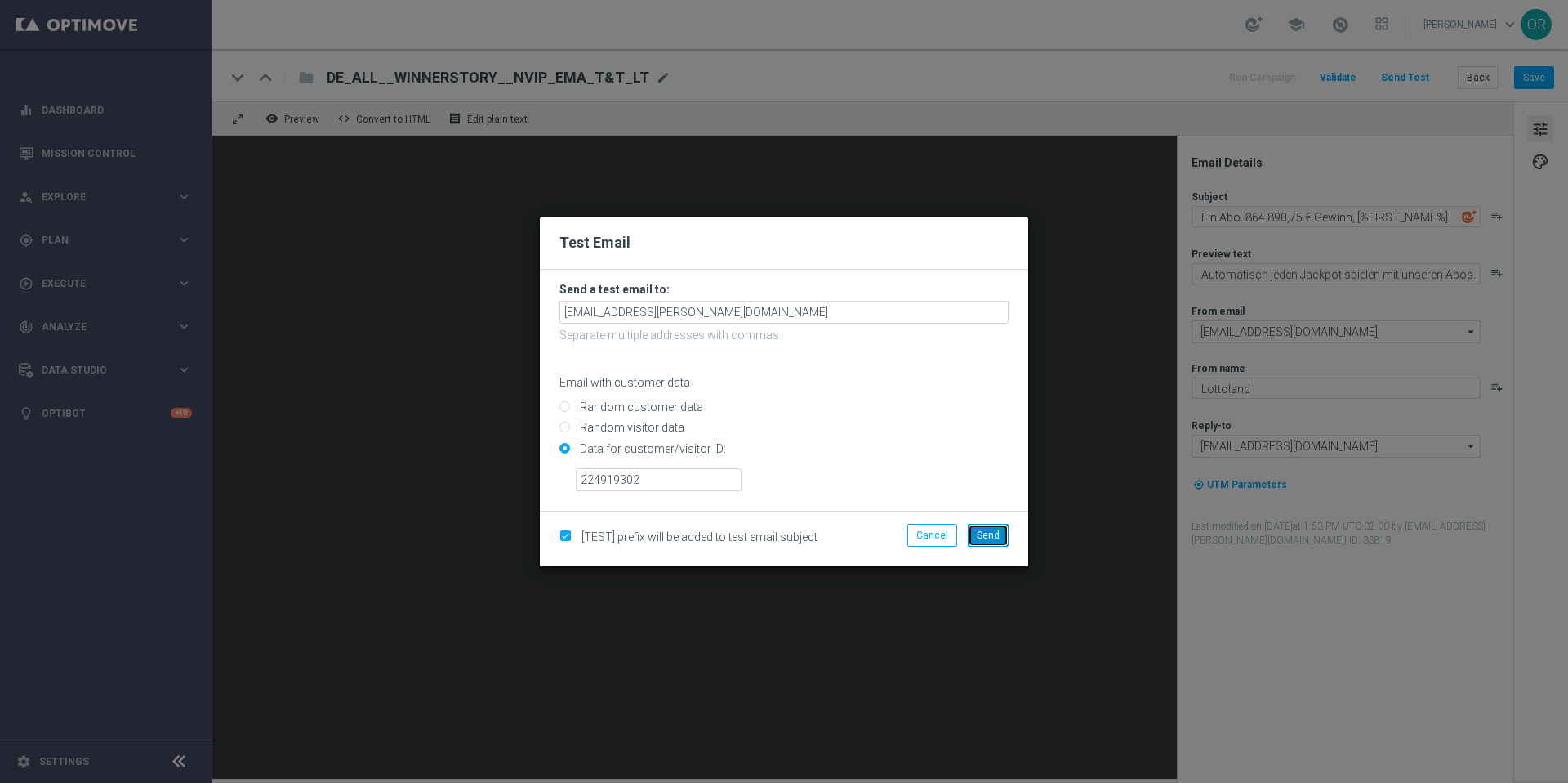
click at [993, 539] on span "Send" at bounding box center [988, 535] width 23 height 12
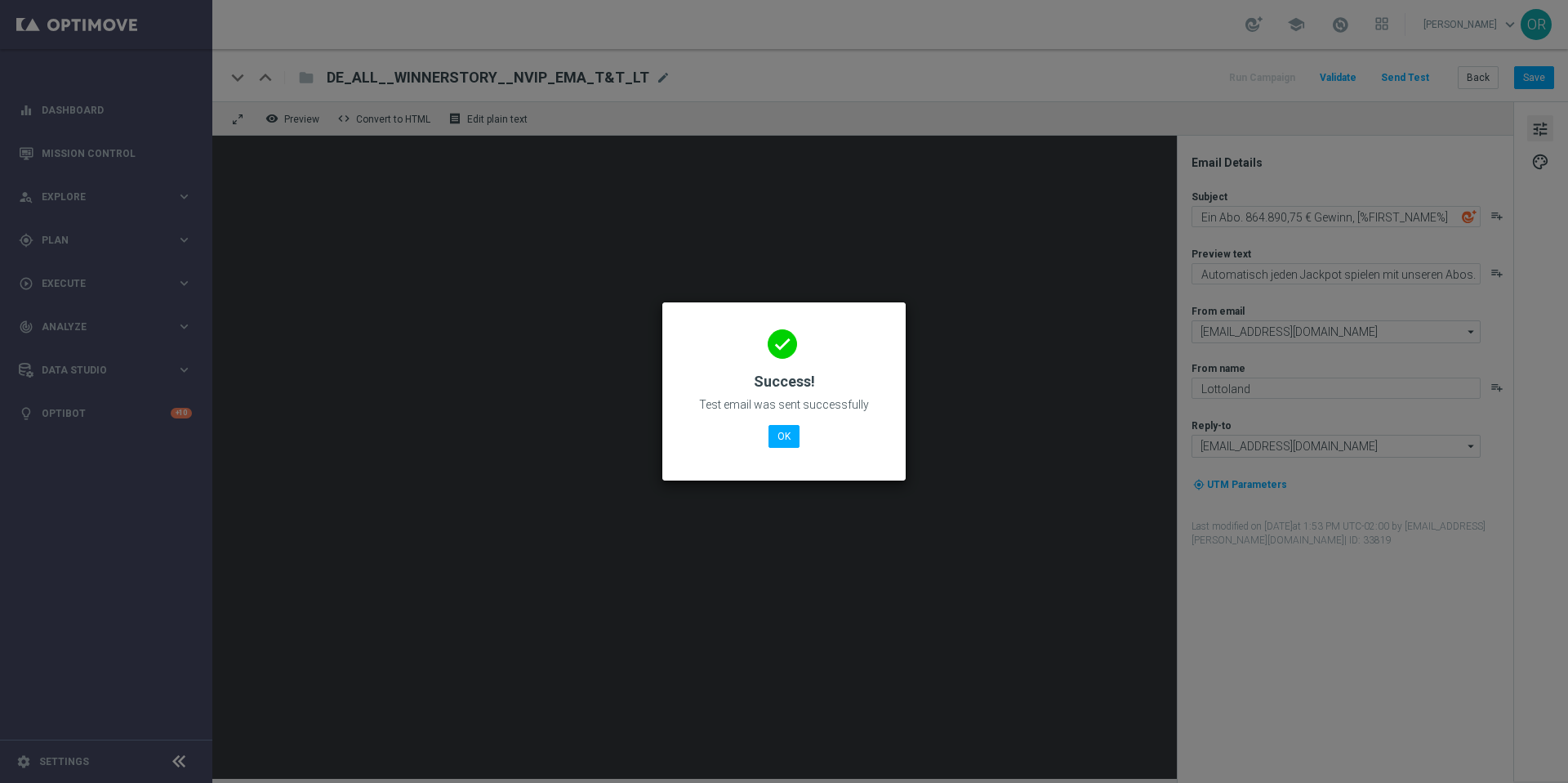
click at [308, 78] on modal-container "done Success! Test email was sent successfully OK" at bounding box center [784, 392] width 1568 height 783
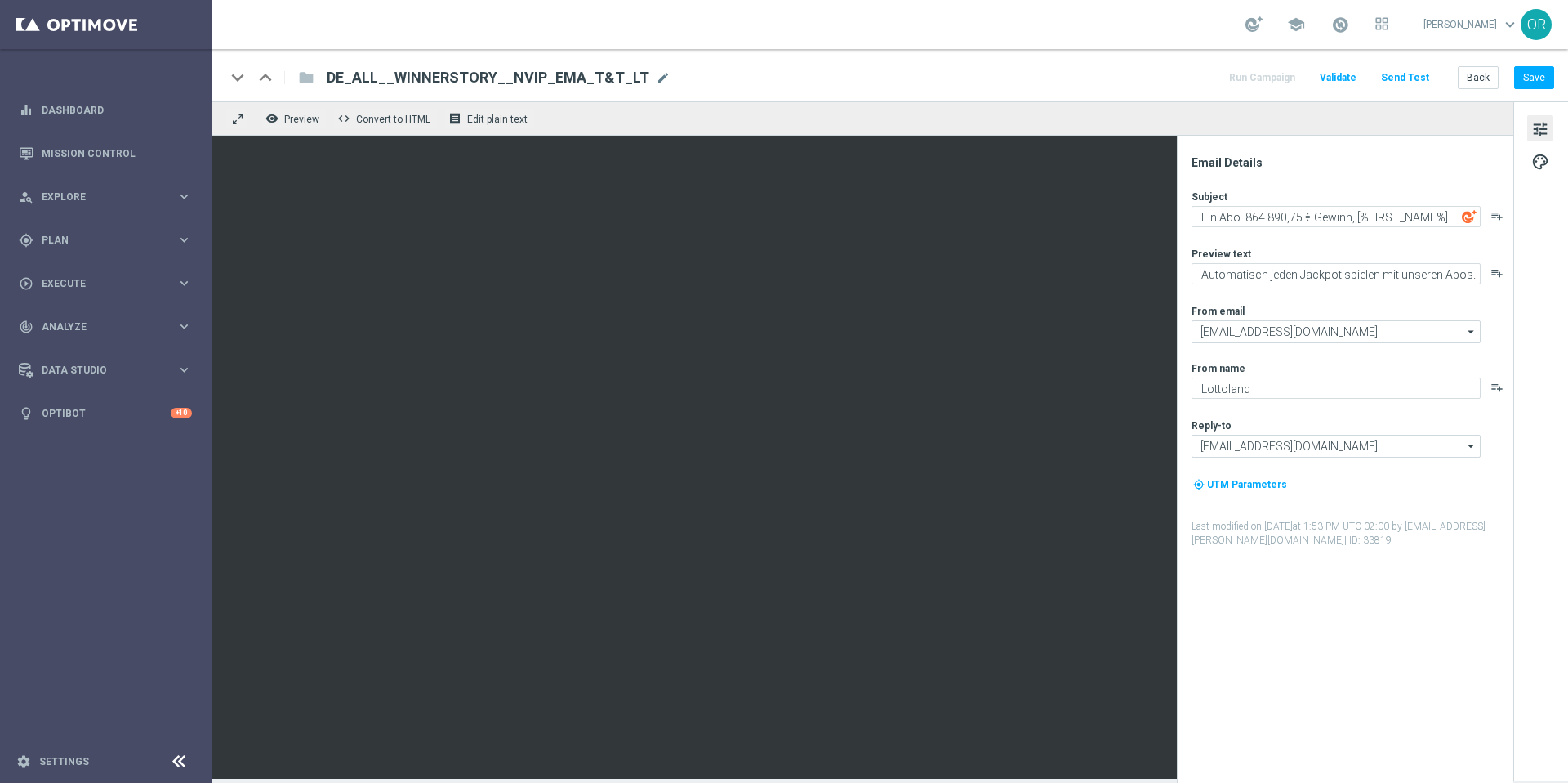
click at [312, 80] on div "keyboard_arrow_down keyboard_arrow_up folder DE_ALL__WINNERSTORY__NVIP_EMA_T&T_…" at bounding box center [447, 78] width 445 height 21
click at [310, 78] on div "folder" at bounding box center [297, 78] width 33 height 26
click at [508, 76] on span "DE_ALL__WINNERSTORY__NVIP_EMA_T&T_LT" at bounding box center [487, 78] width 323 height 19
click at [0, 0] on input "DE_ALL__WINNERSTORY__NVIP_EMA_T&T_LT" at bounding box center [0, 0] width 0 height 0
click at [508, 76] on input "DE_ALL__WINNERSTORY__NVIP_EMA_T&T_LT" at bounding box center [529, 78] width 405 height 21
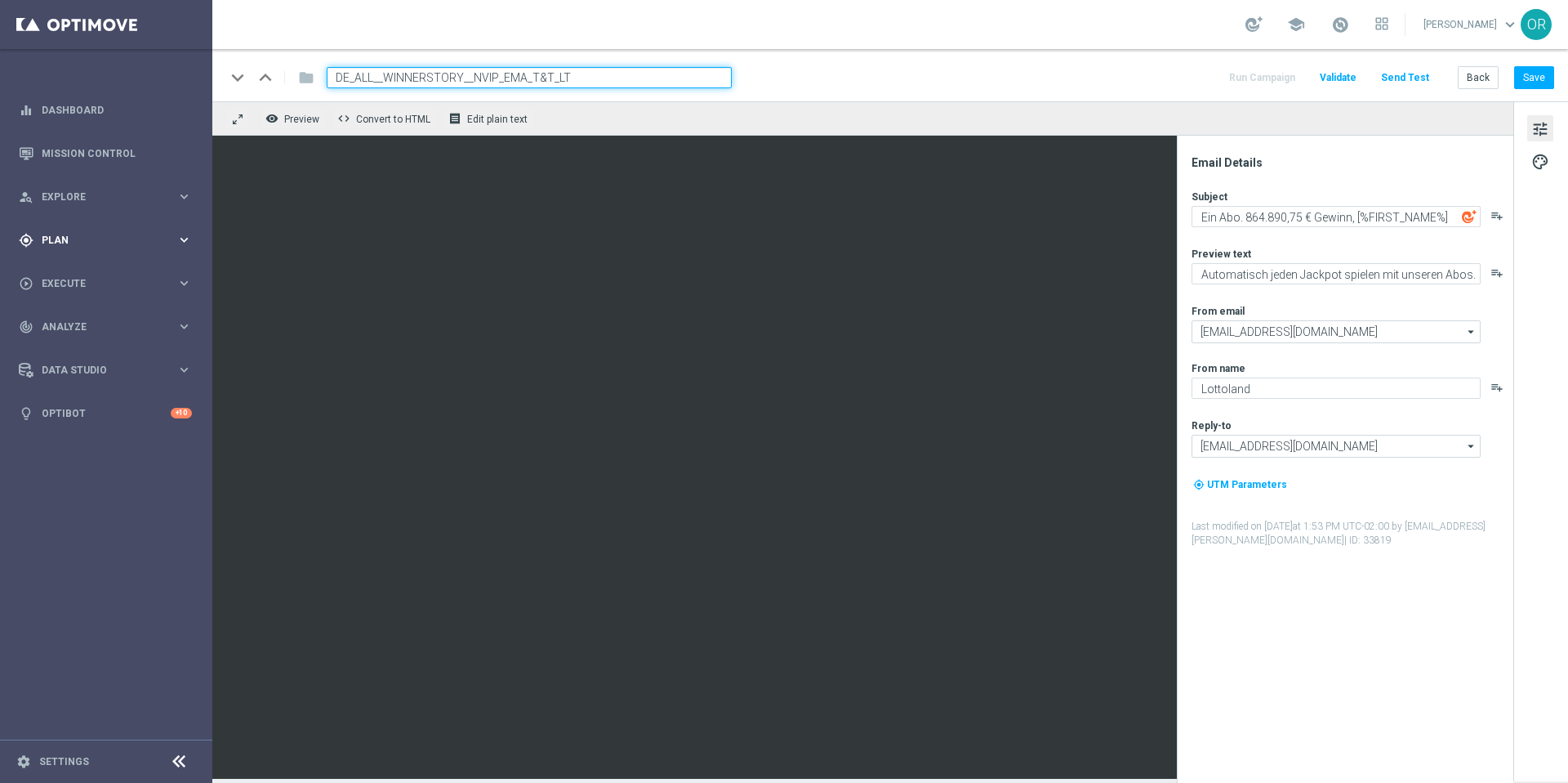
click at [80, 233] on div "gps_fixed Plan" at bounding box center [97, 239] width 158 height 15
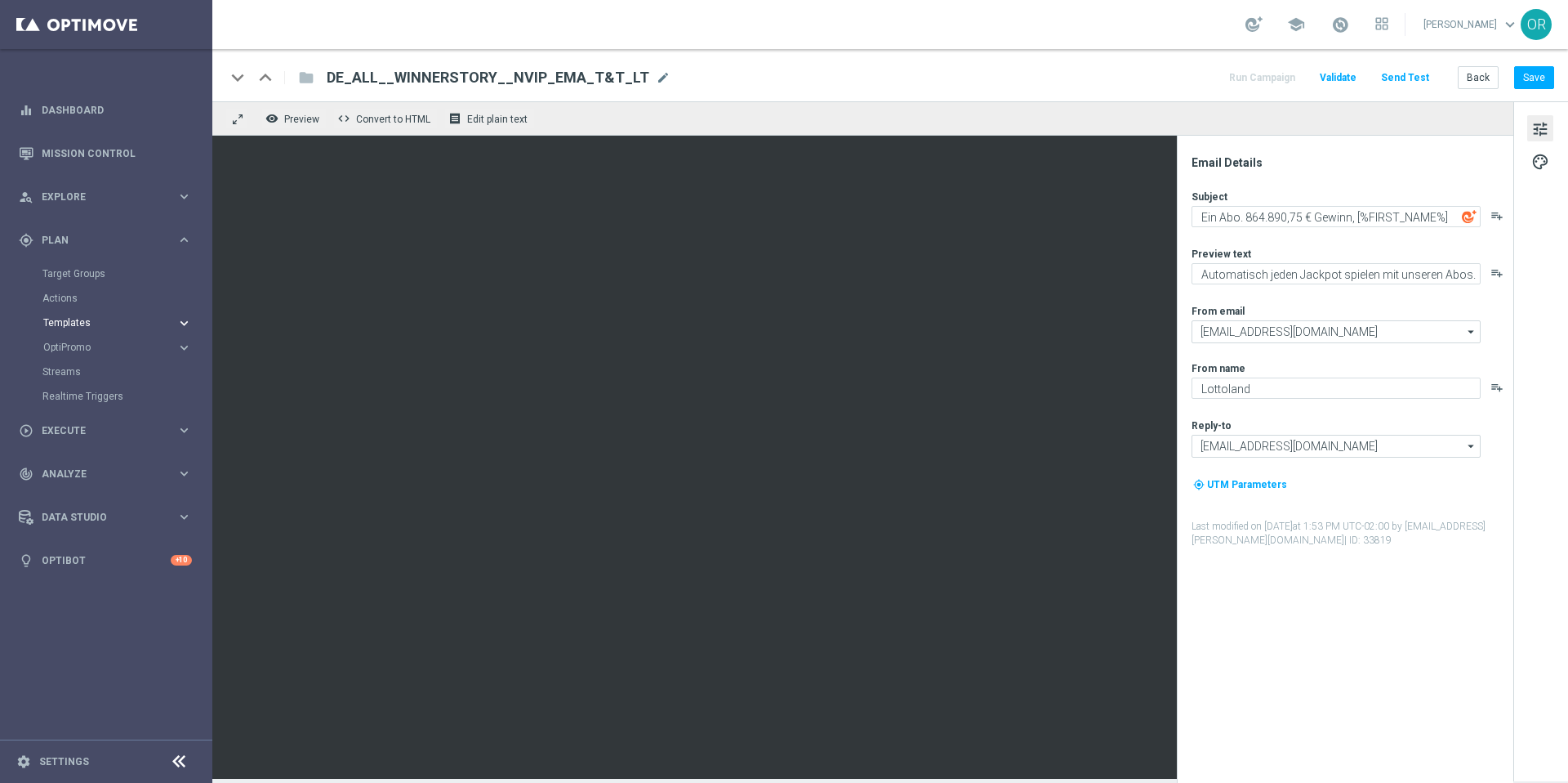
click at [97, 327] on span "Templates" at bounding box center [102, 323] width 117 height 10
click at [86, 347] on link "Optimail" at bounding box center [109, 347] width 119 height 13
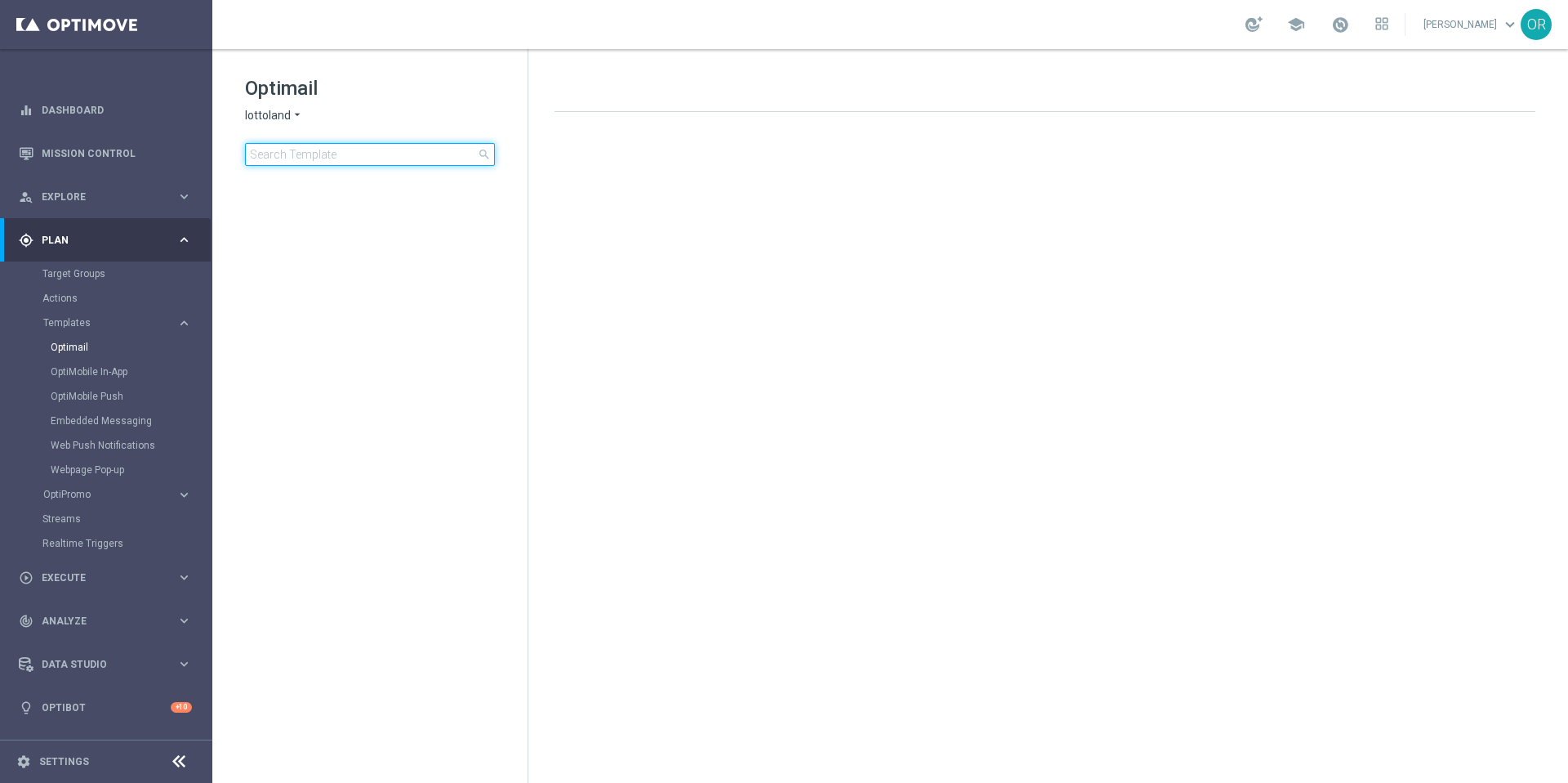
click at [341, 159] on input at bounding box center [370, 155] width 250 height 23
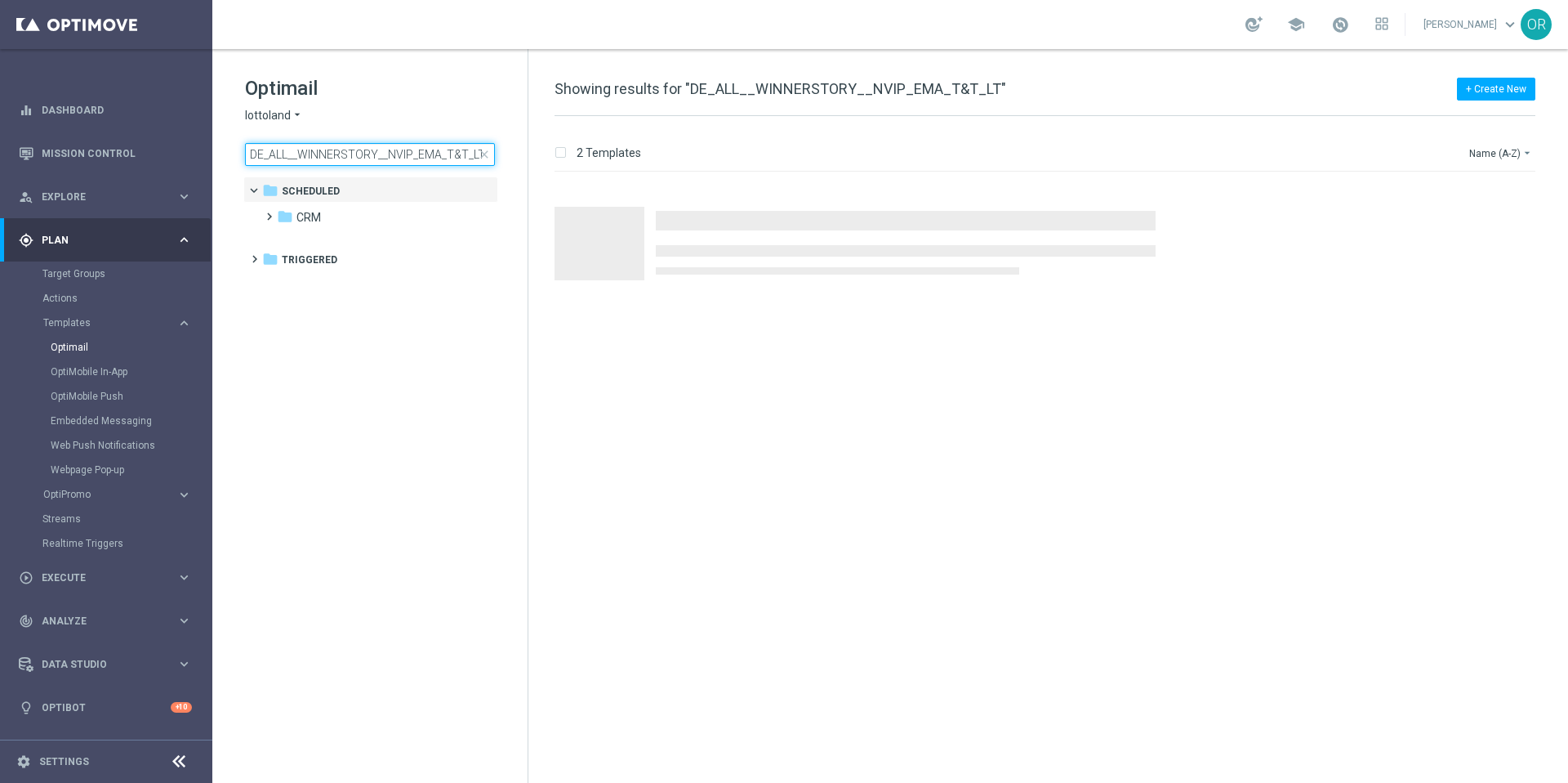
drag, startPoint x: 268, startPoint y: 155, endPoint x: 238, endPoint y: 153, distance: 30.1
click at [238, 153] on div "Optimail lottoland arrow_drop_down × lottoland DE_ALL__WINNERSTORY__NVIP_EMA_T&…" at bounding box center [369, 162] width 315 height 225
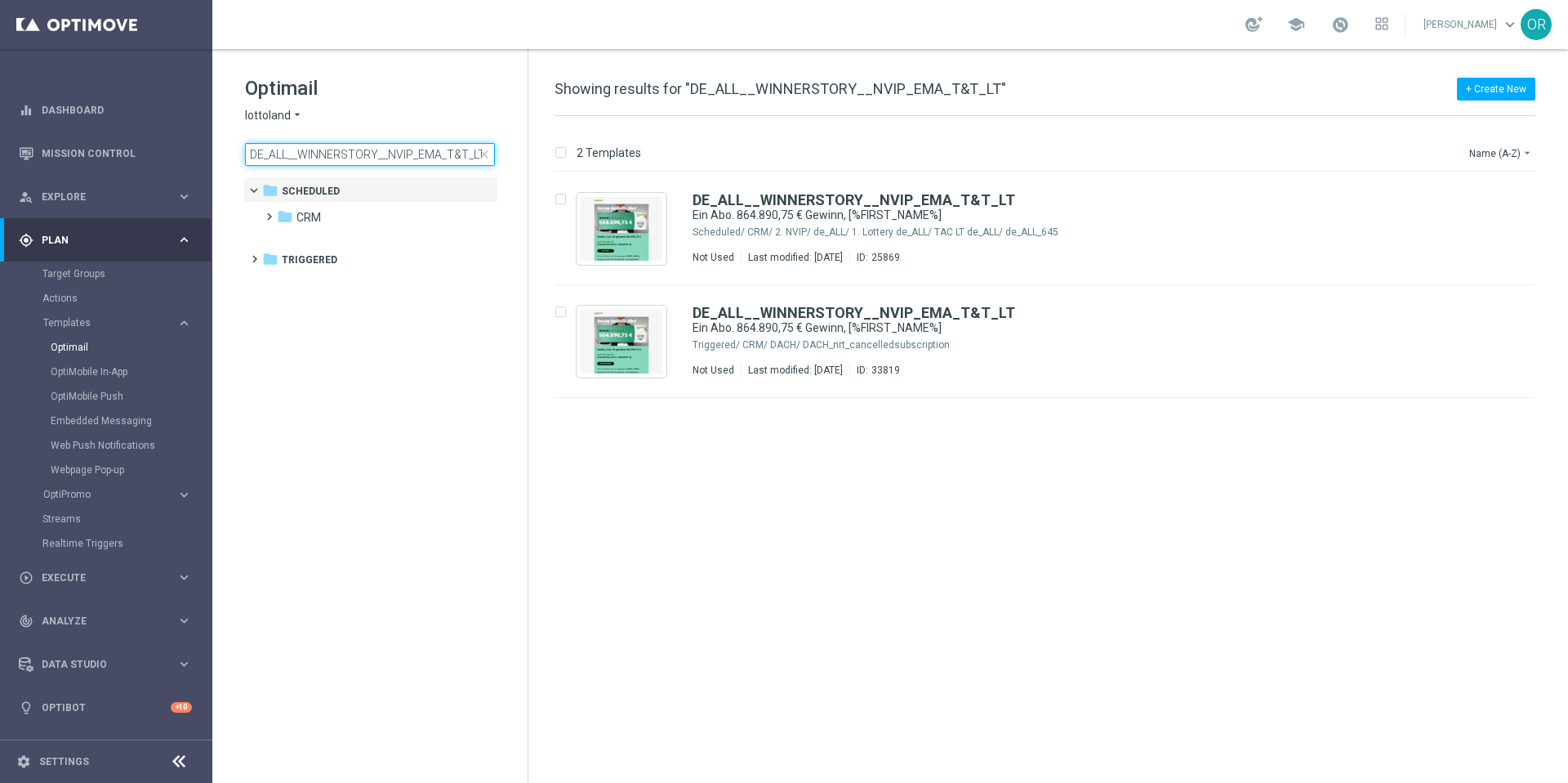
drag, startPoint x: 289, startPoint y: 153, endPoint x: 231, endPoint y: 150, distance: 58.1
click at [231, 150] on div "Optimail lottoland arrow_drop_down × lottoland DE_ALL__WINNERSTORY__NVIP_EMA_T&…" at bounding box center [369, 162] width 315 height 225
type input "__WINNERSTORY__NVIP_EMA_T&T_LT"
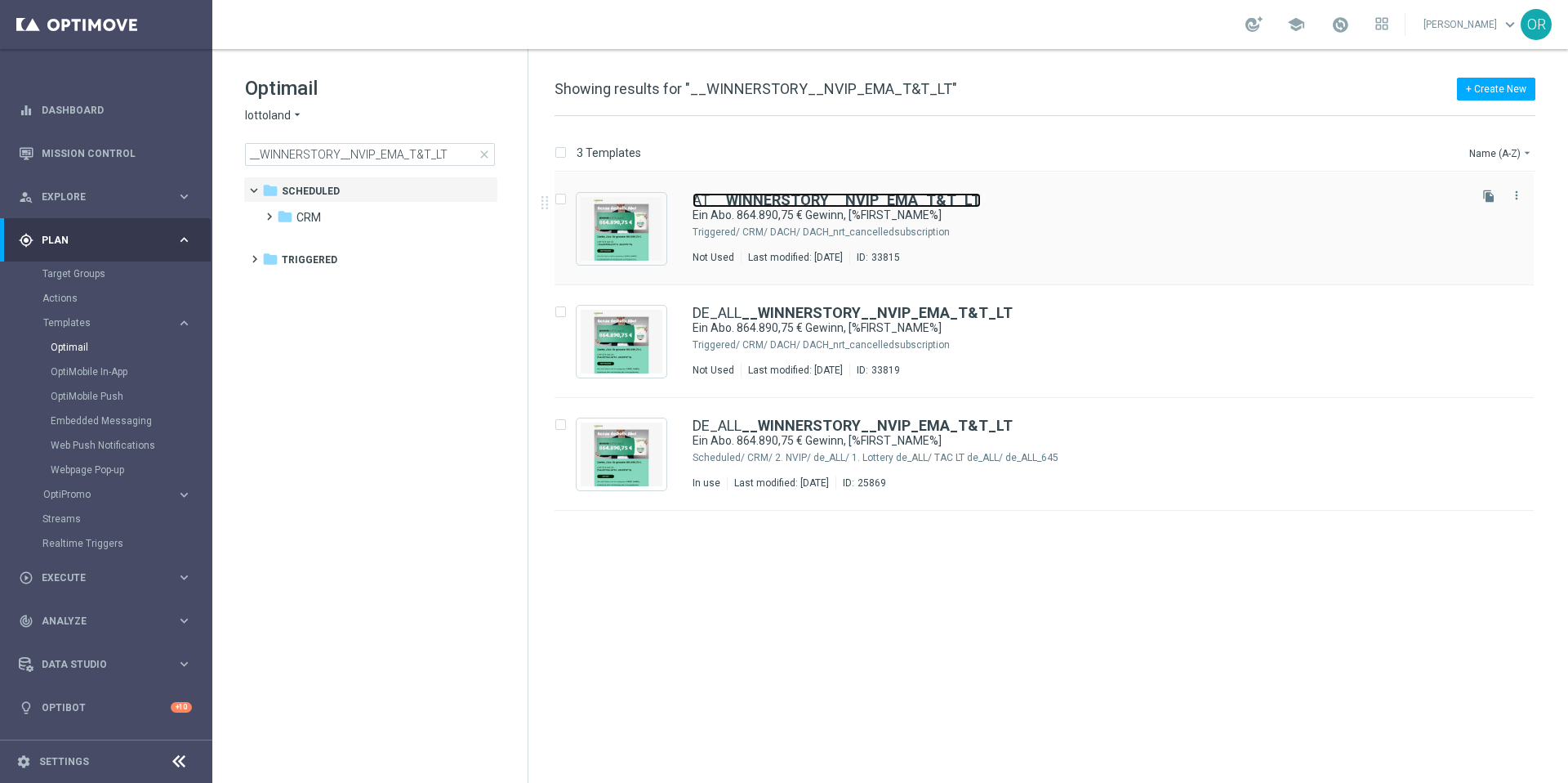
click at [786, 196] on b "__WINNERSTORY__NVIP_EMA_T&T_LT" at bounding box center [845, 200] width 271 height 17
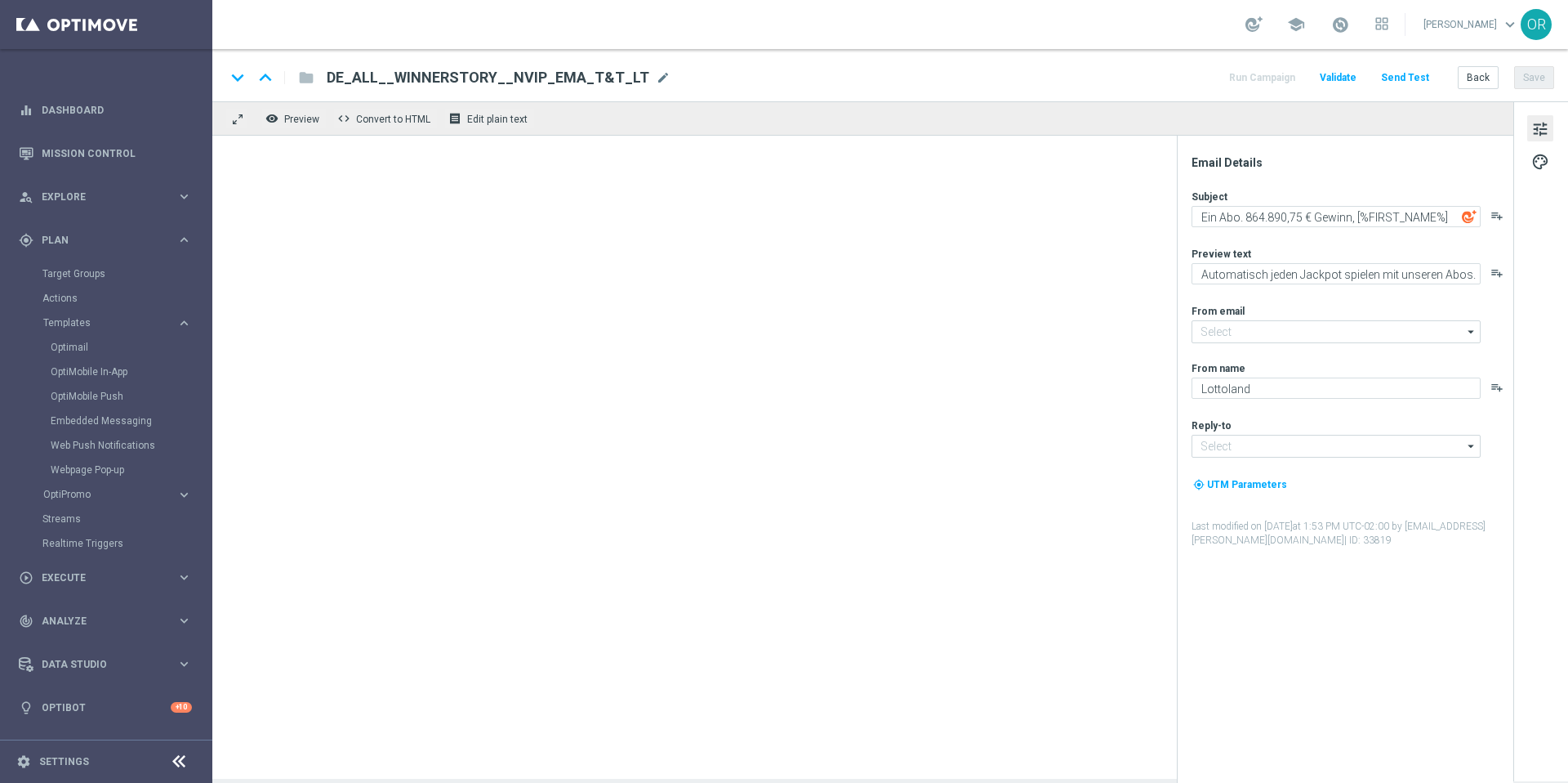
type input "[EMAIL_ADDRESS][DOMAIN_NAME]"
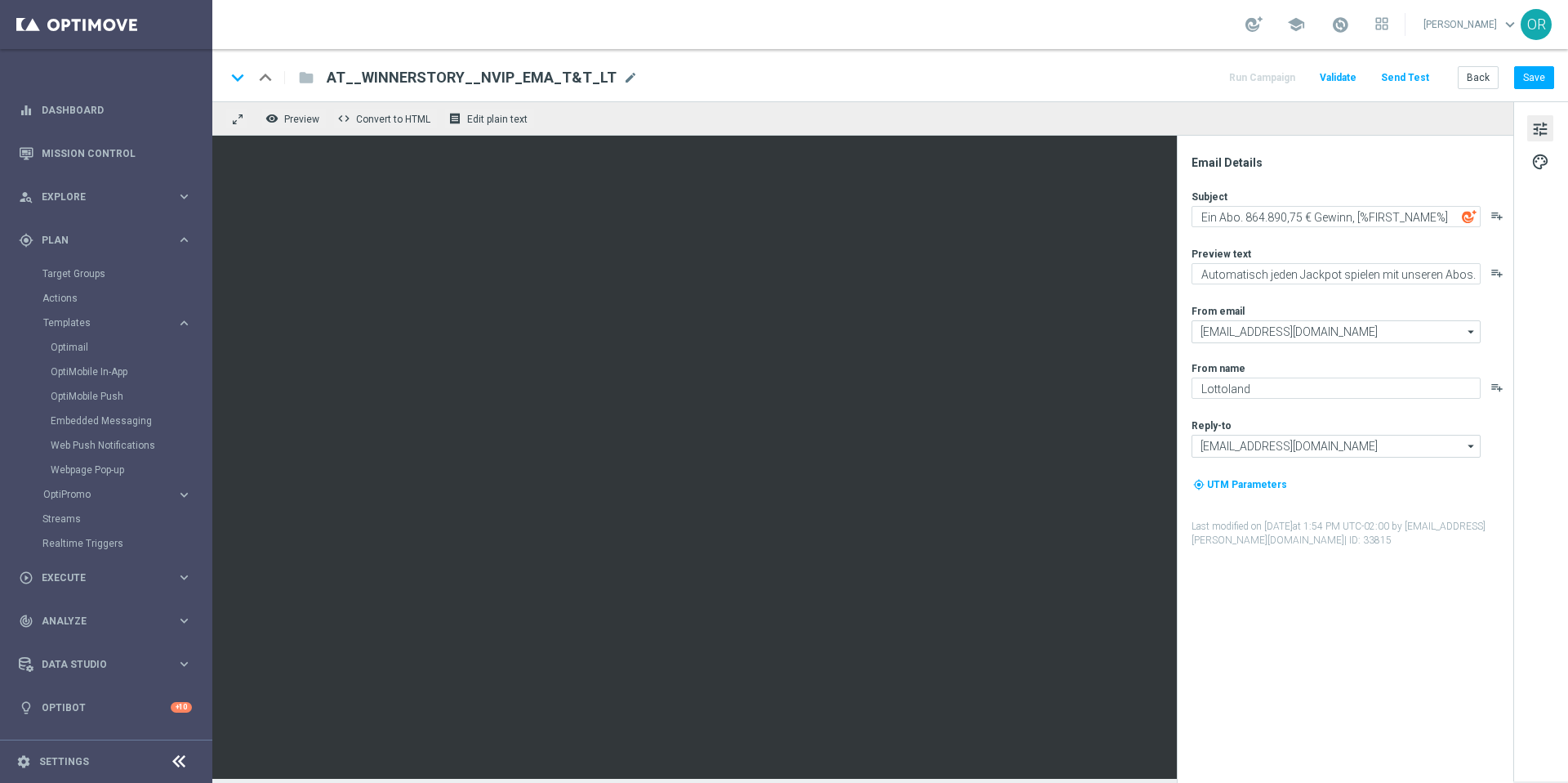
click at [1408, 76] on button "Send Test" at bounding box center [1404, 78] width 53 height 22
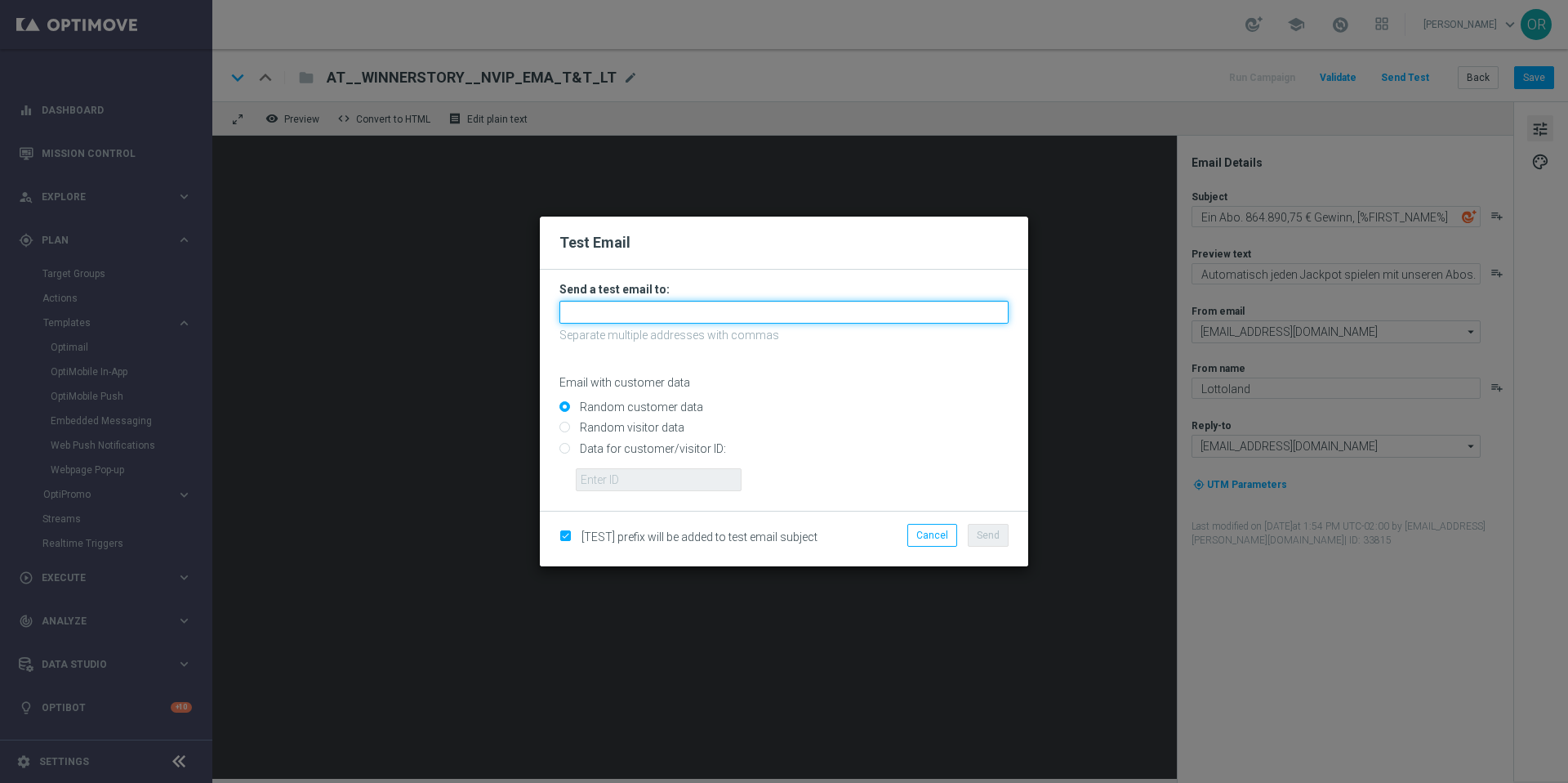
click at [698, 315] on input "text" at bounding box center [784, 312] width 449 height 23
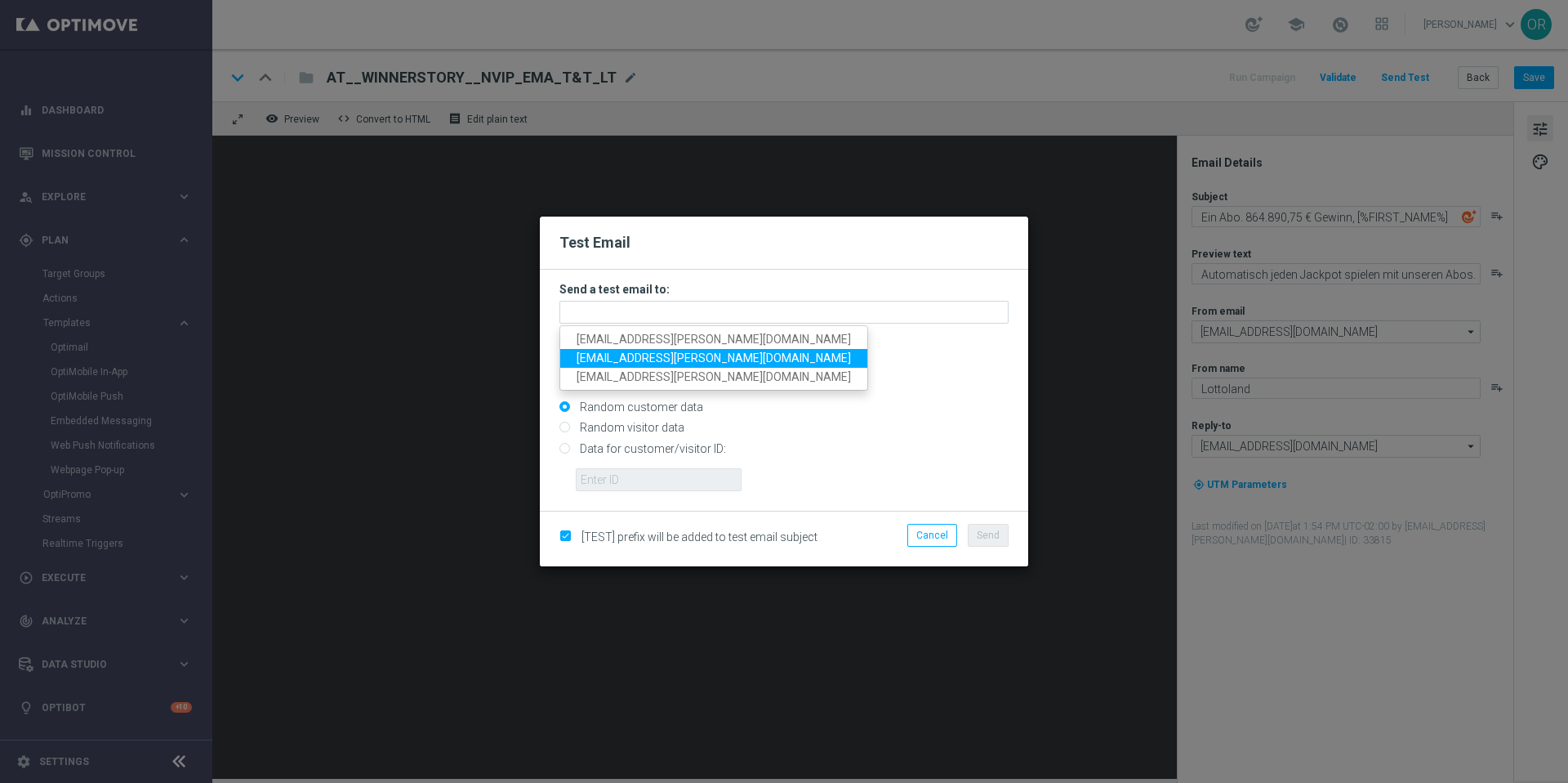
click at [606, 357] on span "orsolya.reichardt+br@lottoland.com" at bounding box center [713, 357] width 274 height 13
type input "orsolya.reichardt+br@lottoland.com"
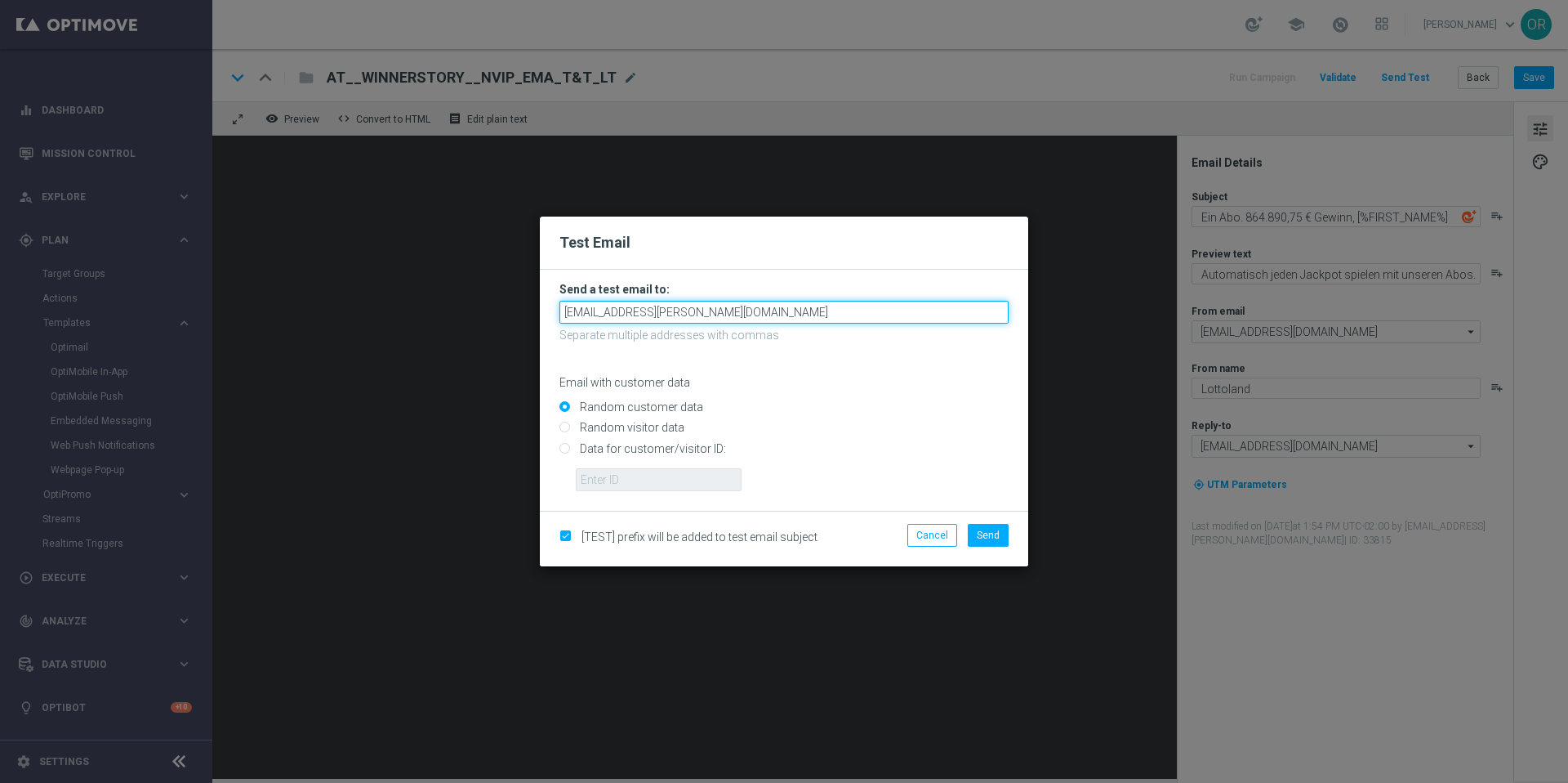
click at [715, 309] on input "orsolya.reichardt+br@lottoland.com" at bounding box center [784, 312] width 449 height 23
click at [752, 315] on input "orsolya.reichardt+br@lottoland.com" at bounding box center [784, 312] width 449 height 23
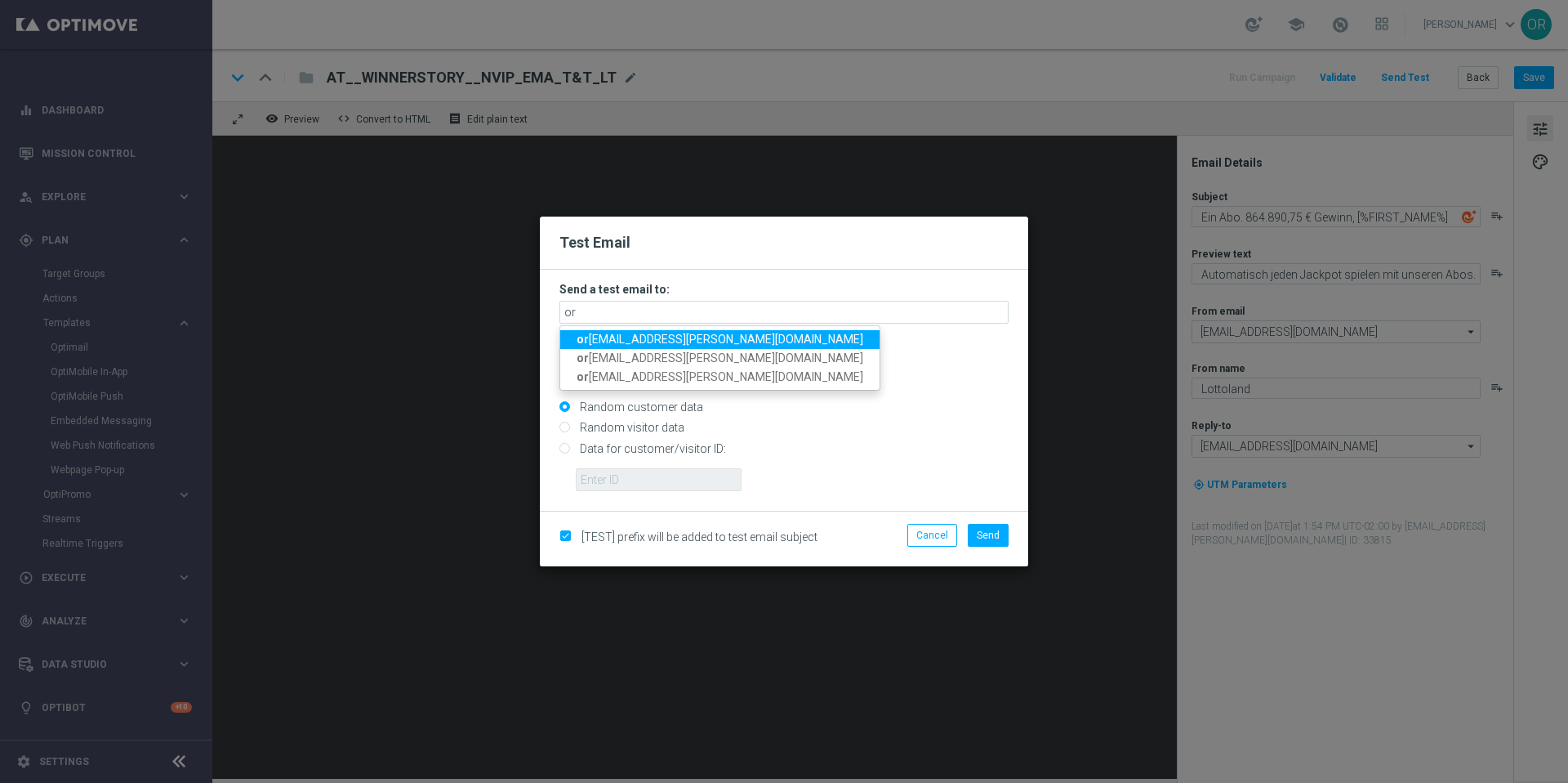
click at [615, 341] on span "or solya.reichardt+de@lottoland.com" at bounding box center [720, 338] width 287 height 13
type input "orsolya.reichardt+de@lottoland.com"
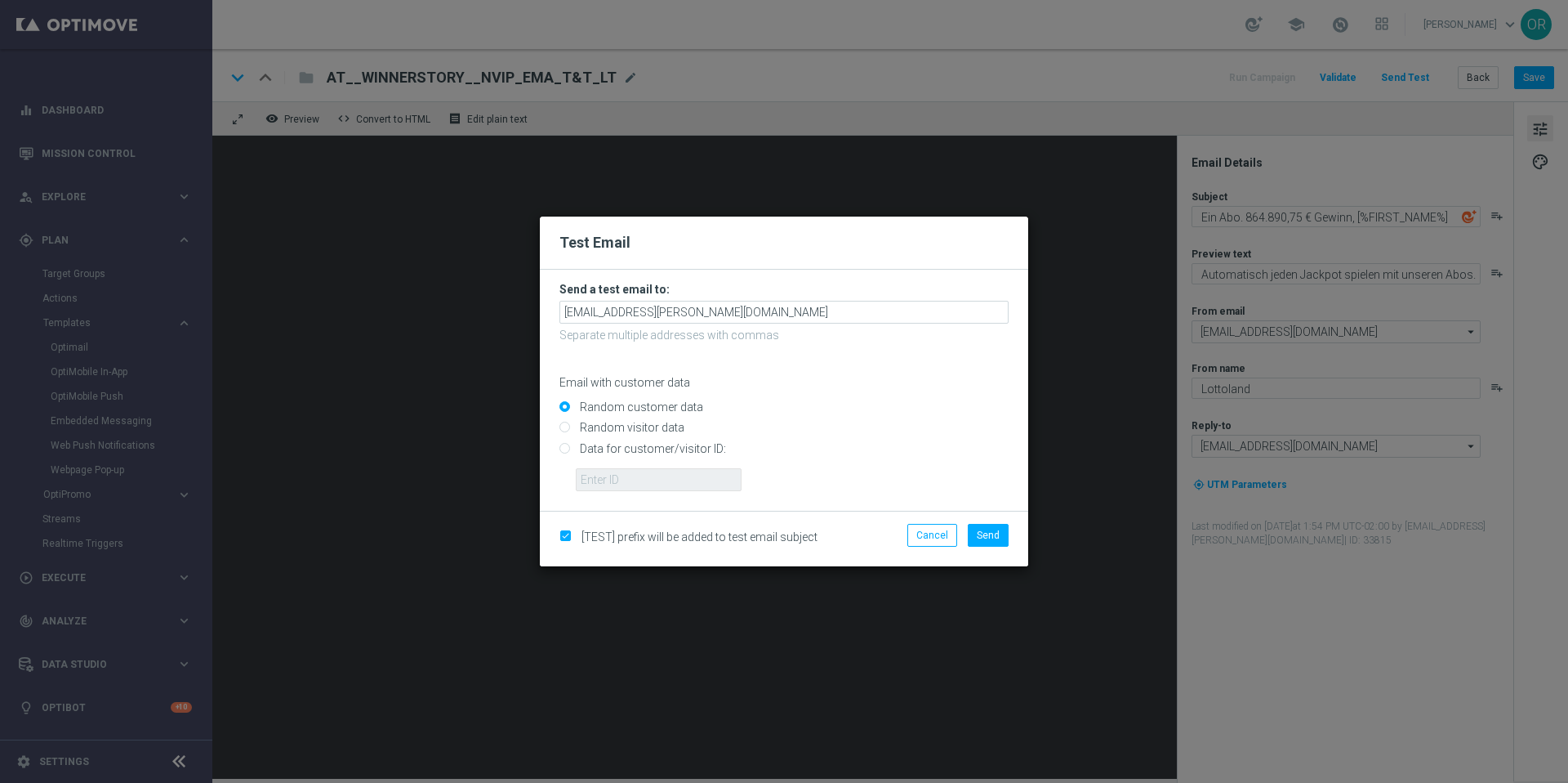
click at [563, 447] on input "Data for customer/visitor ID:" at bounding box center [784, 455] width 449 height 23
radio input "true"
click at [613, 484] on input "text" at bounding box center [658, 480] width 166 height 23
paste input "DE_ALL__WINNERSTORY__NVIP_EMA_T&T_LT"
type input "DE_ALL__WINNERSTORY__NVIP_EMA_T&T_LT"
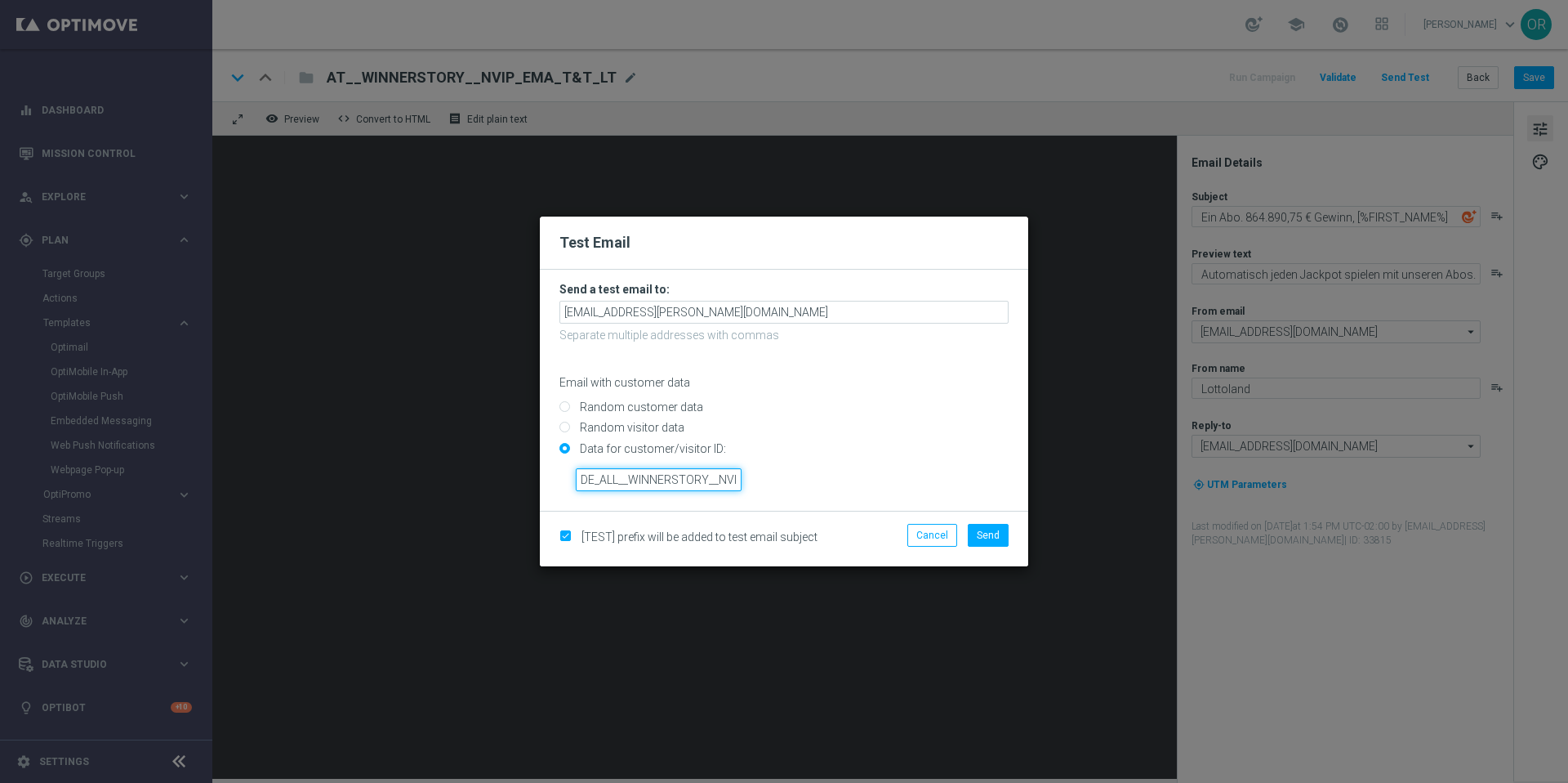
scroll to position [0, 76]
click at [613, 484] on input "DE_ALL__WINNERSTORY__NVIP_EMA_T&T_LT" at bounding box center [658, 480] width 166 height 23
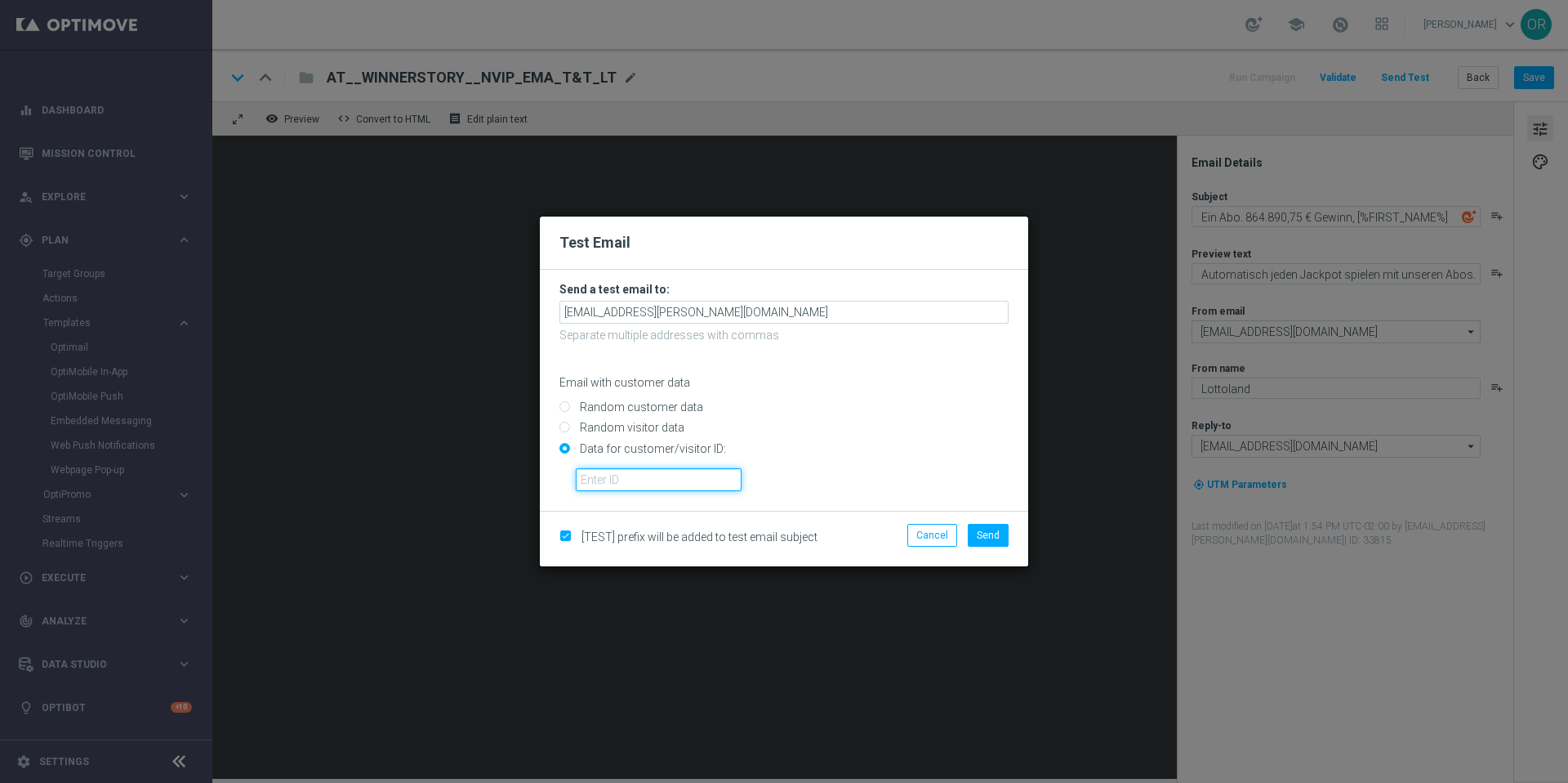
click at [652, 482] on input "text" at bounding box center [658, 480] width 166 height 23
paste input "221855977"
type input "221855977"
click at [991, 534] on span "Send" at bounding box center [988, 535] width 23 height 12
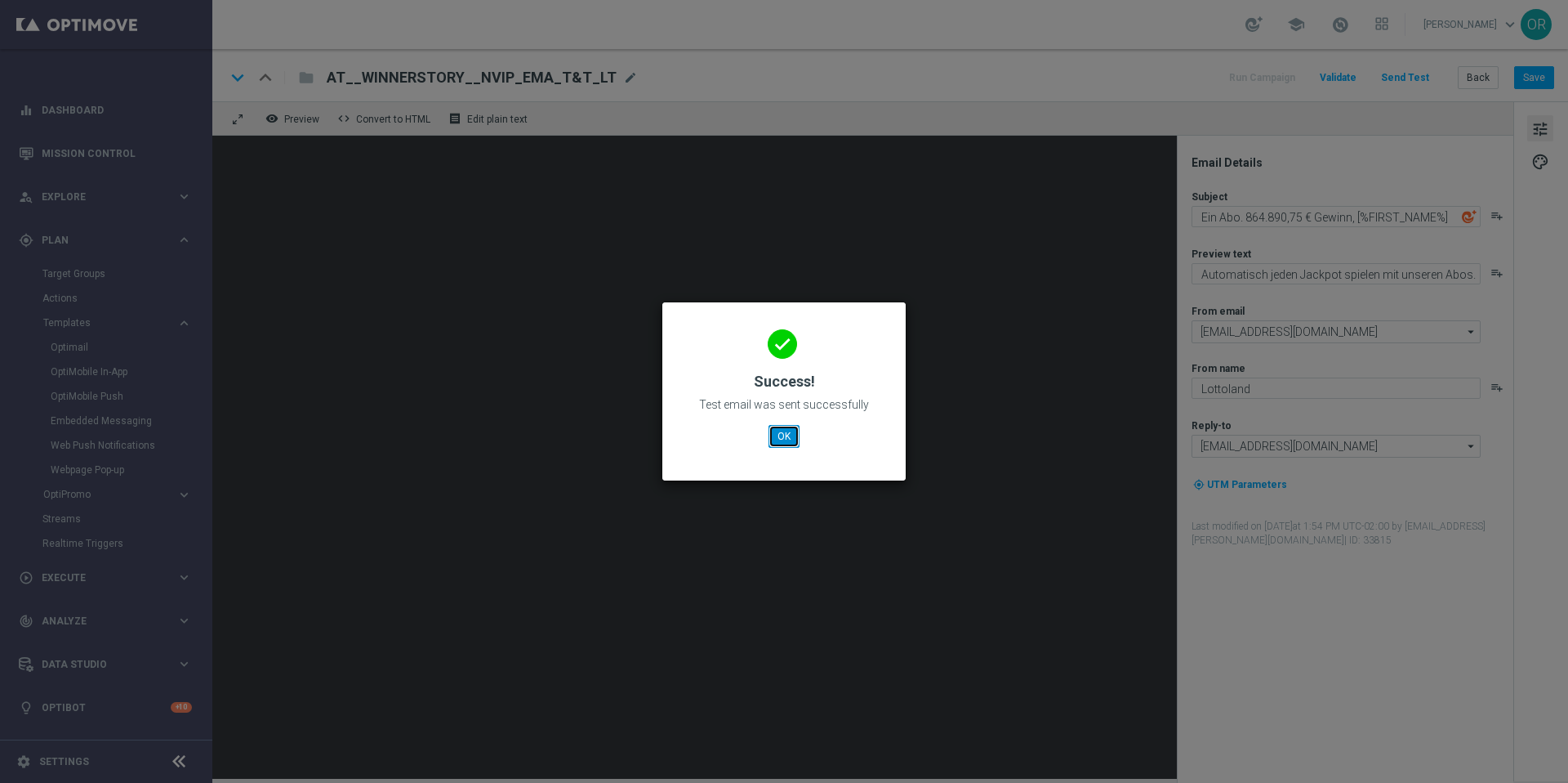
click at [783, 436] on button "OK" at bounding box center [784, 436] width 31 height 23
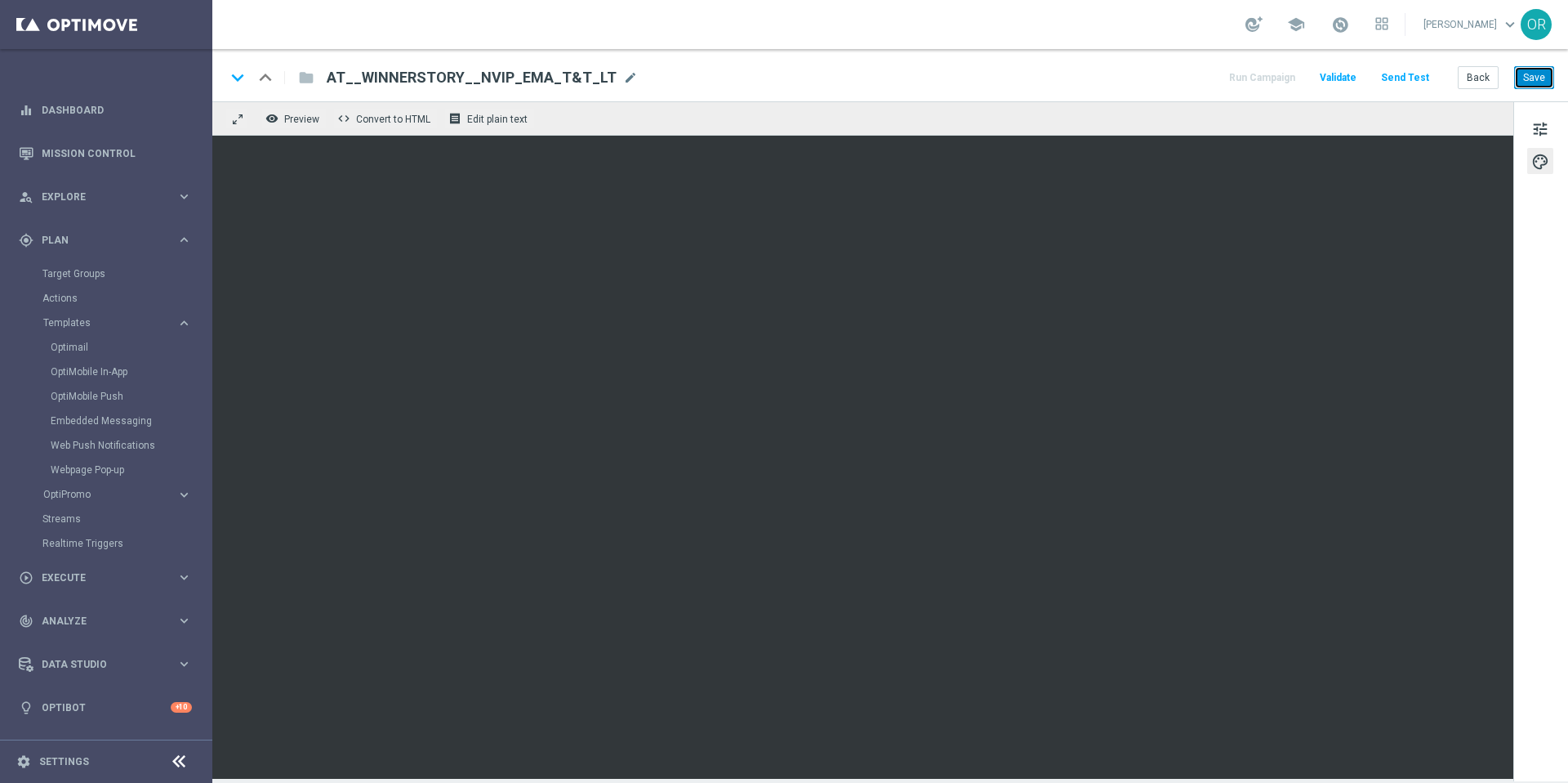
click at [1538, 74] on button "Save" at bounding box center [1533, 78] width 40 height 23
click at [308, 79] on div "folder" at bounding box center [297, 78] width 33 height 26
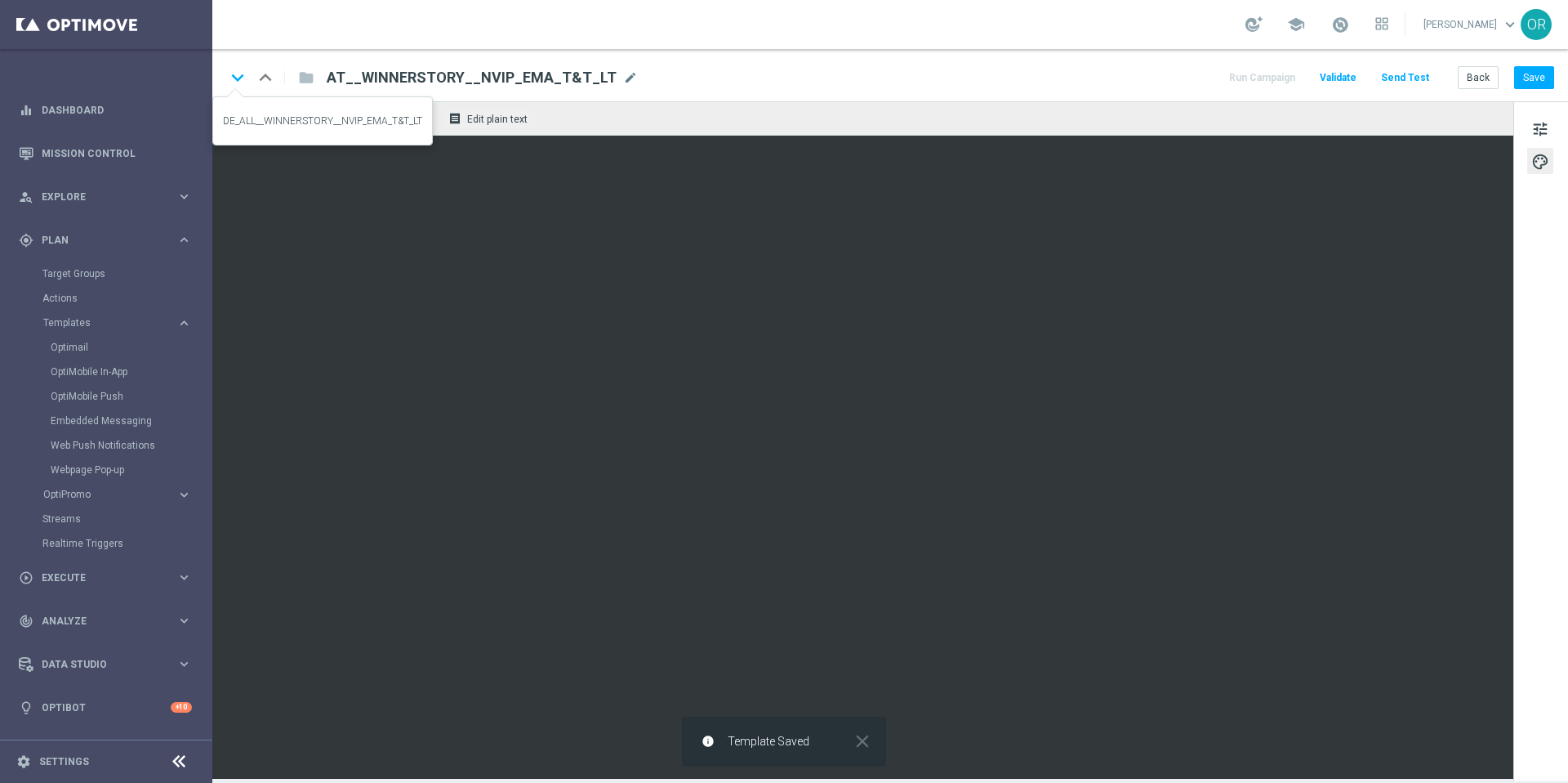
click at [240, 79] on icon "keyboard_arrow_down" at bounding box center [237, 77] width 24 height 24
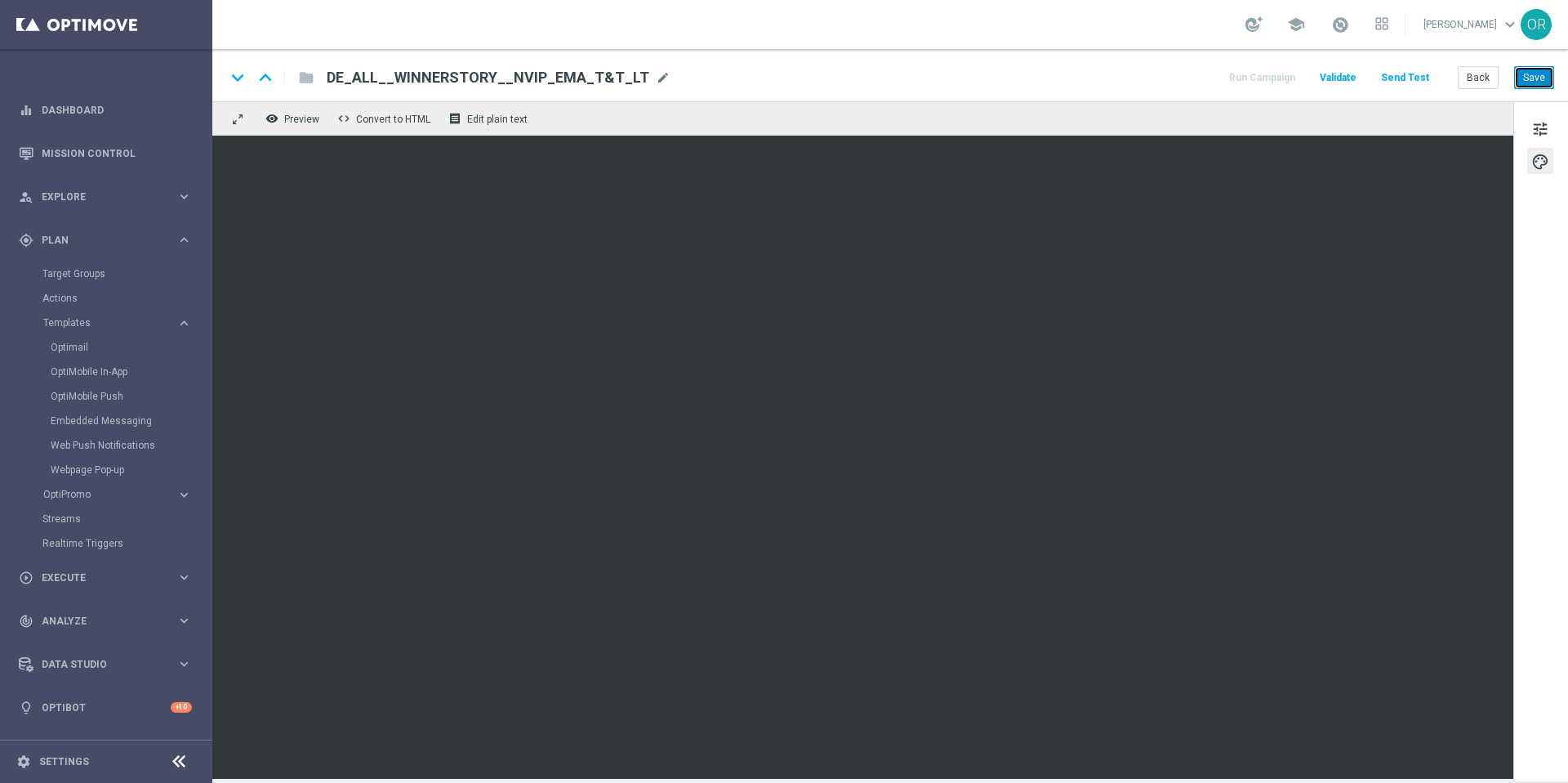
click at [1530, 78] on button "Save" at bounding box center [1533, 78] width 40 height 23
click at [272, 116] on icon "remove_red_eye" at bounding box center [271, 117] width 13 height 13
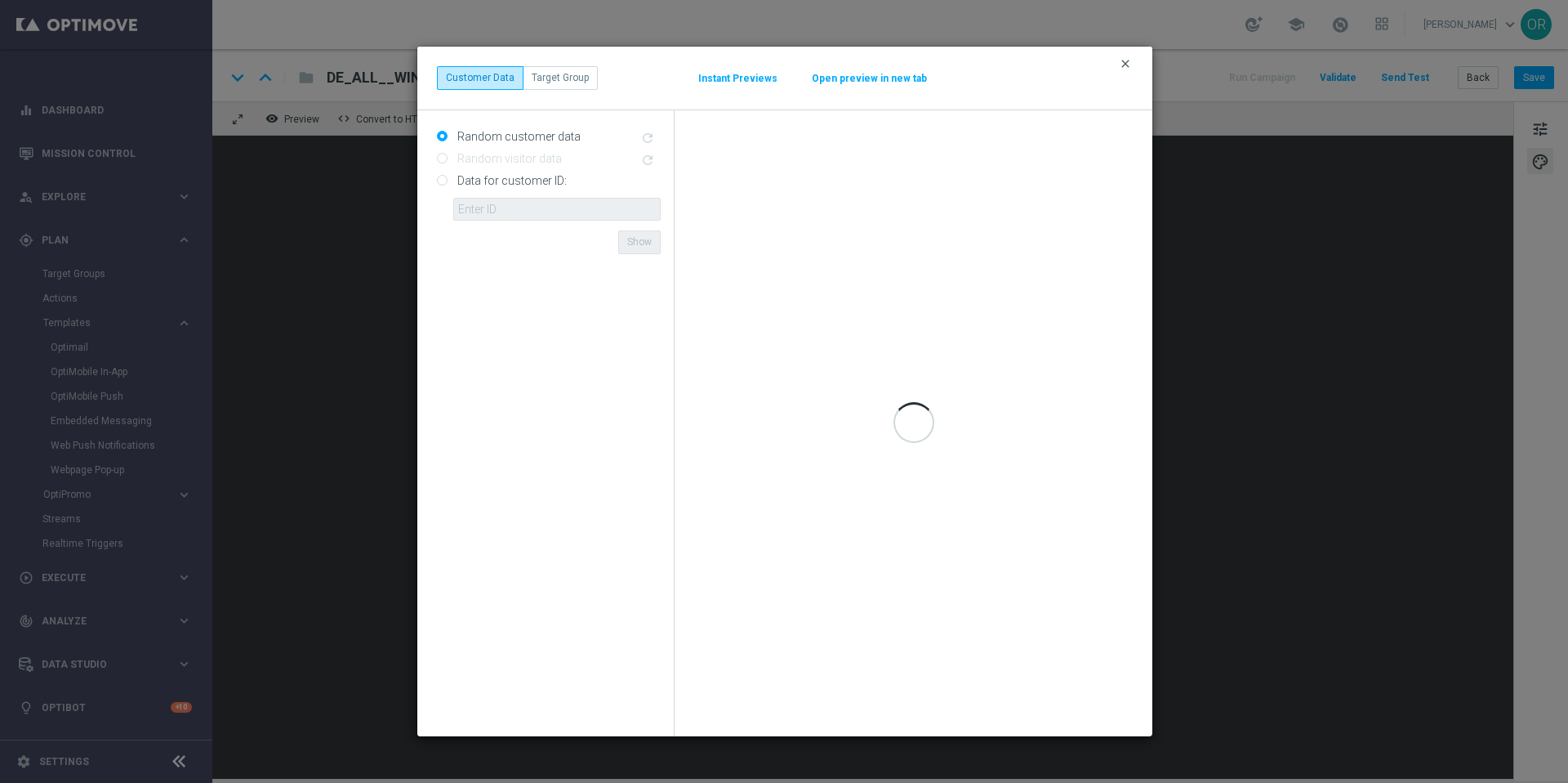
click at [1125, 62] on icon "clear" at bounding box center [1124, 63] width 13 height 13
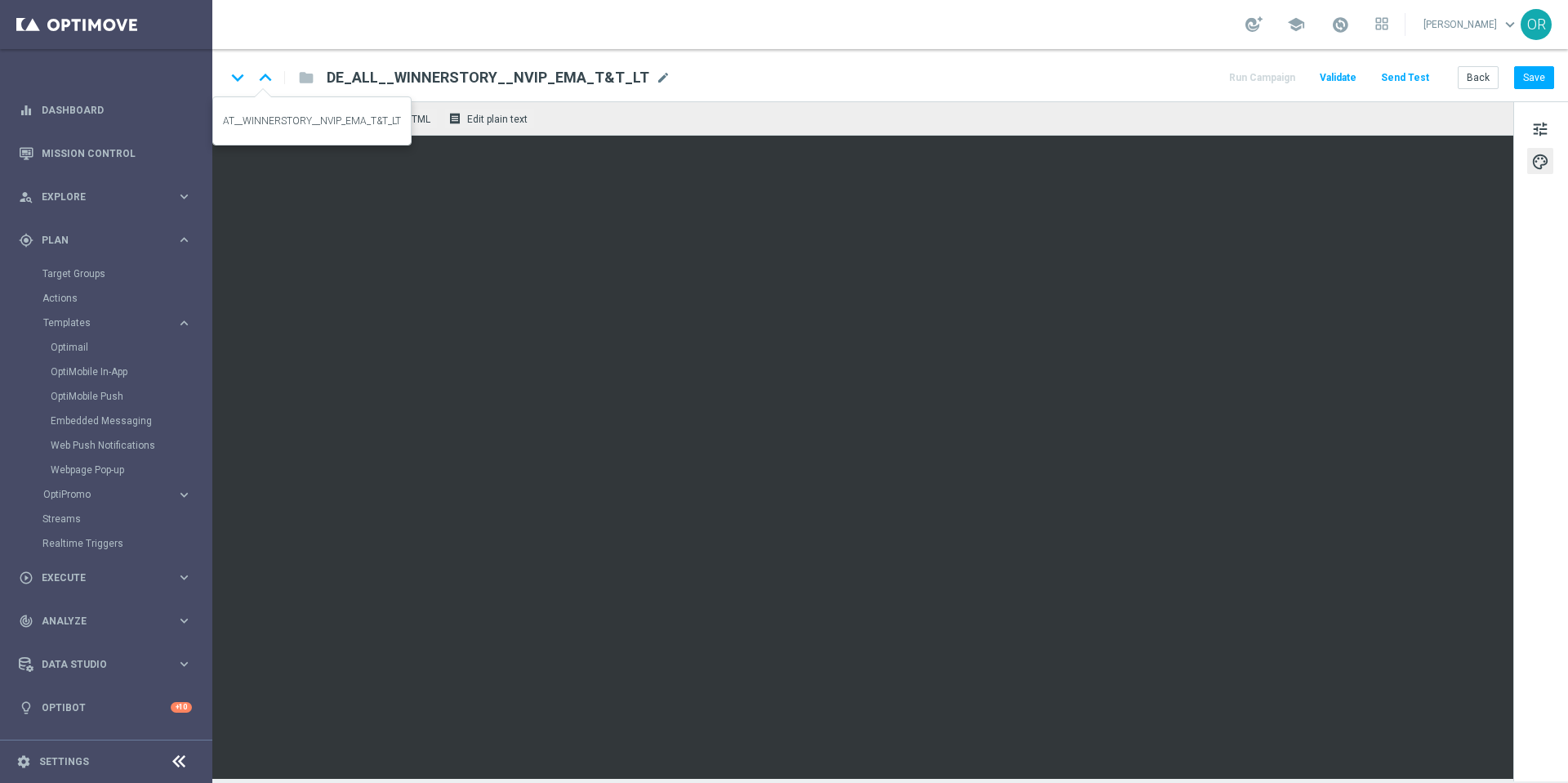
click at [265, 73] on icon "keyboard_arrow_up" at bounding box center [264, 77] width 24 height 24
